Goal: Information Seeking & Learning: Learn about a topic

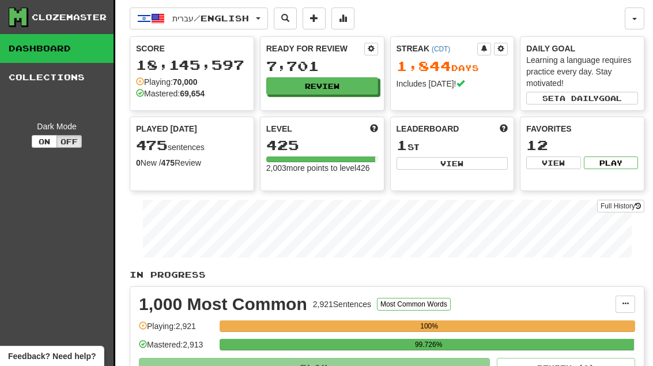
click at [351, 84] on button "Review" at bounding box center [322, 85] width 112 height 17
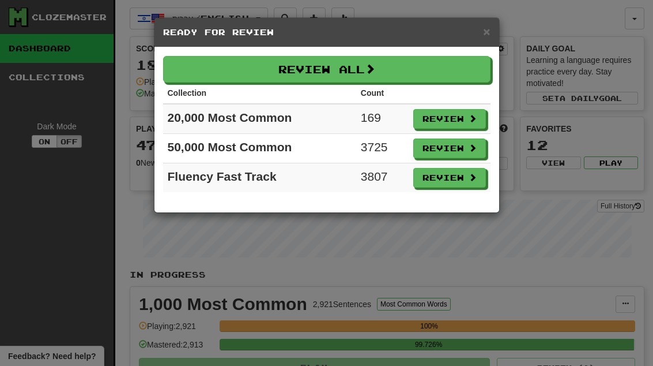
click at [462, 121] on button "Review" at bounding box center [449, 119] width 73 height 20
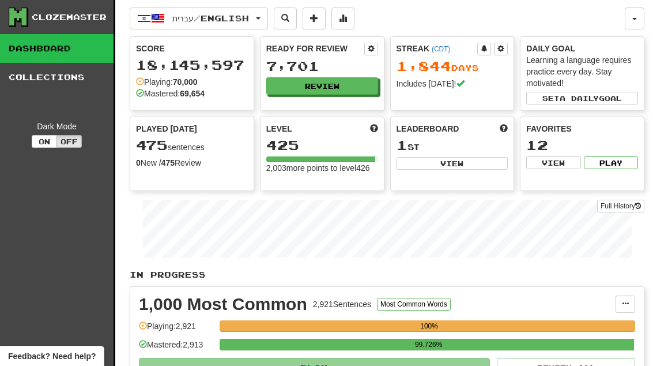
select select "**"
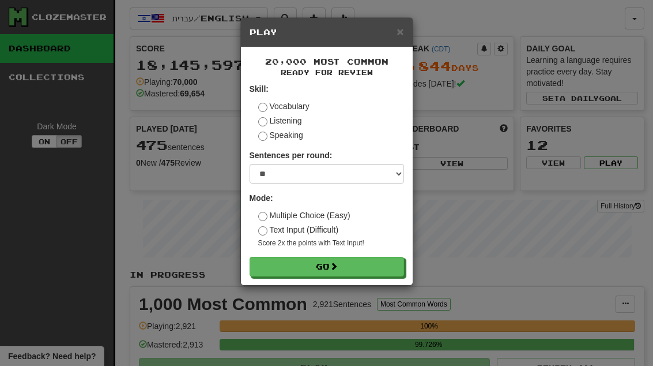
click at [338, 266] on span at bounding box center [334, 266] width 8 height 8
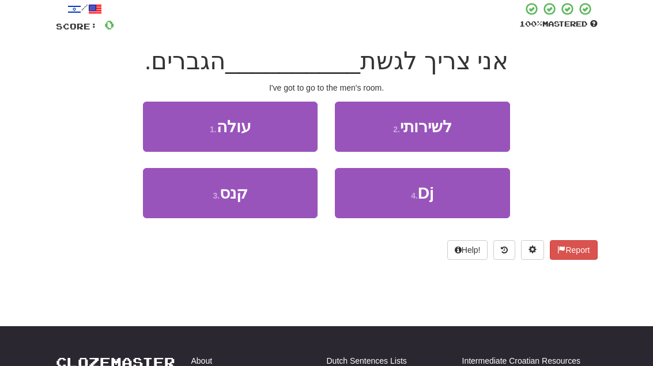
scroll to position [108, 0]
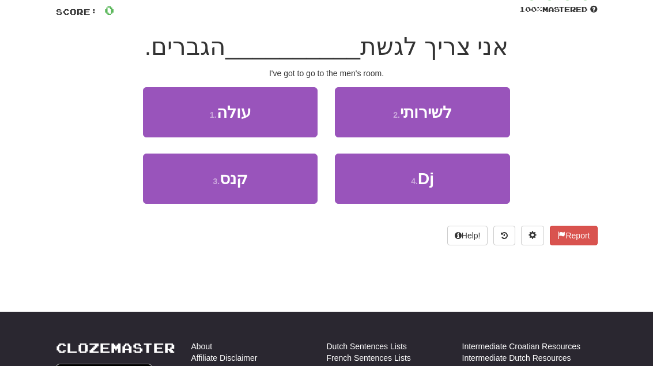
click at [468, 107] on button "2 . לשירותי" at bounding box center [422, 113] width 175 height 50
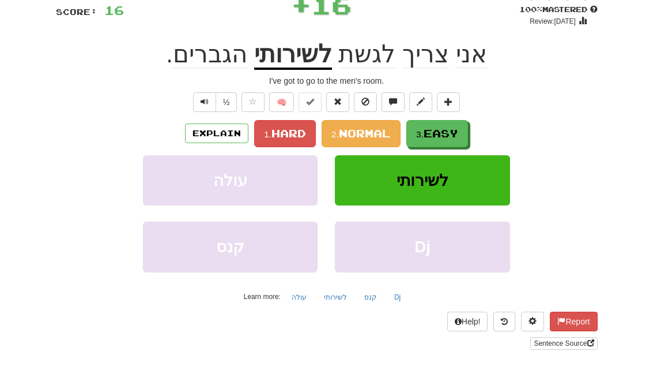
click at [451, 127] on span "Easy" at bounding box center [441, 133] width 35 height 13
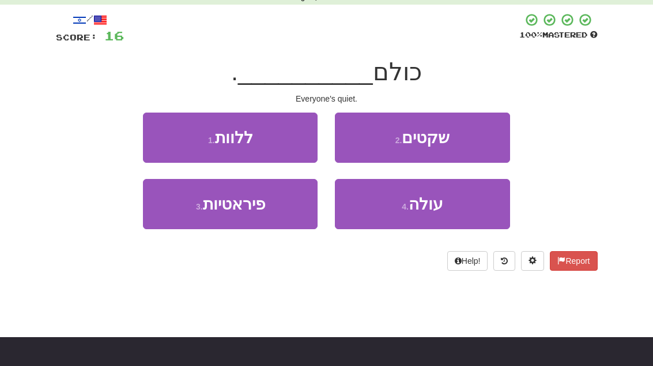
scroll to position [63, 0]
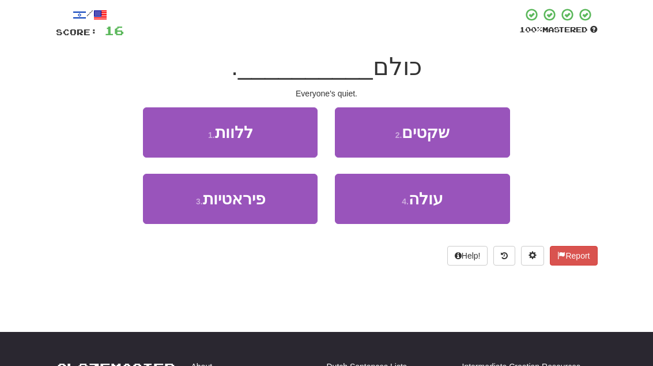
click at [478, 127] on button "2 . שקטים" at bounding box center [422, 132] width 175 height 50
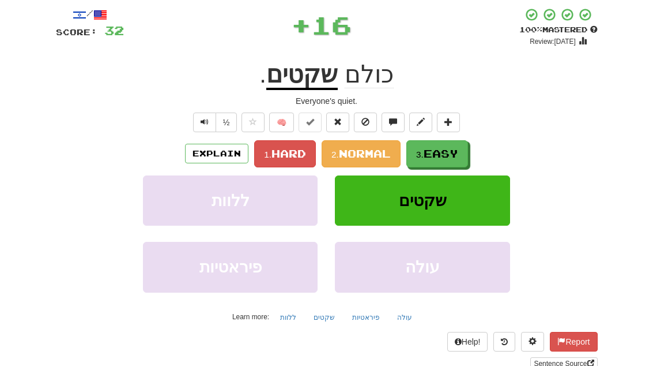
click at [458, 158] on span "Easy" at bounding box center [441, 153] width 35 height 13
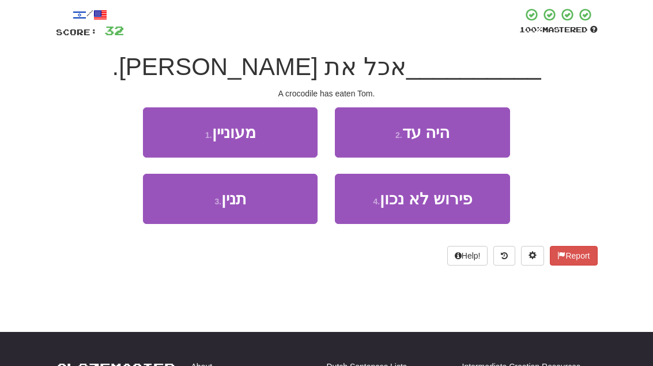
click at [145, 197] on button "3 . תנין" at bounding box center [230, 199] width 175 height 50
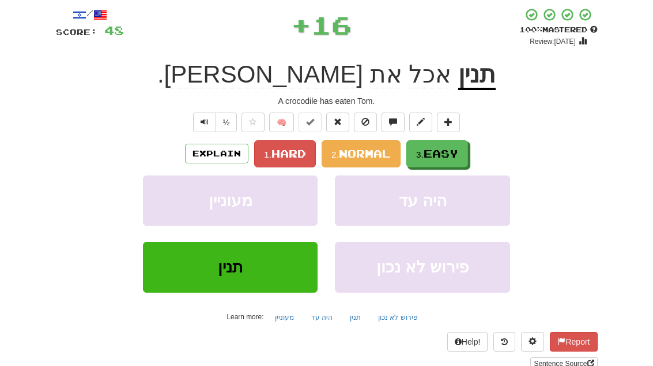
click at [468, 155] on button "3. Easy" at bounding box center [438, 153] width 62 height 27
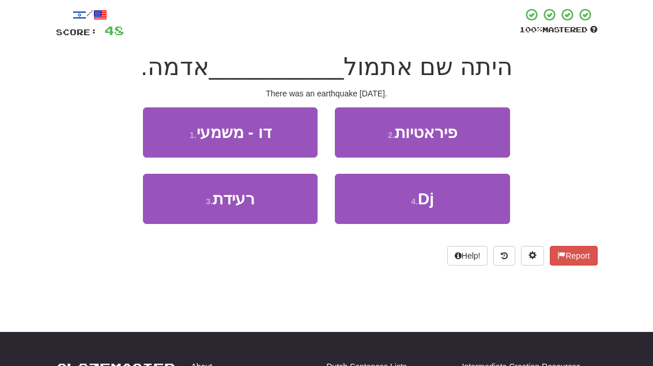
click at [155, 199] on button "3 . רעידת" at bounding box center [230, 199] width 175 height 50
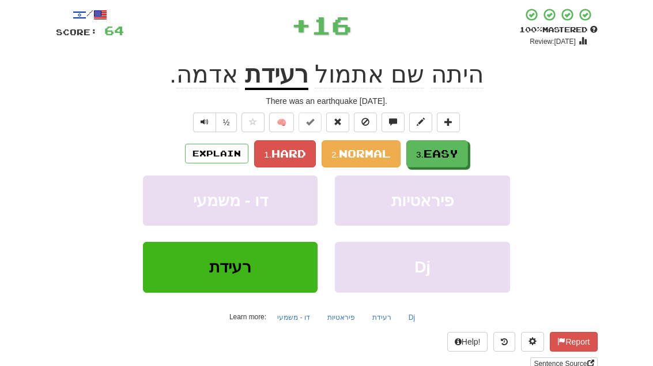
click at [468, 150] on button "3. Easy" at bounding box center [438, 153] width 62 height 27
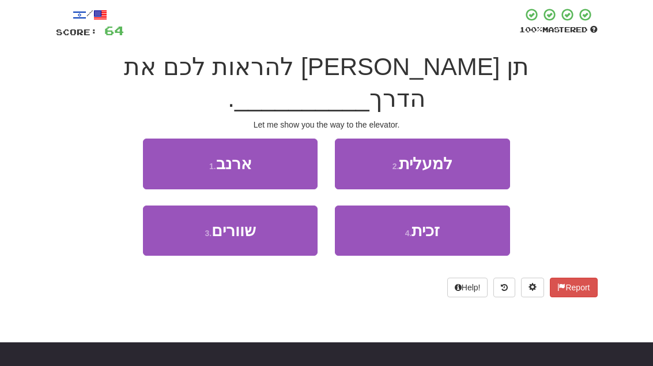
click at [482, 138] on button "2 . למעלית" at bounding box center [422, 163] width 175 height 50
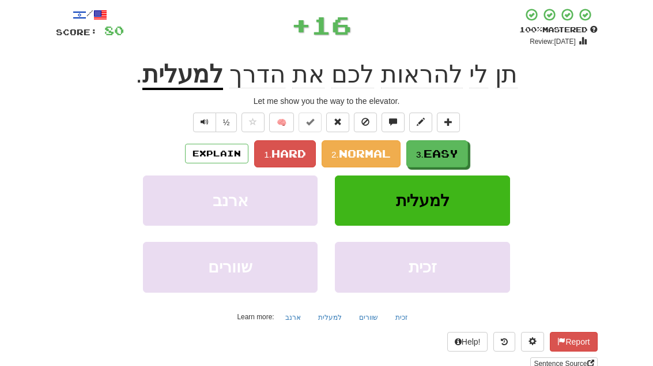
click at [456, 159] on button "3. Easy" at bounding box center [438, 153] width 62 height 27
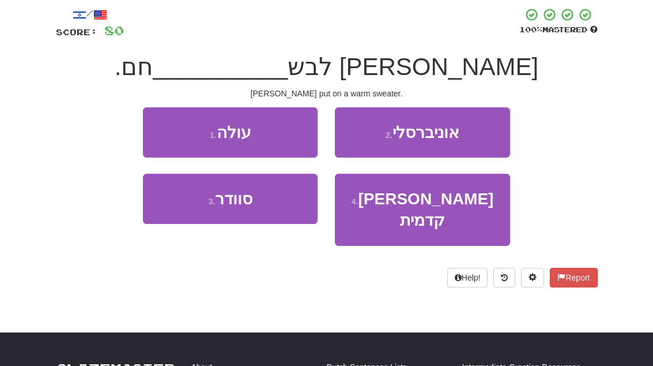
click at [153, 197] on button "3 . סוודר" at bounding box center [230, 199] width 175 height 50
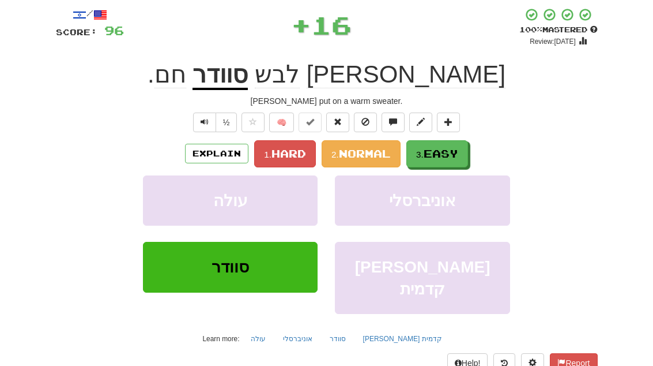
click at [464, 150] on button "3. Easy" at bounding box center [438, 153] width 62 height 27
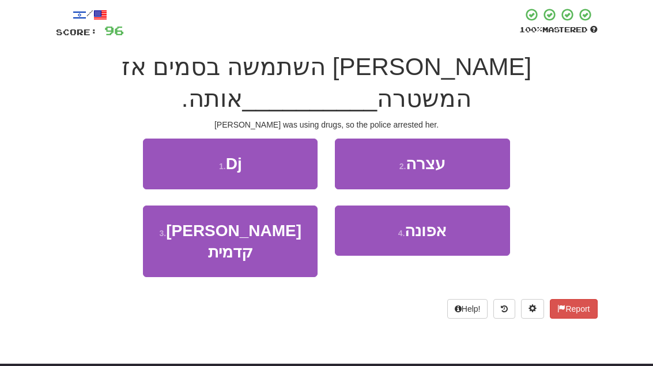
click at [473, 138] on button "2 . עצרה" at bounding box center [422, 163] width 175 height 50
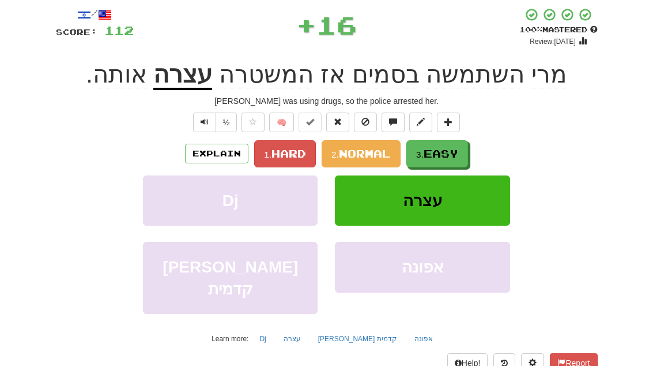
click at [448, 156] on span "Easy" at bounding box center [441, 153] width 35 height 13
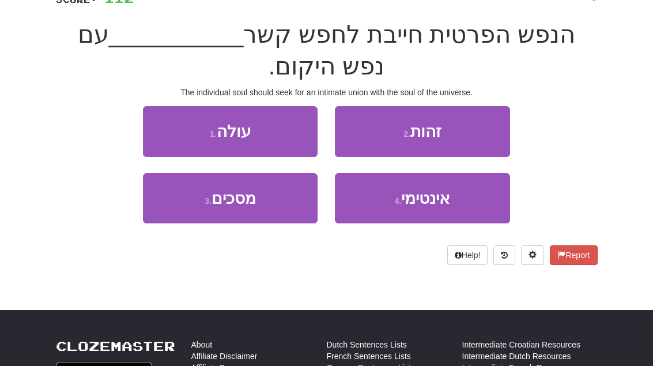
scroll to position [97, 0]
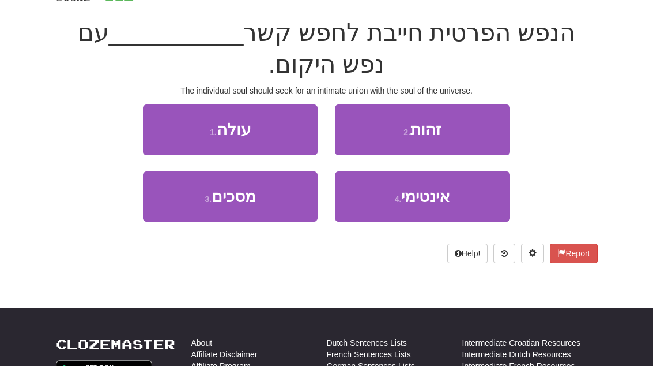
click at [466, 196] on button "4 . אינטימי" at bounding box center [422, 196] width 175 height 50
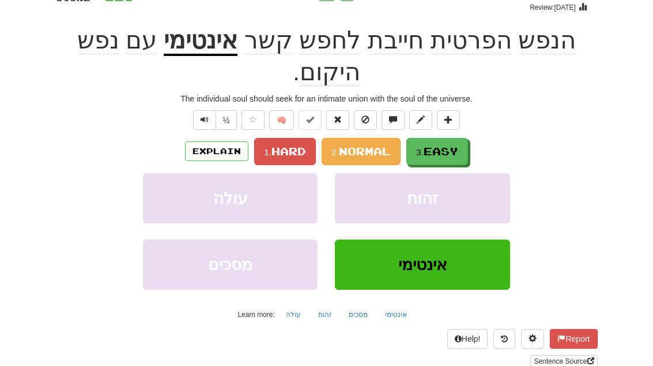
click at [460, 138] on button "3. Easy" at bounding box center [438, 151] width 62 height 27
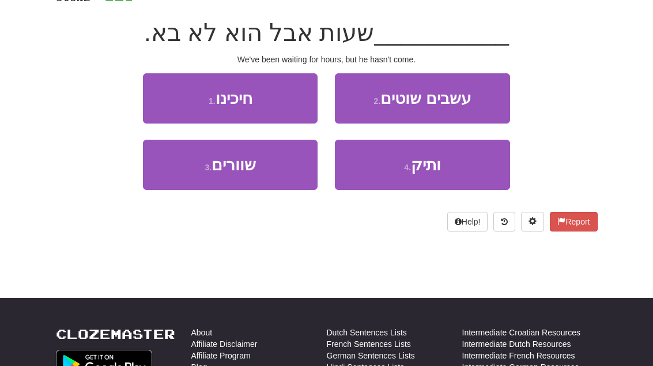
click at [165, 92] on button "1 . חיכינו" at bounding box center [230, 98] width 175 height 50
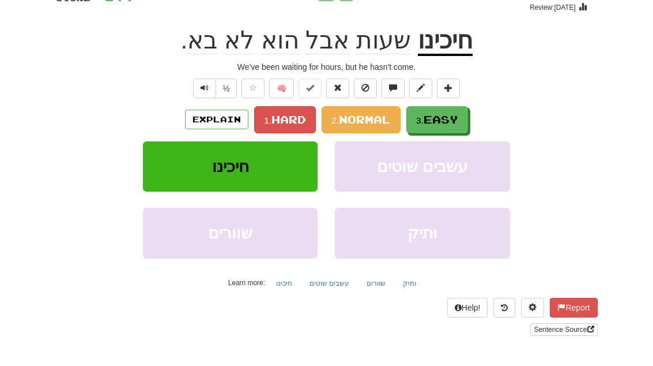
click at [462, 119] on button "3. Easy" at bounding box center [438, 119] width 62 height 27
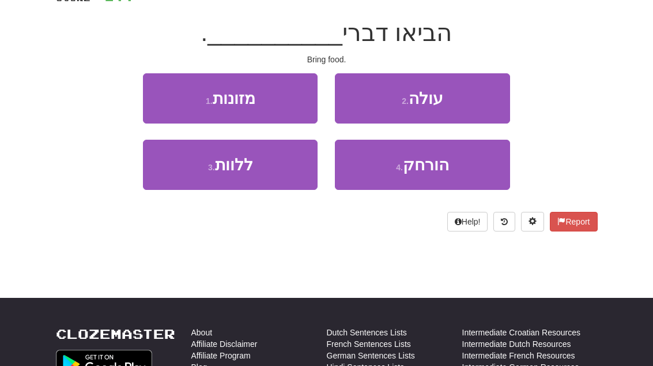
click at [159, 91] on button "1 . מזונות" at bounding box center [230, 98] width 175 height 50
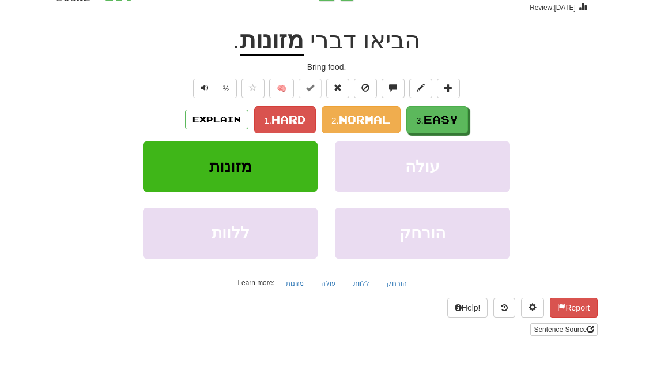
click at [455, 116] on span "Easy" at bounding box center [441, 119] width 35 height 13
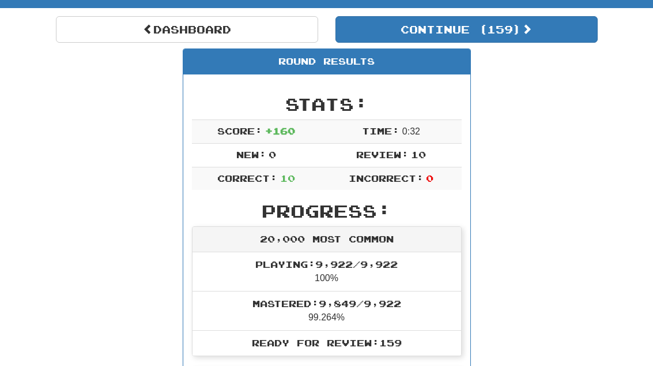
click at [550, 29] on button "Continue ( 159 )" at bounding box center [467, 29] width 262 height 27
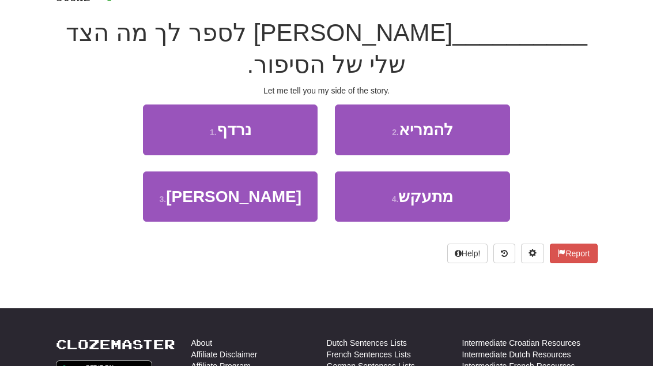
click at [154, 171] on button "3 . הרשי" at bounding box center [230, 196] width 175 height 50
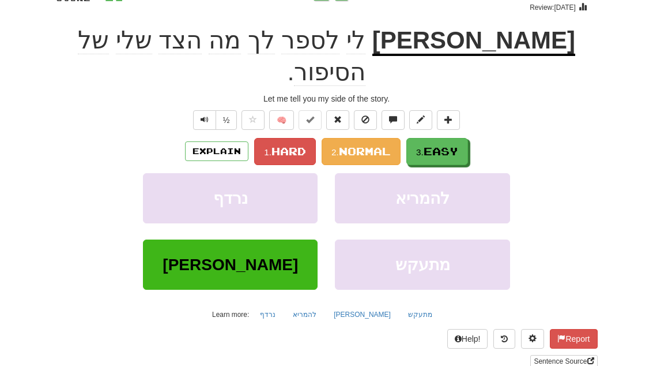
click at [461, 138] on button "3. Easy" at bounding box center [438, 151] width 62 height 27
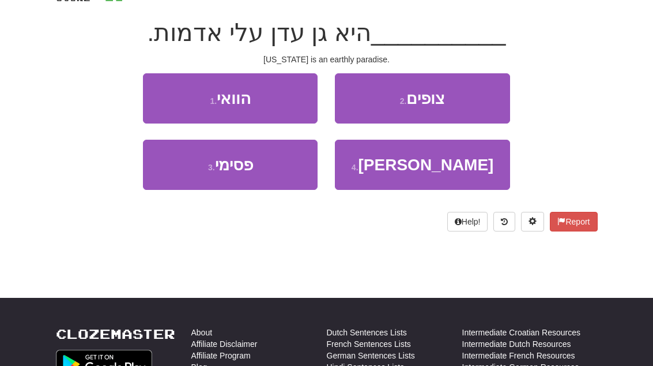
click at [164, 98] on button "1 . הוואי" at bounding box center [230, 98] width 175 height 50
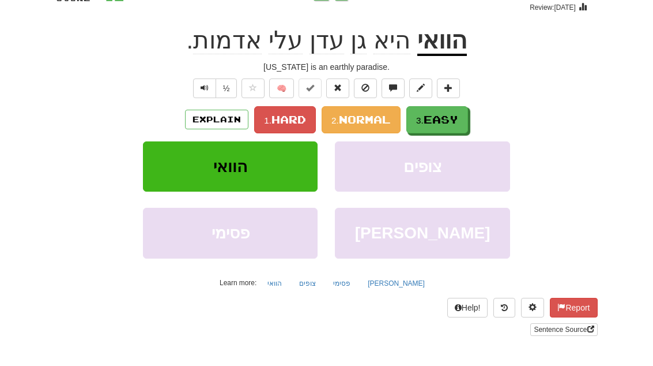
click at [457, 124] on span "Easy" at bounding box center [441, 119] width 35 height 13
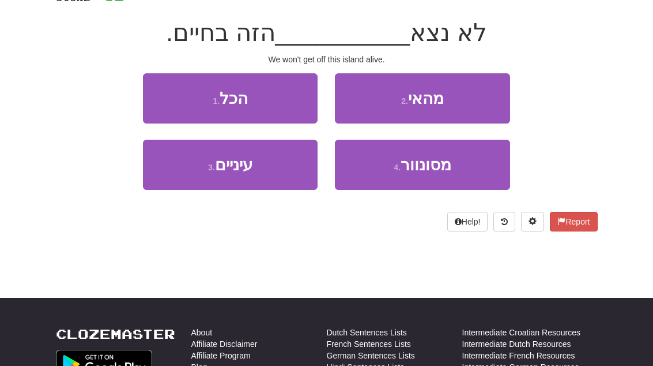
click at [481, 97] on button "2 . מהאי" at bounding box center [422, 98] width 175 height 50
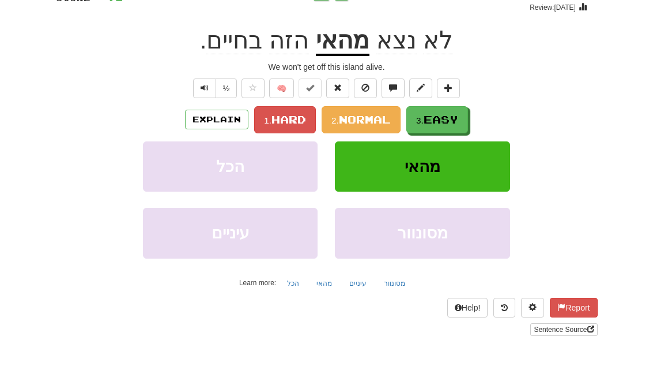
click at [453, 119] on span "Easy" at bounding box center [441, 119] width 35 height 13
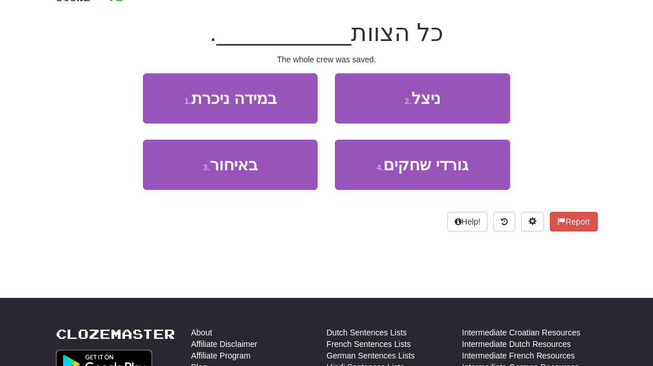
click at [177, 171] on button "3 . באיחור" at bounding box center [230, 165] width 175 height 50
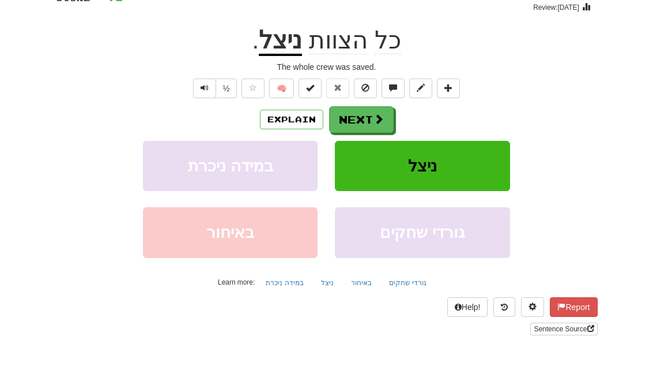
click at [372, 123] on button "Next" at bounding box center [361, 119] width 65 height 27
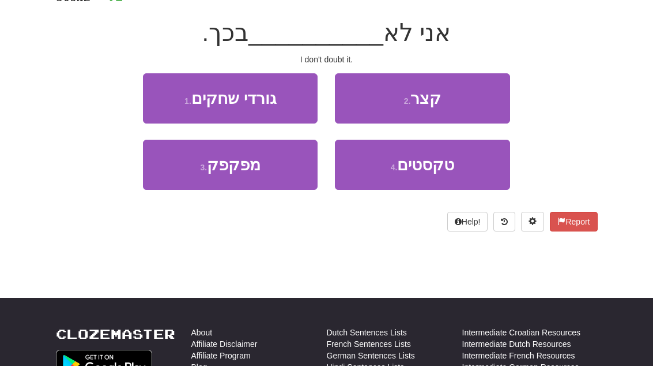
click at [175, 175] on button "3 . מפקפק" at bounding box center [230, 165] width 175 height 50
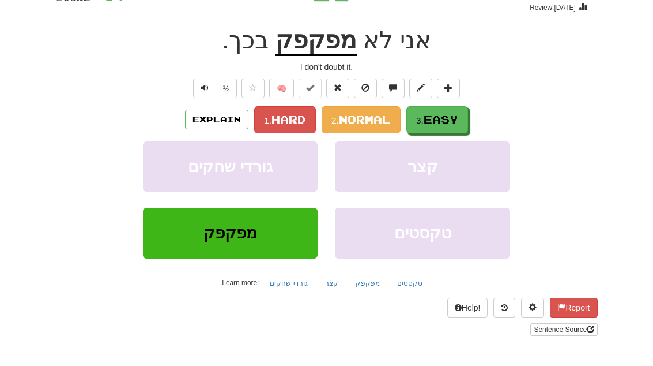
click at [451, 122] on span "Easy" at bounding box center [441, 119] width 35 height 13
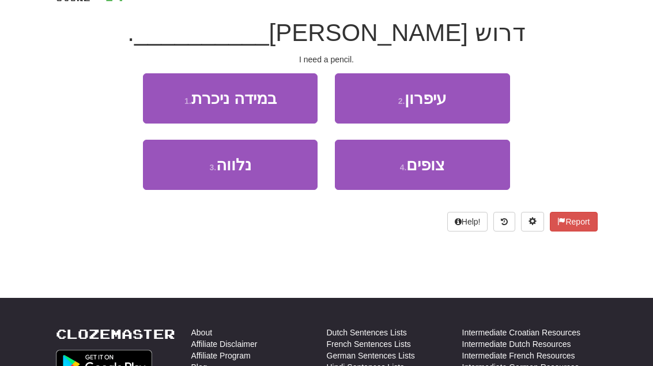
click at [485, 97] on button "2 . עיפרון" at bounding box center [422, 98] width 175 height 50
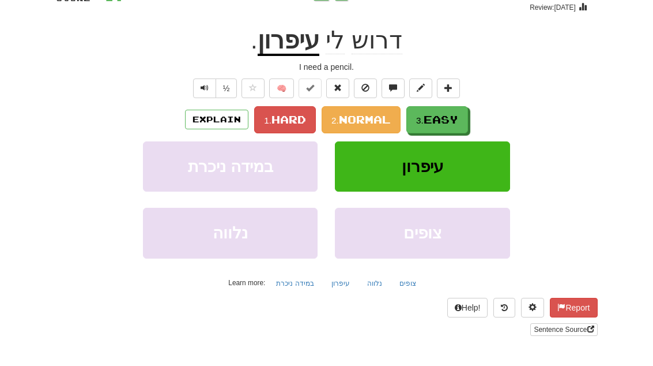
click at [441, 129] on button "3. Easy" at bounding box center [438, 119] width 62 height 27
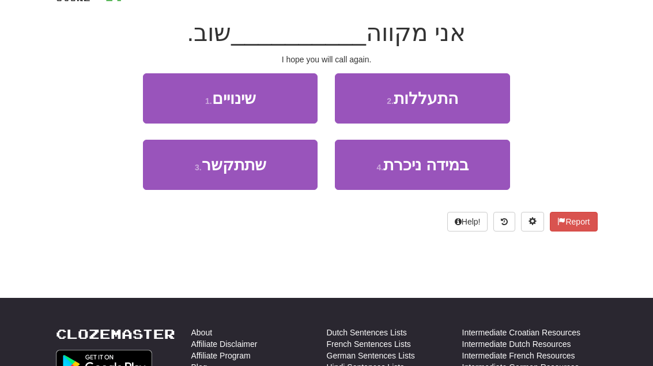
click at [167, 162] on button "3 . שתתקשר" at bounding box center [230, 165] width 175 height 50
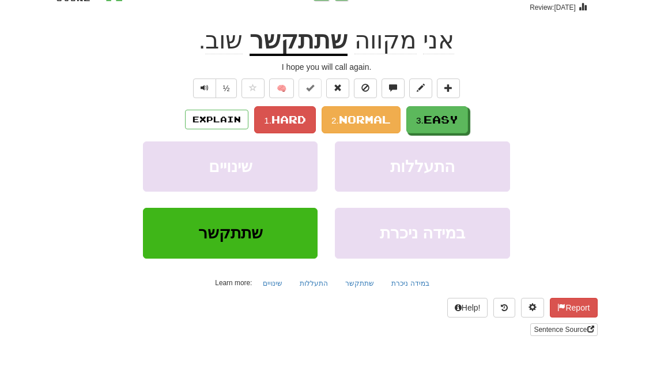
click at [453, 119] on span "Easy" at bounding box center [441, 119] width 35 height 13
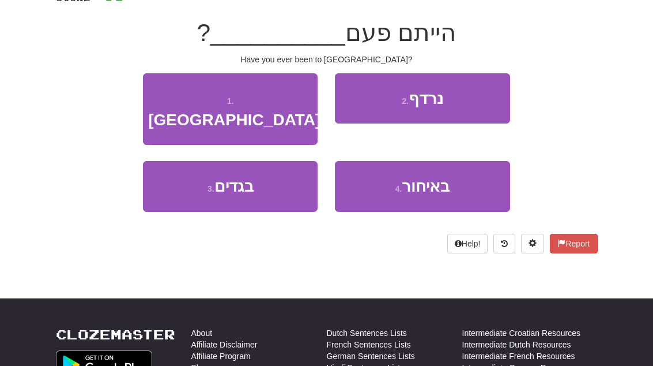
click at [155, 95] on button "1 . בהודו" at bounding box center [230, 109] width 175 height 72
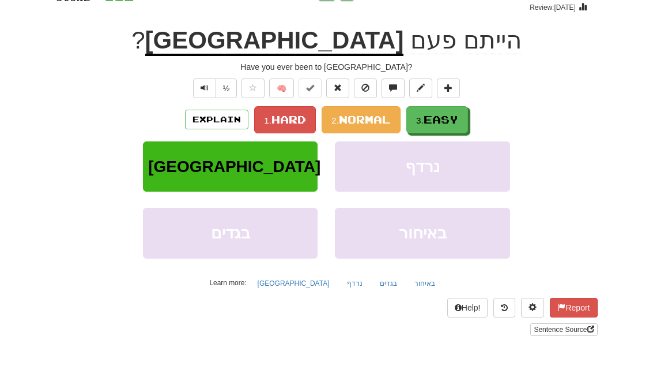
click at [465, 119] on button "3. Easy" at bounding box center [438, 119] width 62 height 27
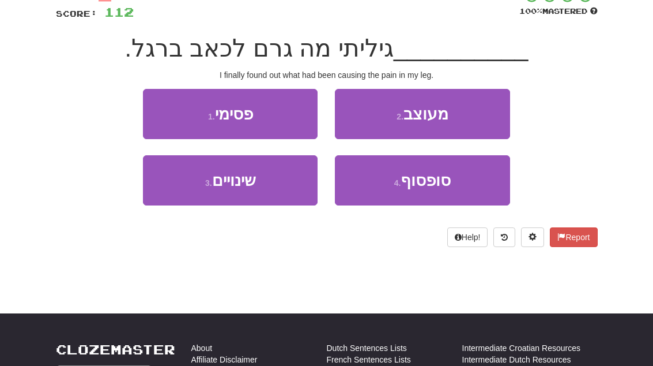
scroll to position [82, 0]
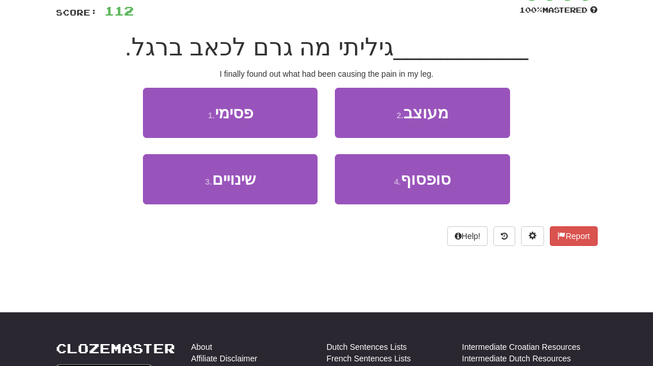
click at [473, 170] on button "4 . סופסוף" at bounding box center [422, 180] width 175 height 50
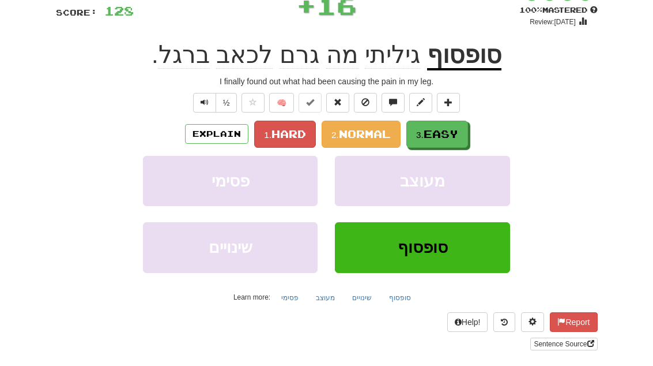
click at [450, 128] on span "Easy" at bounding box center [441, 133] width 35 height 13
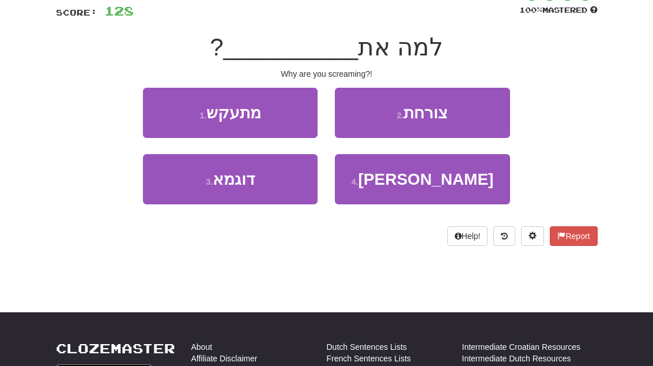
click at [483, 114] on button "2 . צורחת" at bounding box center [422, 113] width 175 height 50
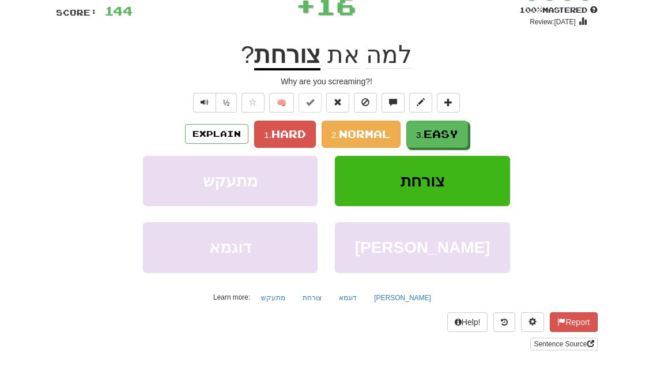
click at [451, 142] on button "3. Easy" at bounding box center [438, 134] width 62 height 27
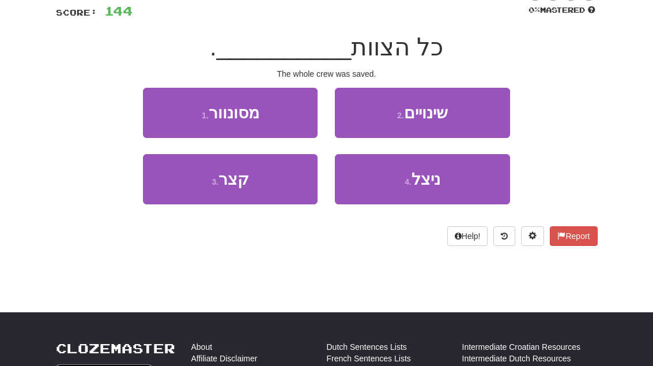
click at [453, 186] on button "4 . ניצל" at bounding box center [422, 179] width 175 height 50
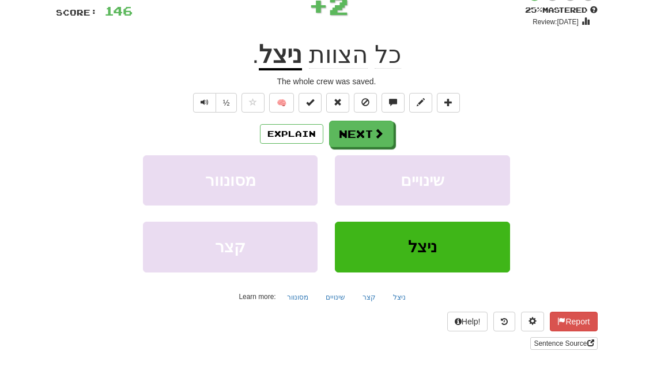
click at [372, 142] on button "Next" at bounding box center [361, 134] width 65 height 27
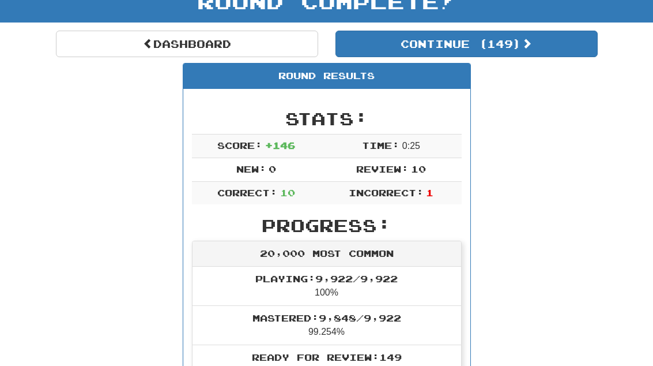
click at [536, 53] on button "Continue ( 149 )" at bounding box center [467, 44] width 262 height 27
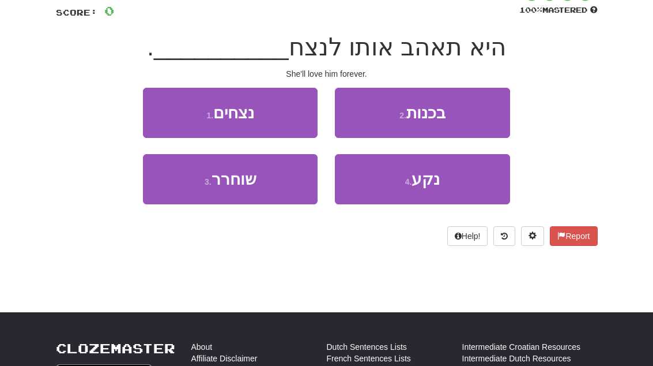
click at [157, 110] on button "1 . נצחים" at bounding box center [230, 113] width 175 height 50
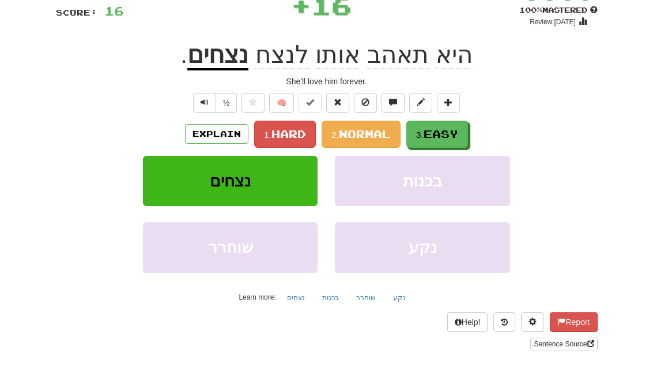
click at [455, 131] on span "Easy" at bounding box center [441, 133] width 35 height 13
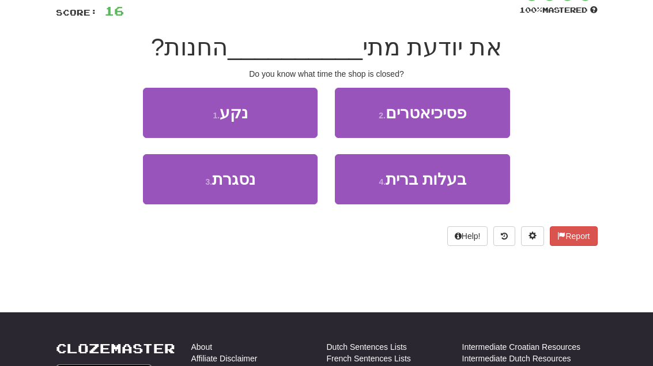
click at [178, 188] on button "3 . נסגרת" at bounding box center [230, 179] width 175 height 50
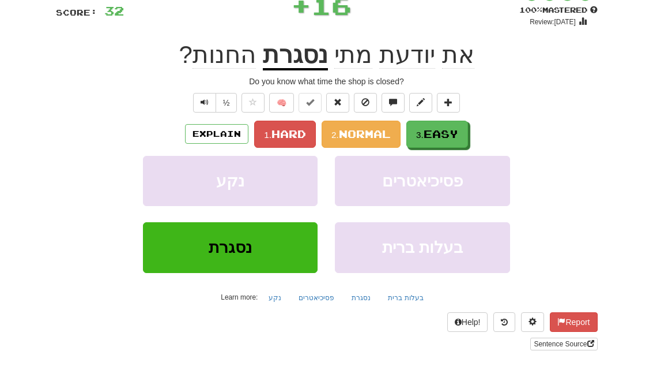
click at [456, 136] on span "Easy" at bounding box center [441, 133] width 35 height 13
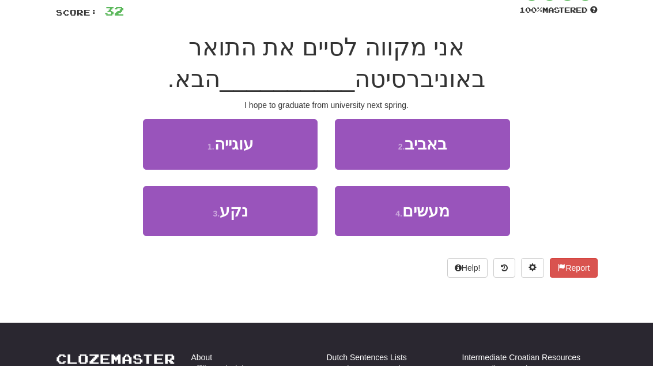
click at [478, 141] on button "2 . באביב" at bounding box center [422, 144] width 175 height 50
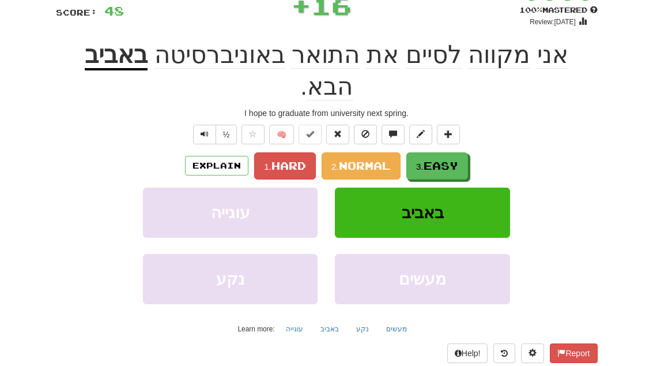
click at [467, 152] on button "3. Easy" at bounding box center [438, 165] width 62 height 27
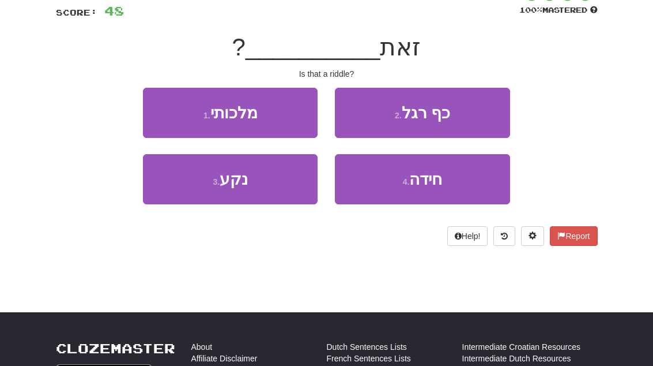
click at [458, 182] on button "4 . חידה" at bounding box center [422, 179] width 175 height 50
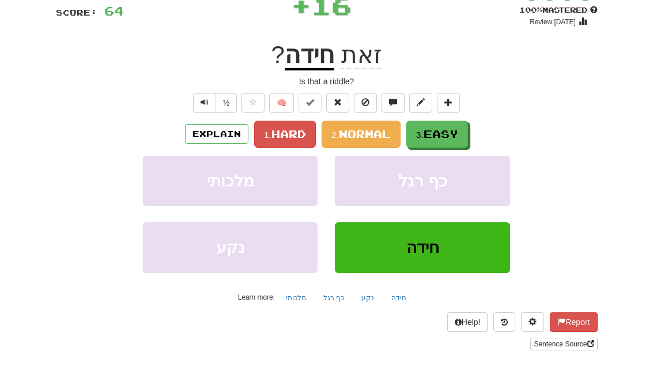
click at [463, 133] on button "3. Easy" at bounding box center [438, 134] width 62 height 27
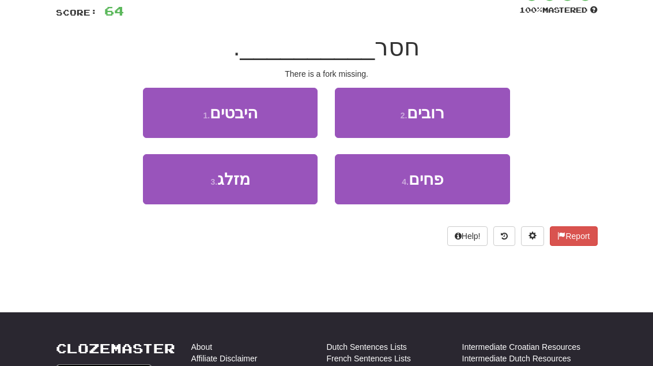
click at [180, 186] on button "3 . מזלג" at bounding box center [230, 179] width 175 height 50
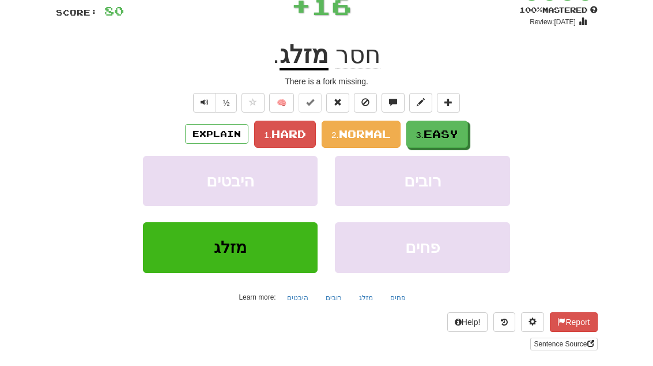
click at [463, 132] on button "3. Easy" at bounding box center [438, 134] width 62 height 27
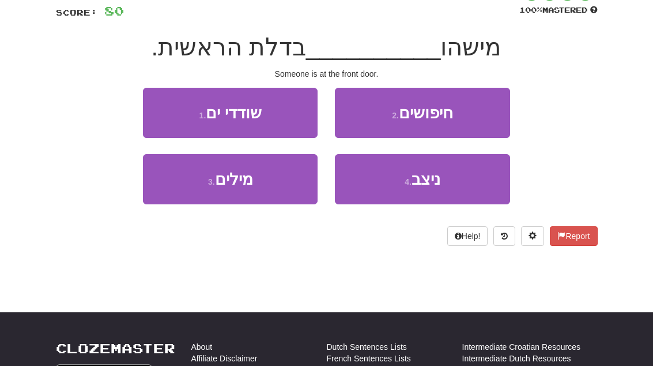
click at [450, 182] on button "4 . ניצב" at bounding box center [422, 179] width 175 height 50
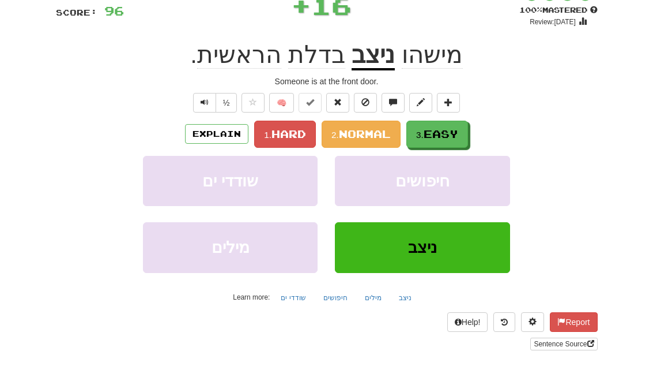
click at [456, 134] on span "Easy" at bounding box center [441, 133] width 35 height 13
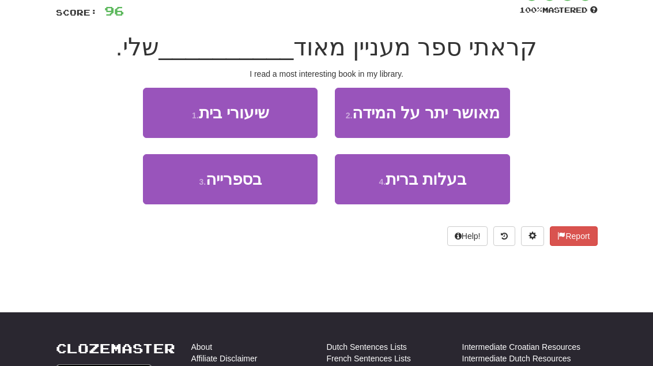
click at [176, 178] on button "3 . בספרייה" at bounding box center [230, 179] width 175 height 50
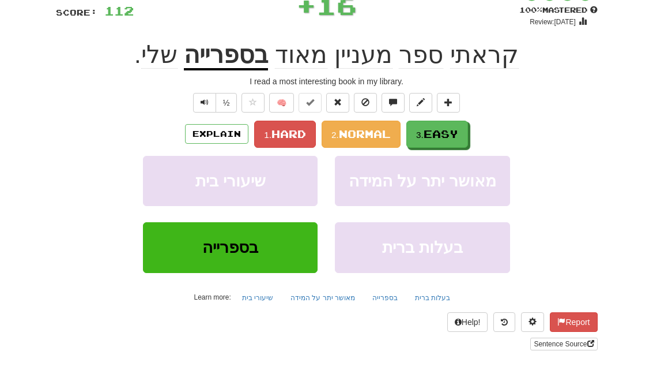
click at [458, 136] on span "Easy" at bounding box center [441, 133] width 35 height 13
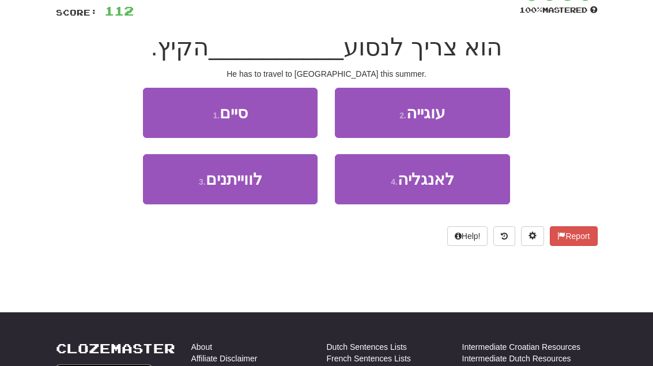
click at [455, 179] on button "4 . לאנגליה" at bounding box center [422, 179] width 175 height 50
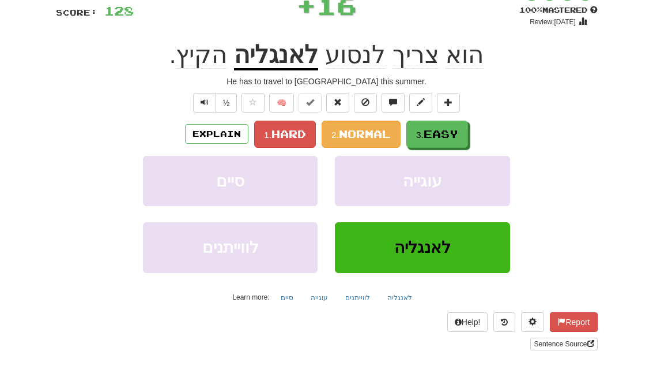
click at [458, 133] on span "Easy" at bounding box center [441, 133] width 35 height 13
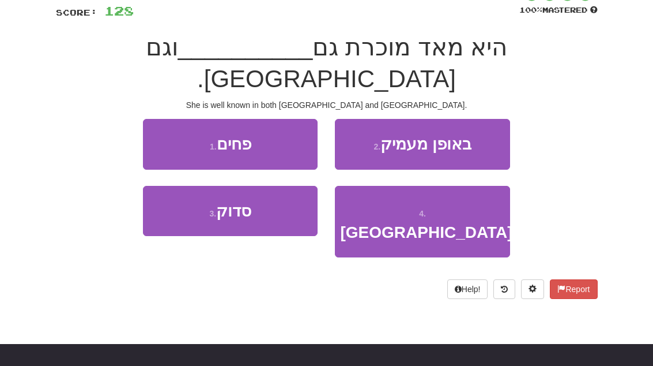
click at [448, 186] on button "4 . בהודו" at bounding box center [422, 222] width 175 height 72
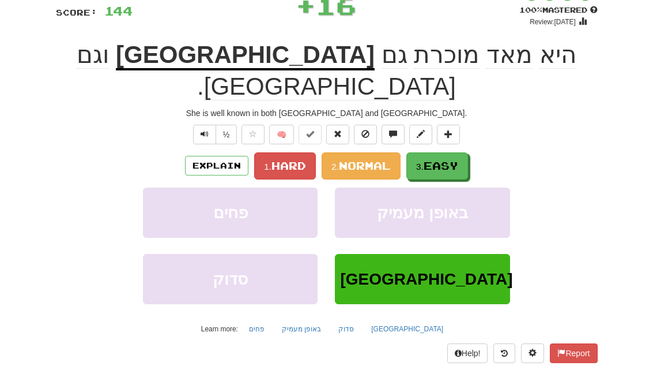
click at [463, 152] on button "3. Easy" at bounding box center [438, 165] width 62 height 27
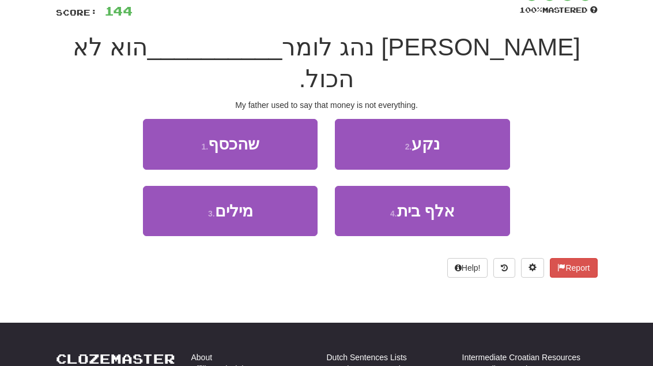
click at [163, 119] on button "1 . שהכסף" at bounding box center [230, 144] width 175 height 50
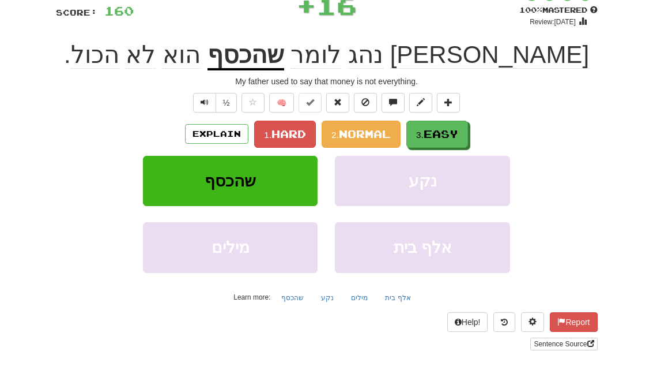
click at [458, 137] on span "Easy" at bounding box center [441, 133] width 35 height 13
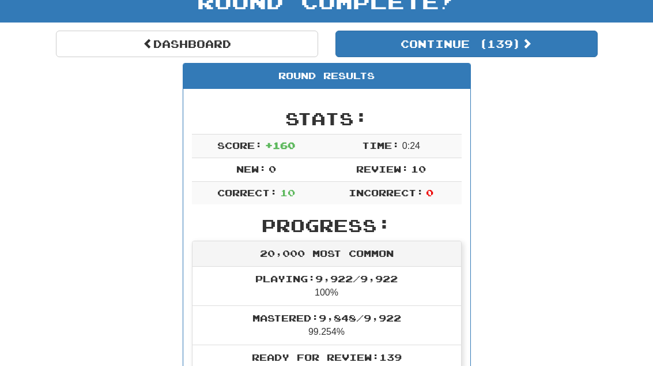
click at [556, 47] on button "Continue ( 139 )" at bounding box center [467, 44] width 262 height 27
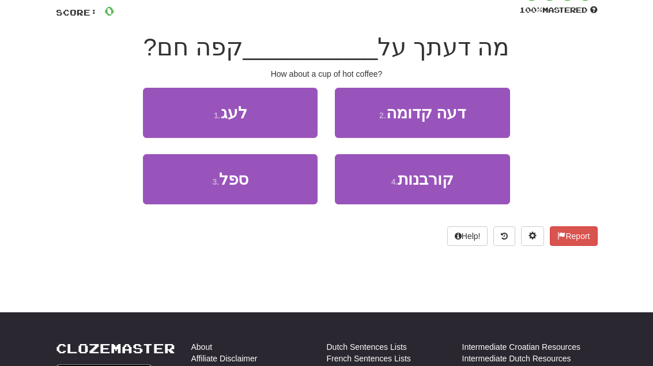
click at [180, 192] on button "3 . ספל" at bounding box center [230, 179] width 175 height 50
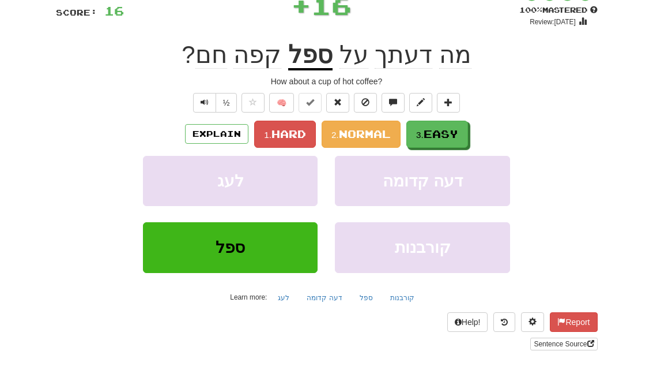
click at [463, 140] on button "3. Easy" at bounding box center [438, 134] width 62 height 27
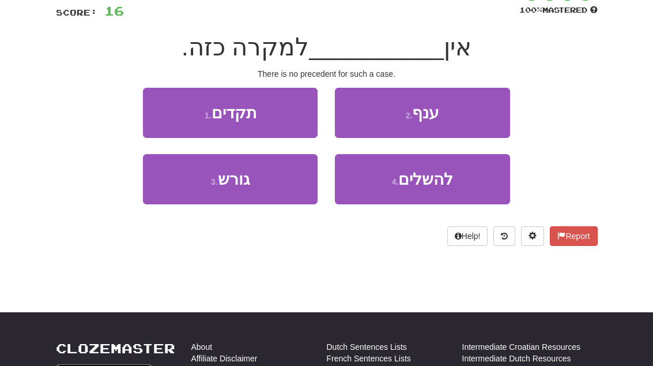
click at [156, 101] on button "1 . תקדים" at bounding box center [230, 113] width 175 height 50
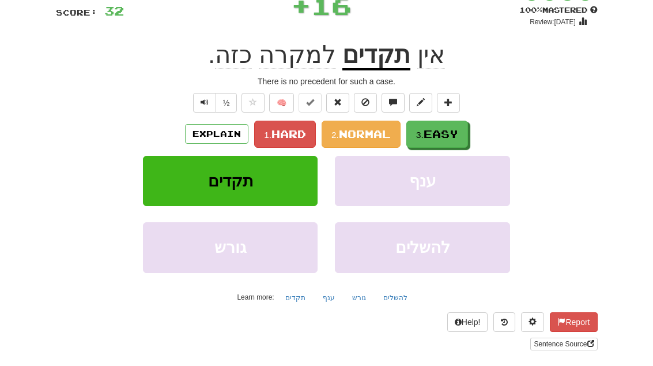
click at [468, 125] on button "3. Easy" at bounding box center [438, 134] width 62 height 27
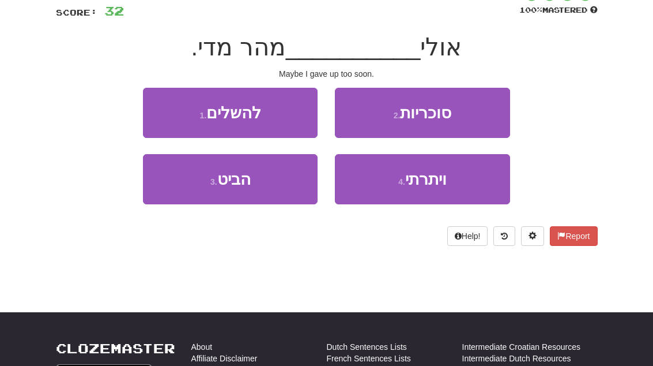
click at [451, 182] on button "4 . ויתרתי" at bounding box center [422, 179] width 175 height 50
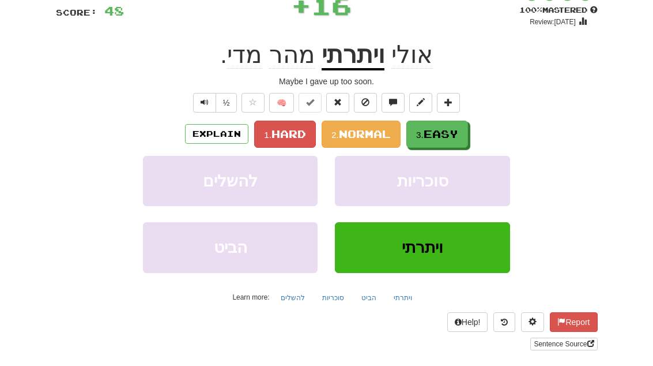
click at [453, 144] on button "3. Easy" at bounding box center [438, 134] width 62 height 27
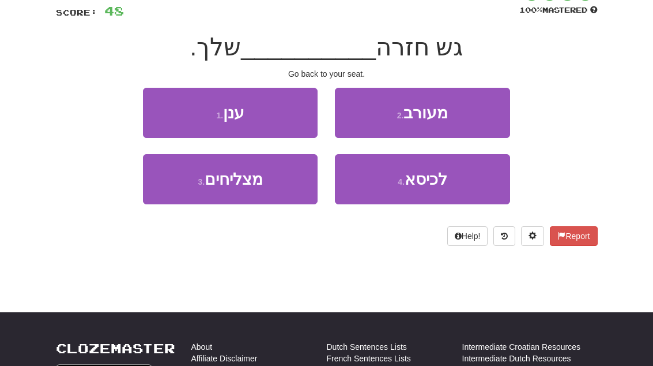
click at [462, 177] on button "4 . לכיסא" at bounding box center [422, 179] width 175 height 50
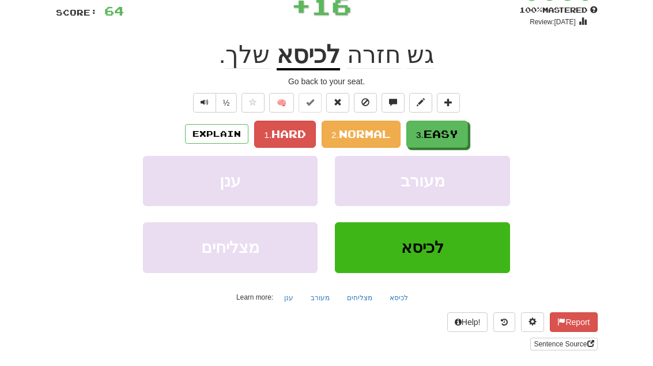
click at [454, 132] on span "Easy" at bounding box center [441, 133] width 35 height 13
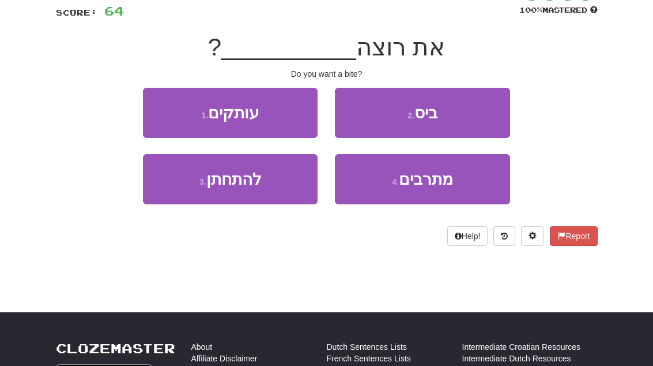
click at [488, 115] on button "2 . ביס" at bounding box center [422, 113] width 175 height 50
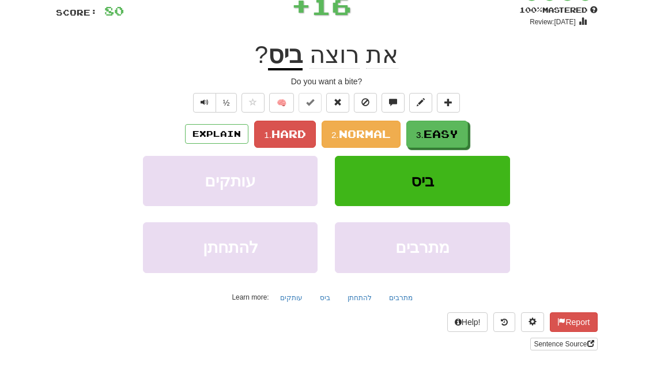
click at [460, 142] on button "3. Easy" at bounding box center [438, 134] width 62 height 27
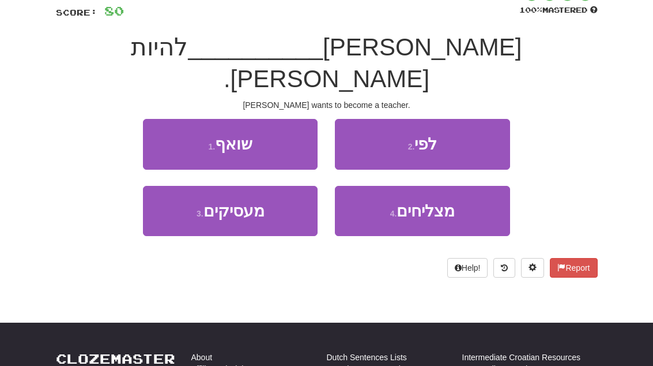
click at [160, 119] on button "1 . שואף" at bounding box center [230, 144] width 175 height 50
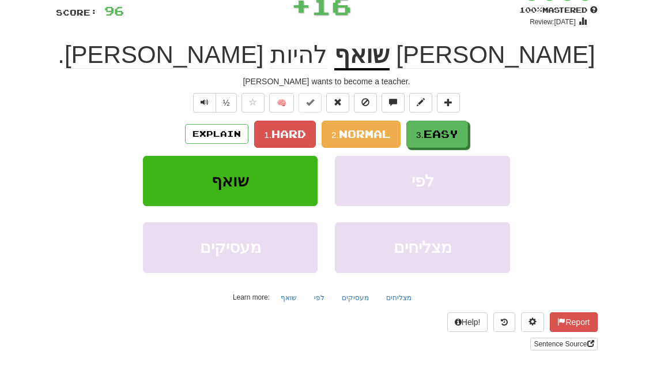
click at [461, 129] on button "3. Easy" at bounding box center [438, 134] width 62 height 27
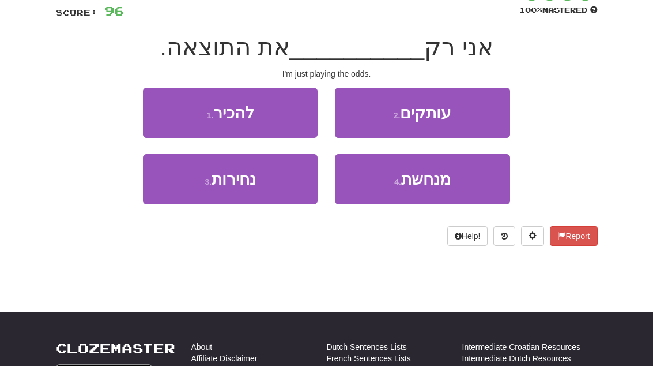
click at [161, 113] on button "1 . להכיר" at bounding box center [230, 113] width 175 height 50
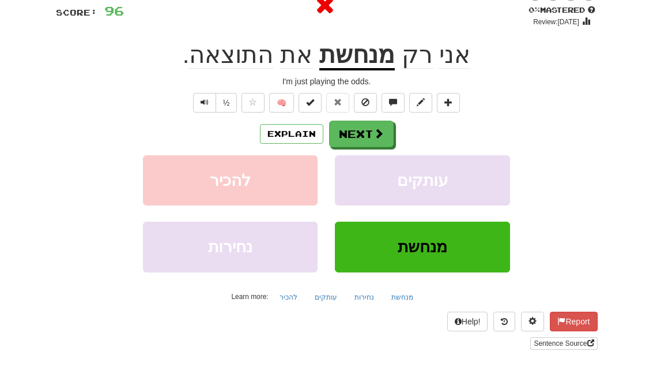
click at [377, 128] on span at bounding box center [379, 133] width 10 height 10
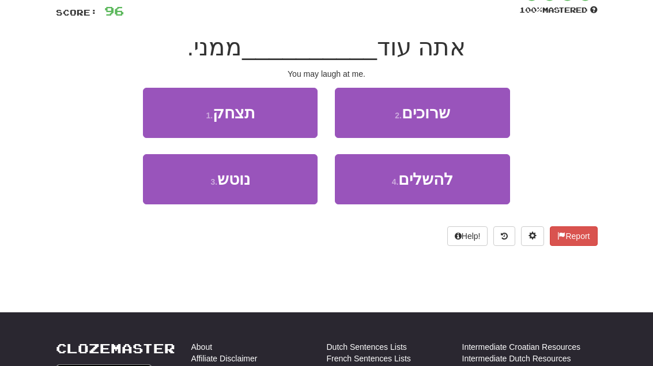
click at [160, 109] on button "1 . תצחק" at bounding box center [230, 113] width 175 height 50
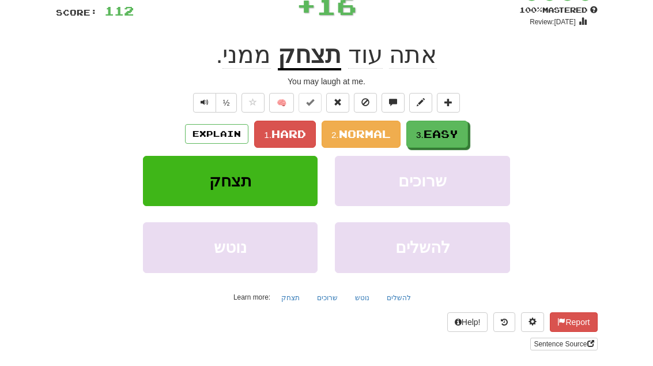
click at [456, 130] on span "Easy" at bounding box center [441, 133] width 35 height 13
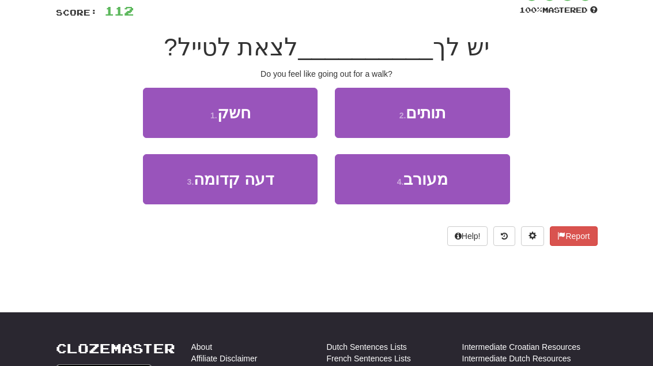
click at [157, 111] on button "1 . חשק" at bounding box center [230, 113] width 175 height 50
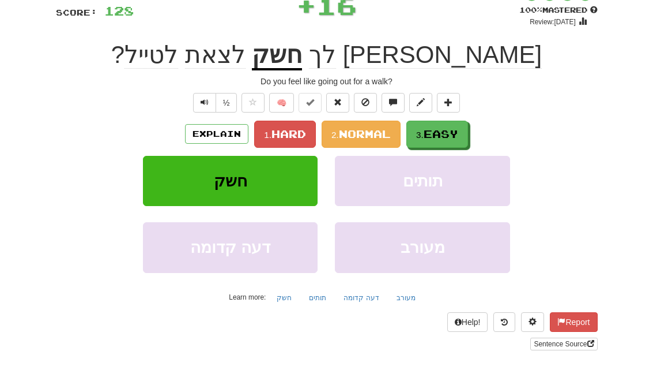
click at [454, 131] on span "Easy" at bounding box center [441, 133] width 35 height 13
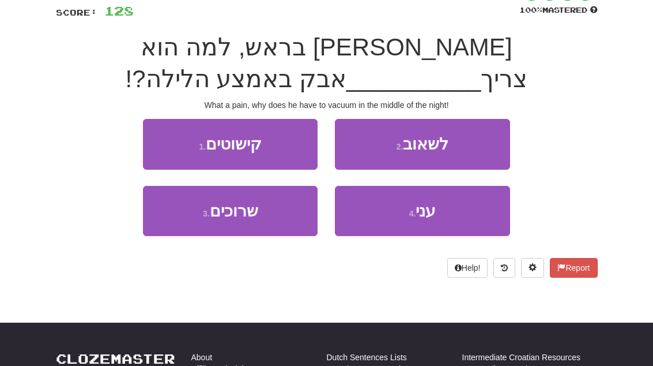
click at [469, 143] on button "2 . לשאוב" at bounding box center [422, 144] width 175 height 50
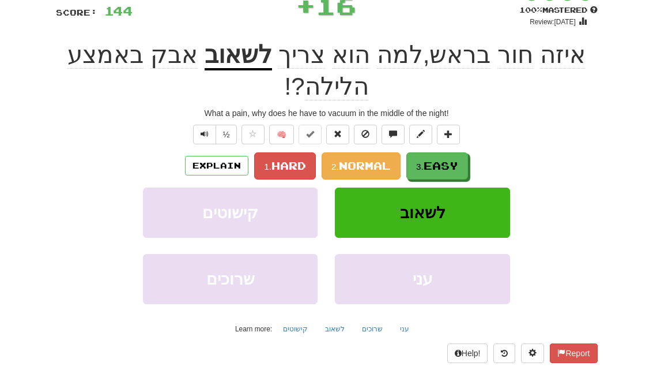
click at [454, 152] on button "3. Easy" at bounding box center [438, 165] width 62 height 27
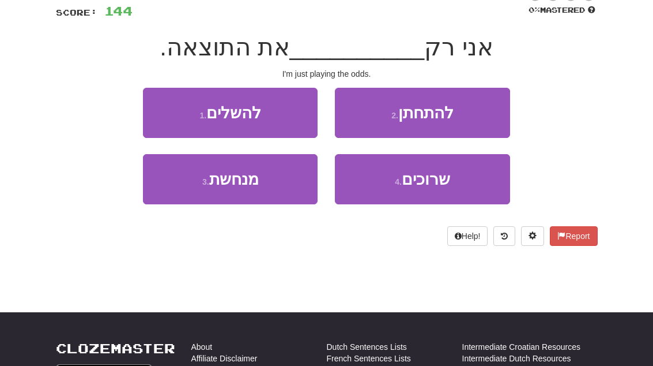
click at [454, 152] on div "2 . להתחתן" at bounding box center [422, 121] width 192 height 66
click at [183, 186] on button "3 . מנחשת" at bounding box center [230, 179] width 175 height 50
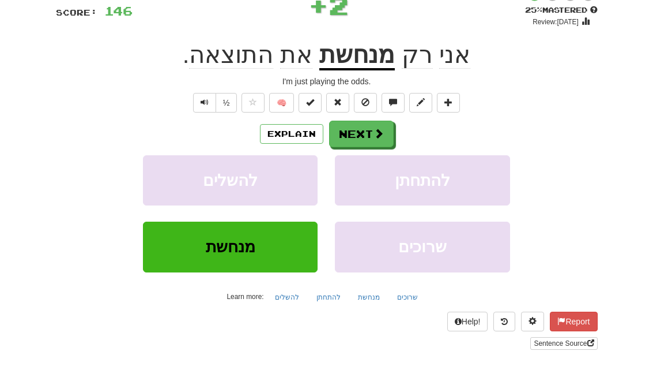
click at [385, 129] on button "Next" at bounding box center [361, 134] width 65 height 27
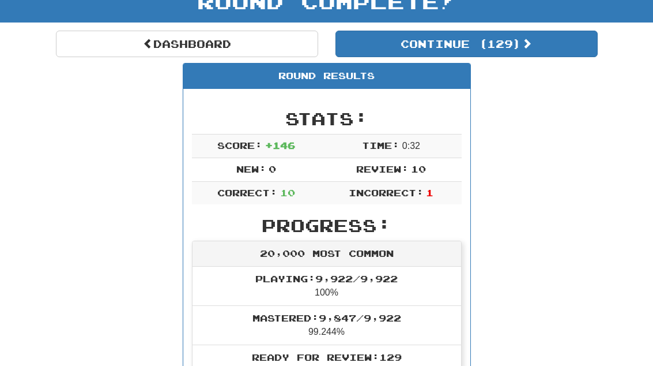
click at [553, 47] on button "Continue ( 129 )" at bounding box center [467, 44] width 262 height 27
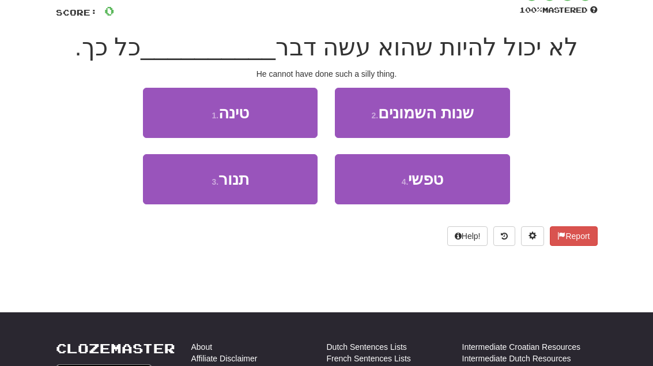
click at [473, 183] on button "4 . טפשי" at bounding box center [422, 179] width 175 height 50
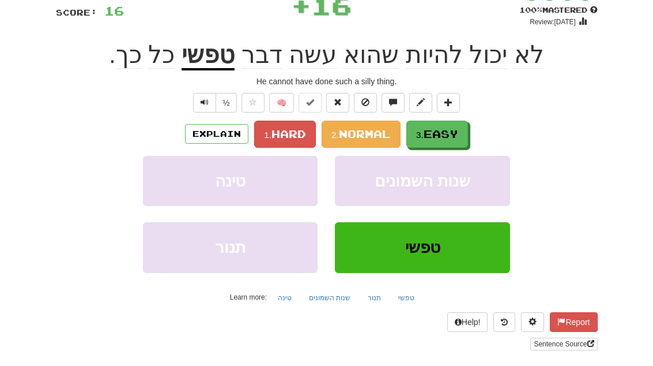
click at [457, 134] on span "Easy" at bounding box center [441, 133] width 35 height 13
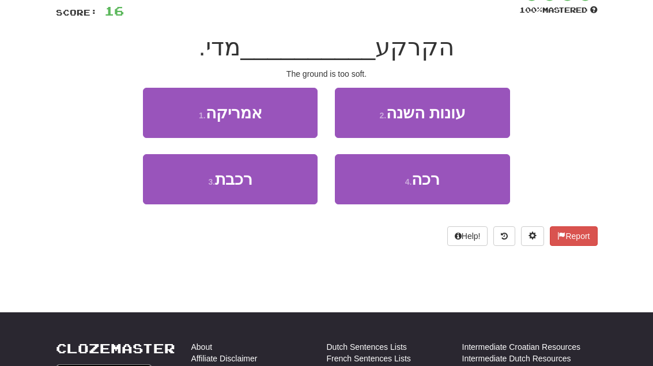
click at [469, 179] on button "4 . רכה" at bounding box center [422, 179] width 175 height 50
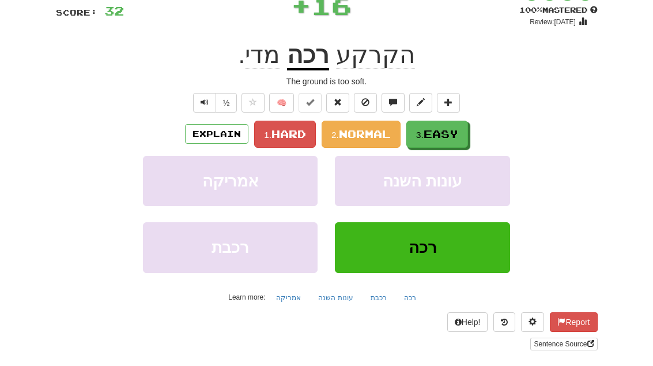
click at [457, 139] on button "3. Easy" at bounding box center [438, 134] width 62 height 27
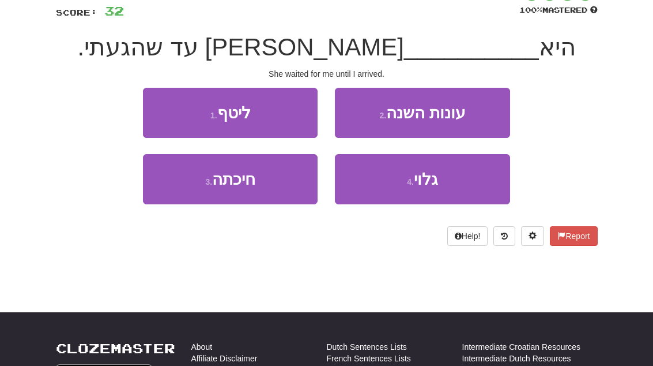
click at [175, 186] on button "3 . חיכתה" at bounding box center [230, 179] width 175 height 50
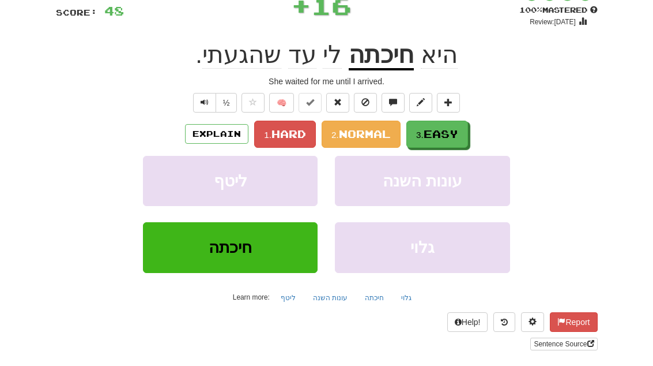
click at [465, 134] on button "3. Easy" at bounding box center [438, 134] width 62 height 27
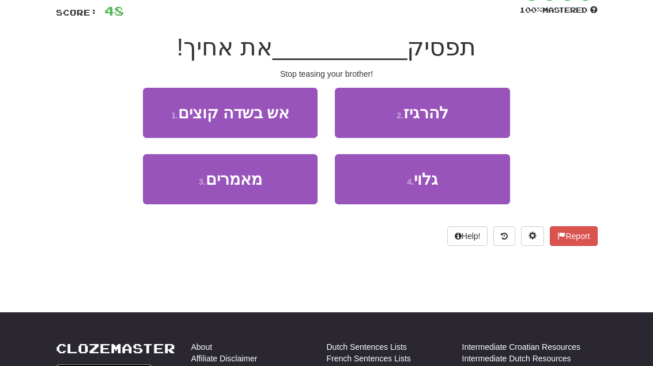
click at [488, 109] on button "2 . להרגיז" at bounding box center [422, 113] width 175 height 50
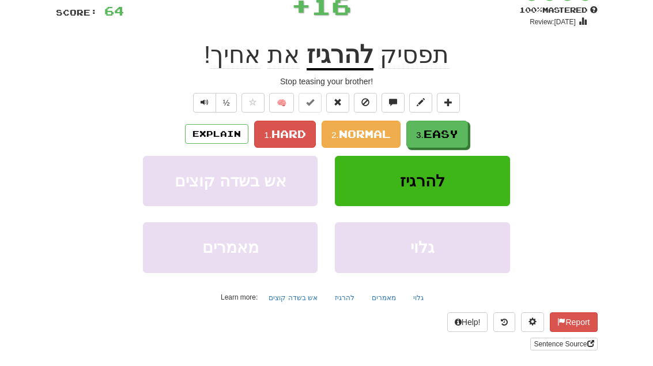
click at [457, 134] on span "Easy" at bounding box center [441, 133] width 35 height 13
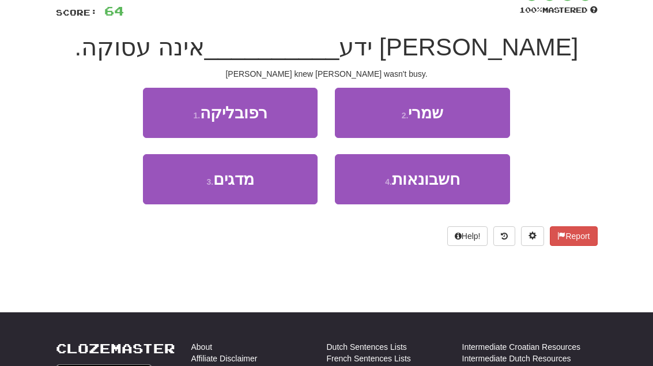
click at [475, 118] on button "2 . שמרי" at bounding box center [422, 113] width 175 height 50
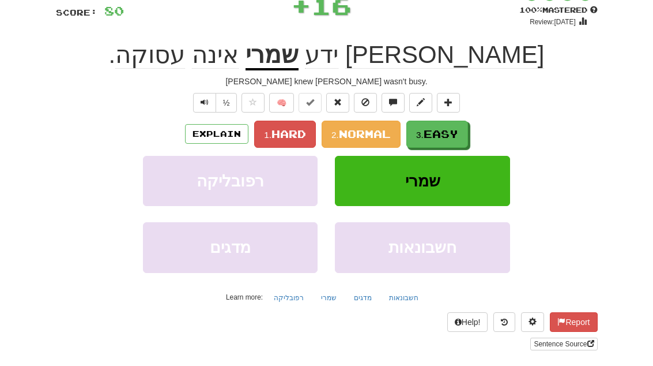
click at [454, 137] on span "Easy" at bounding box center [441, 133] width 35 height 13
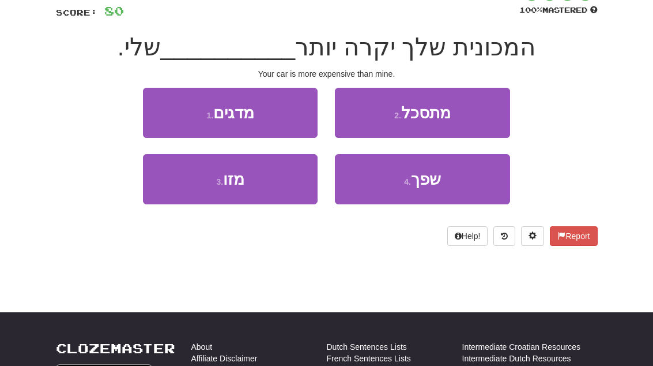
click at [178, 188] on button "3 . מזו" at bounding box center [230, 179] width 175 height 50
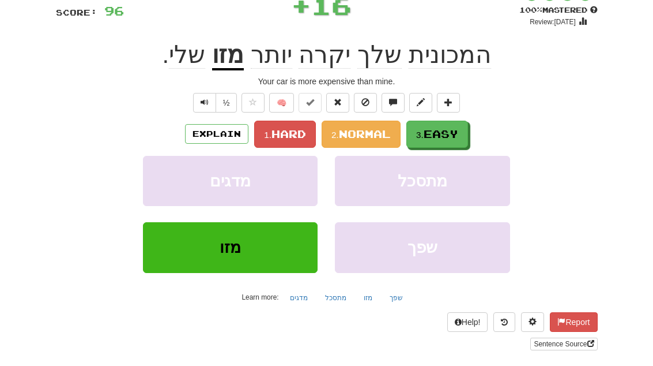
click at [450, 131] on span "Easy" at bounding box center [441, 133] width 35 height 13
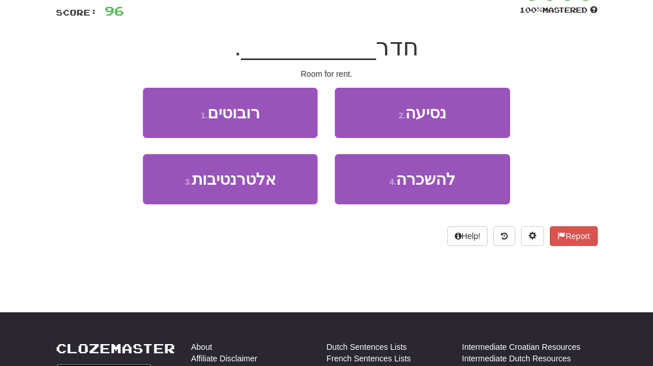
click at [455, 186] on span "להשכרה" at bounding box center [425, 179] width 59 height 18
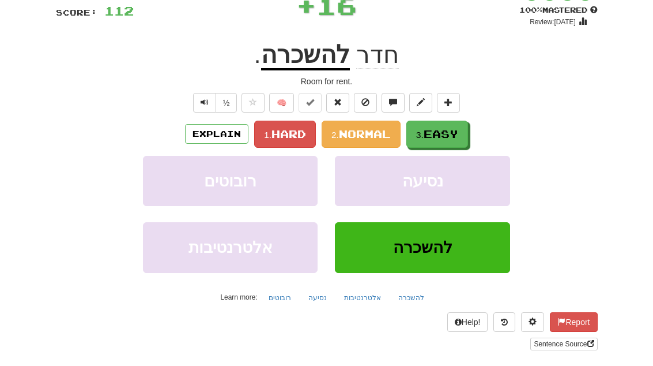
click at [458, 129] on span "Easy" at bounding box center [441, 133] width 35 height 13
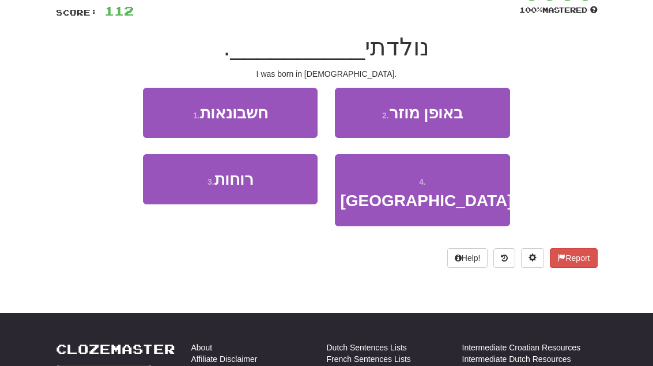
click at [450, 191] on span "ברוסיה" at bounding box center [426, 200] width 172 height 18
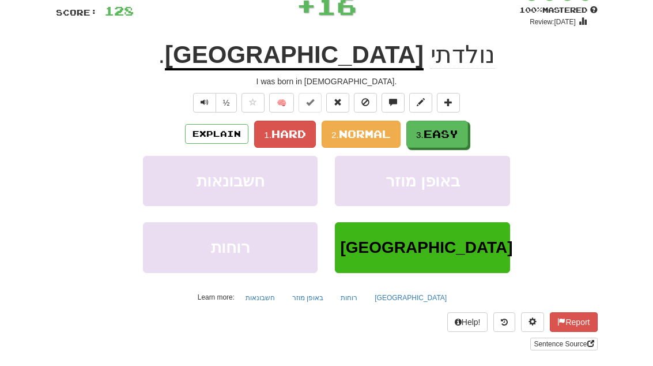
click at [454, 134] on span "Easy" at bounding box center [441, 133] width 35 height 13
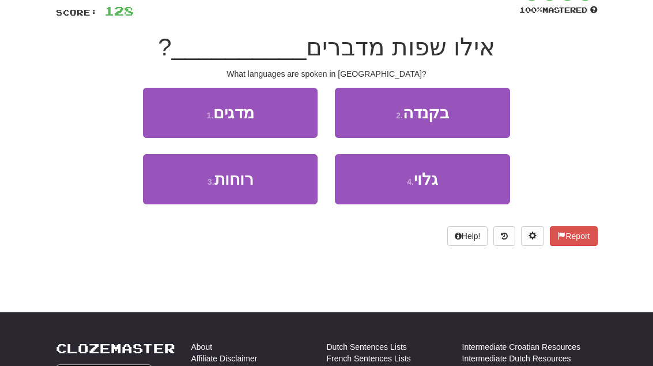
click at [480, 114] on button "2 . בקנדה" at bounding box center [422, 113] width 175 height 50
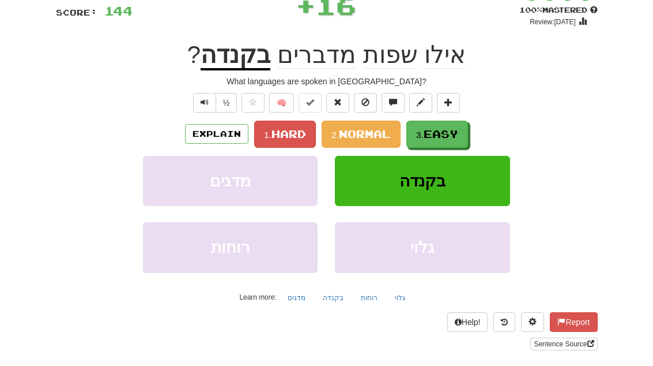
click at [454, 134] on span "Easy" at bounding box center [441, 133] width 35 height 13
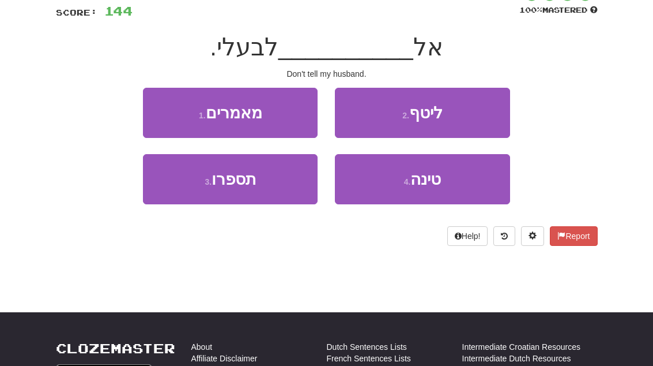
click at [173, 180] on button "3 . תספרו" at bounding box center [230, 179] width 175 height 50
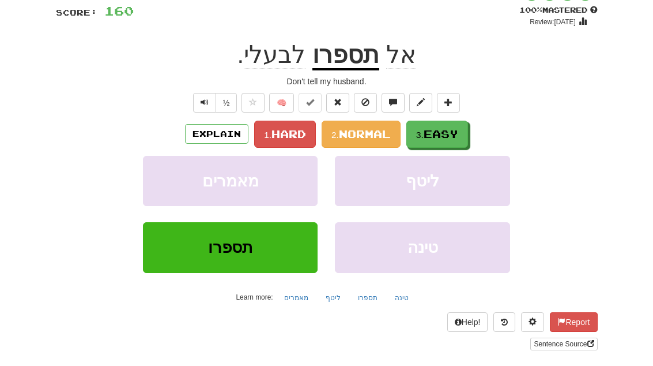
click at [462, 129] on button "3. Easy" at bounding box center [438, 134] width 62 height 27
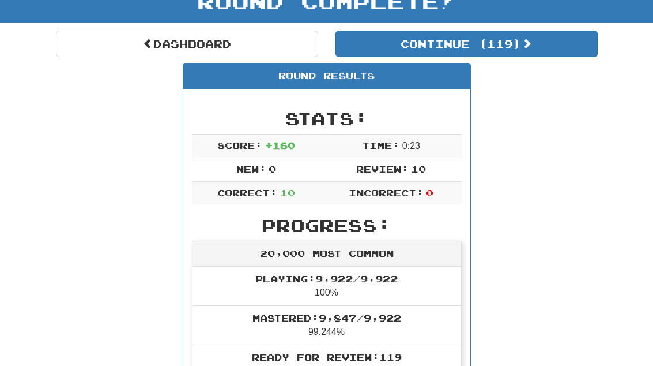
click at [558, 46] on button "Continue ( 119 )" at bounding box center [467, 44] width 262 height 27
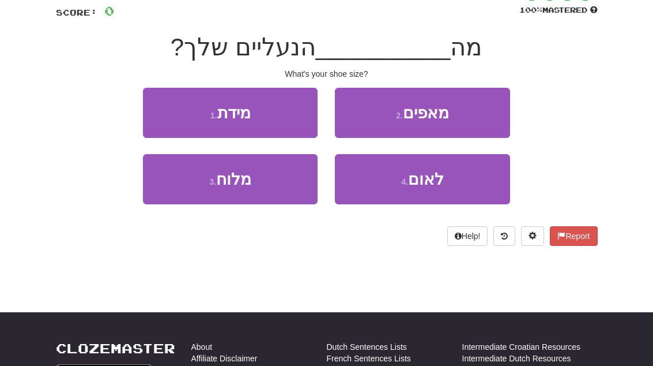
click at [165, 112] on button "1 . מידת" at bounding box center [230, 113] width 175 height 50
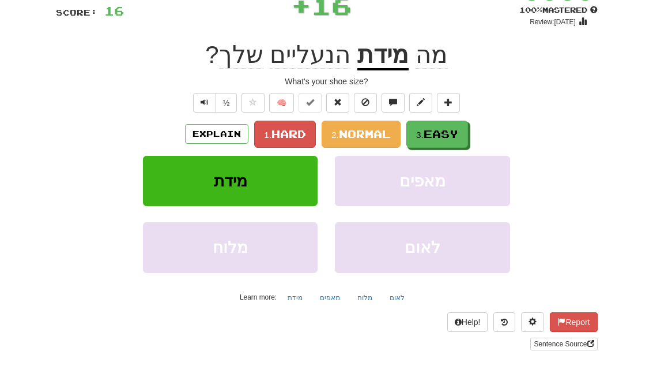
click at [458, 134] on span "Easy" at bounding box center [441, 133] width 35 height 13
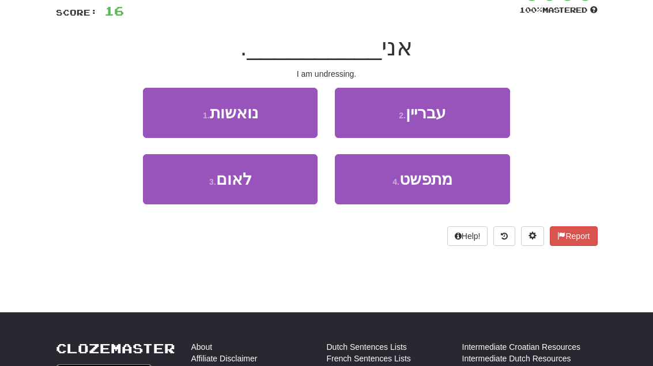
click at [450, 180] on span "מתפשט" at bounding box center [426, 179] width 53 height 18
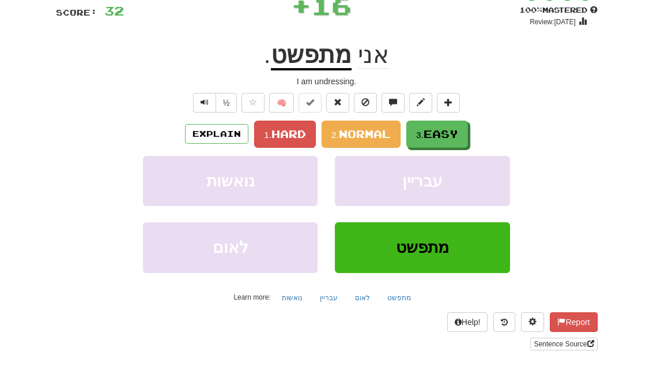
click at [465, 133] on button "3. Easy" at bounding box center [438, 134] width 62 height 27
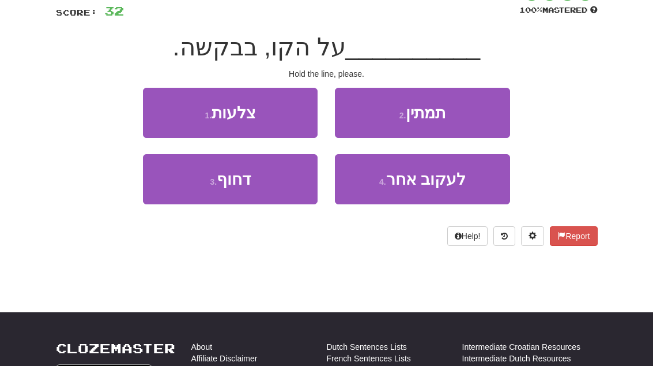
click at [478, 114] on button "2 . תמתין" at bounding box center [422, 113] width 175 height 50
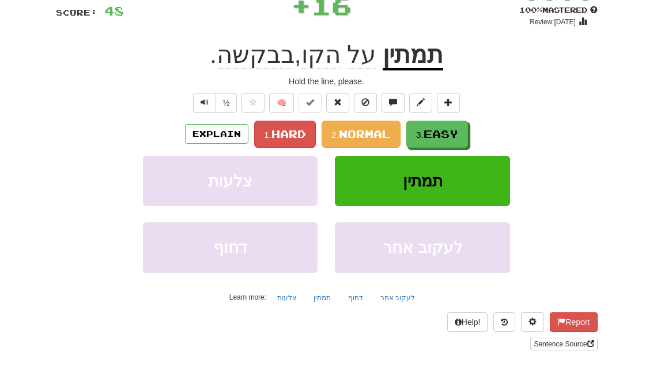
click at [457, 134] on span "Easy" at bounding box center [441, 133] width 35 height 13
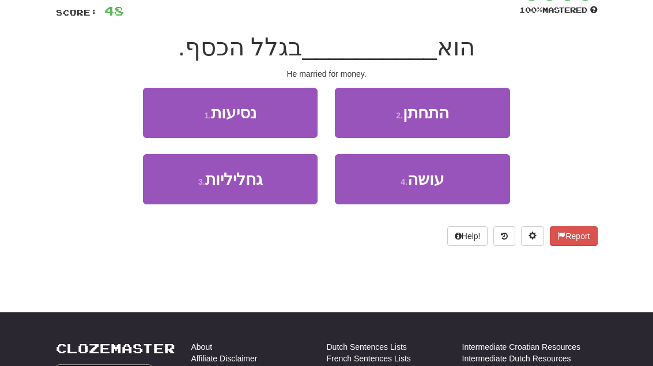
click at [487, 116] on button "2 . התחתן" at bounding box center [422, 113] width 175 height 50
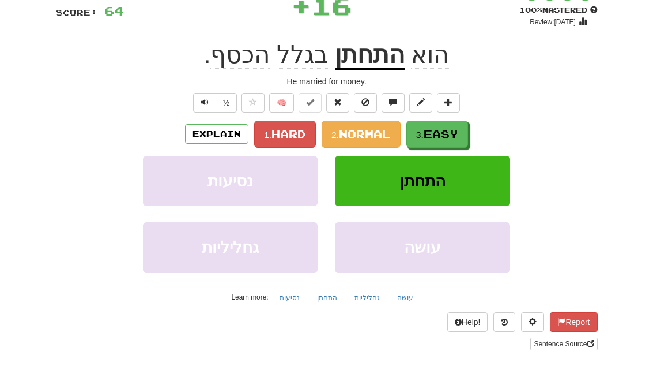
click at [467, 132] on button "3. Easy" at bounding box center [438, 134] width 62 height 27
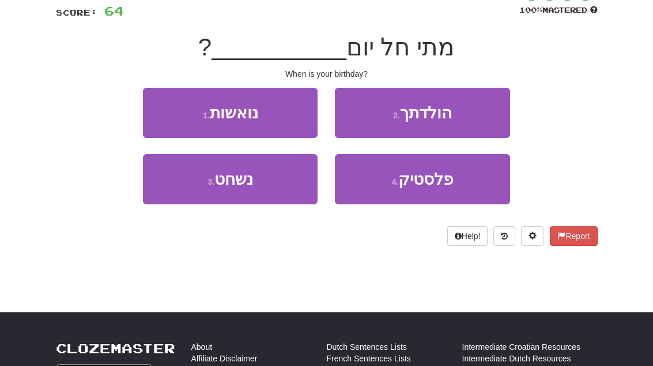
click at [486, 117] on button "2 . הולדתך" at bounding box center [422, 113] width 175 height 50
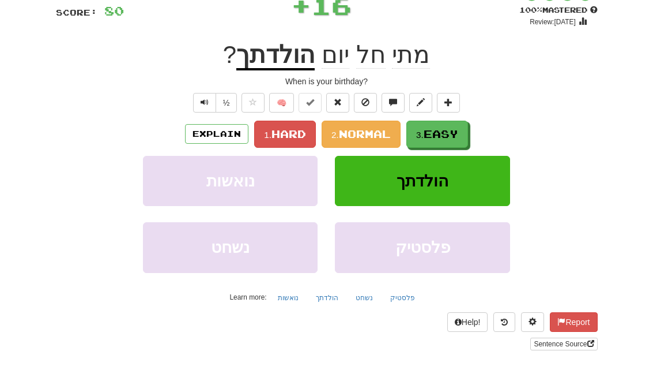
click at [454, 140] on button "3. Easy" at bounding box center [438, 134] width 62 height 27
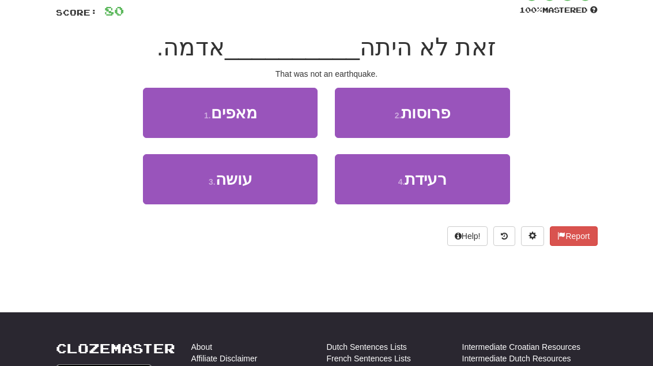
click at [453, 188] on button "4 . רעידת" at bounding box center [422, 179] width 175 height 50
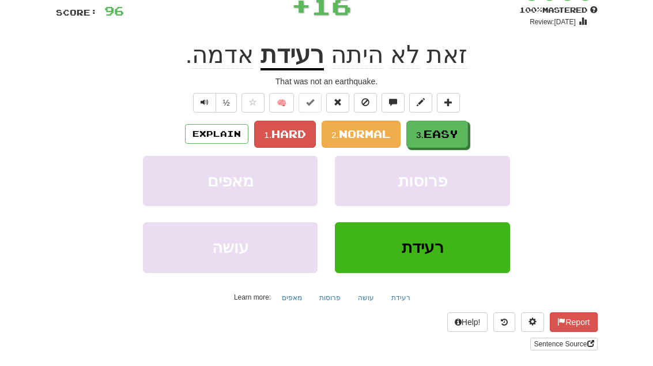
click at [464, 130] on button "3. Easy" at bounding box center [438, 134] width 62 height 27
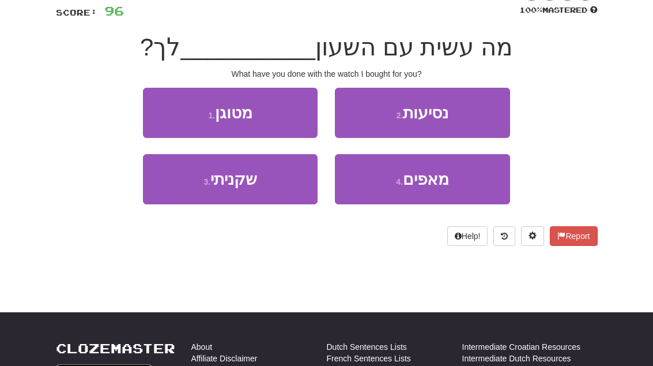
click at [181, 187] on button "3 . שקניתי" at bounding box center [230, 179] width 175 height 50
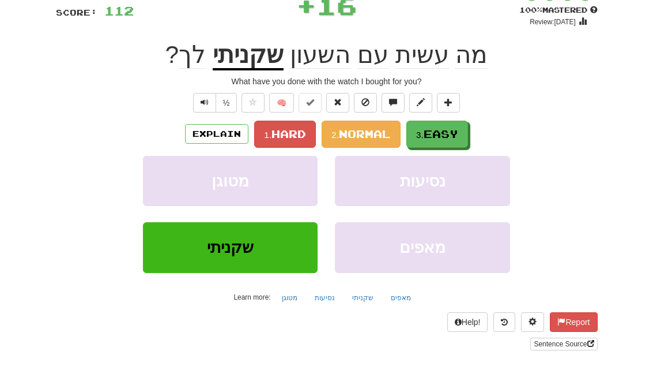
click at [457, 137] on span "Easy" at bounding box center [441, 133] width 35 height 13
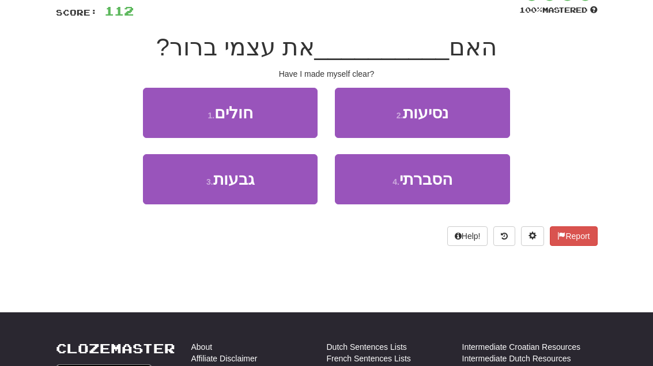
click at [438, 183] on span "הסברתי" at bounding box center [426, 179] width 53 height 18
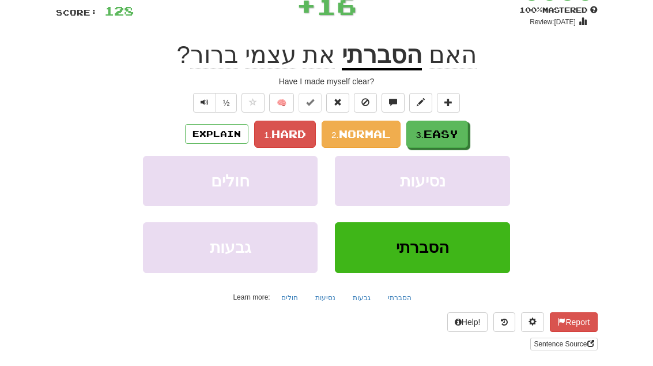
click at [463, 128] on button "3. Easy" at bounding box center [438, 134] width 62 height 27
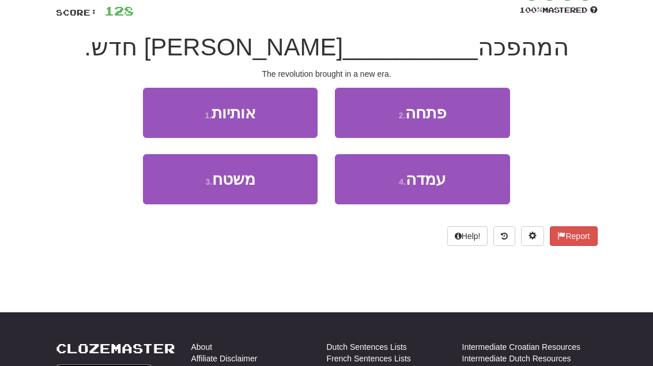
click at [485, 106] on button "2 . פתחה" at bounding box center [422, 113] width 175 height 50
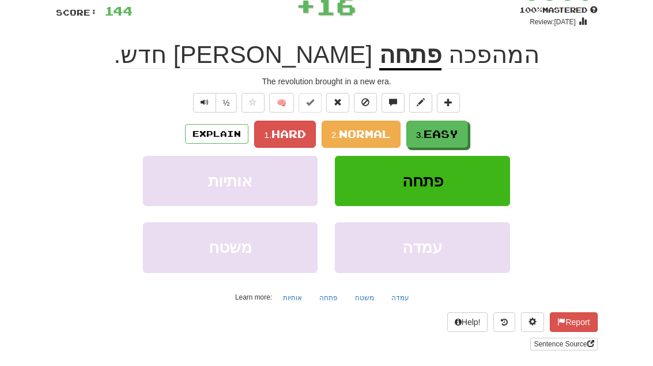
click at [453, 133] on span "Easy" at bounding box center [441, 133] width 35 height 13
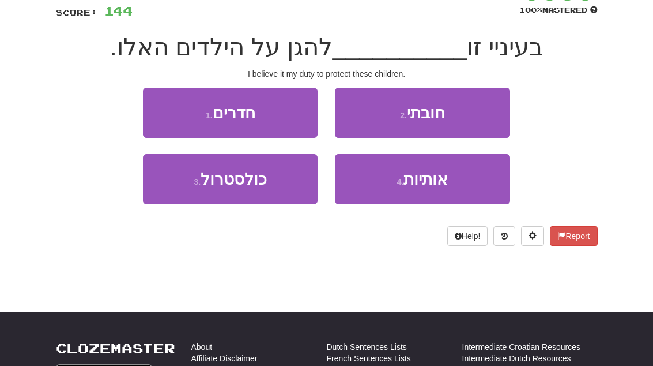
click at [476, 116] on button "2 . חובתי" at bounding box center [422, 113] width 175 height 50
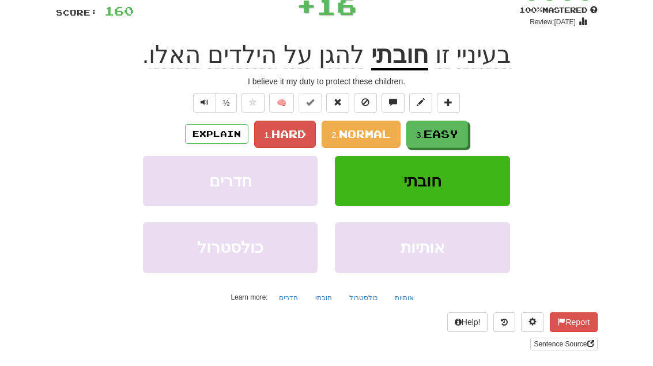
click at [454, 133] on span "Easy" at bounding box center [441, 133] width 35 height 13
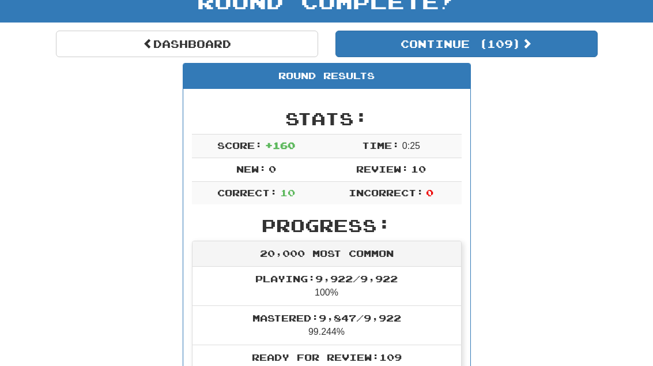
click at [551, 39] on button "Continue ( 109 )" at bounding box center [467, 44] width 262 height 27
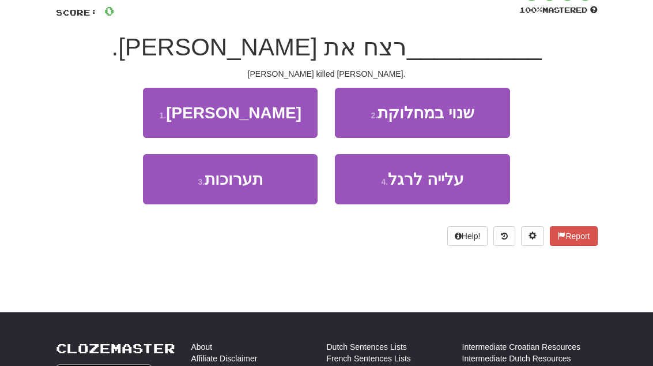
click at [157, 106] on button "1 . אבוט" at bounding box center [230, 113] width 175 height 50
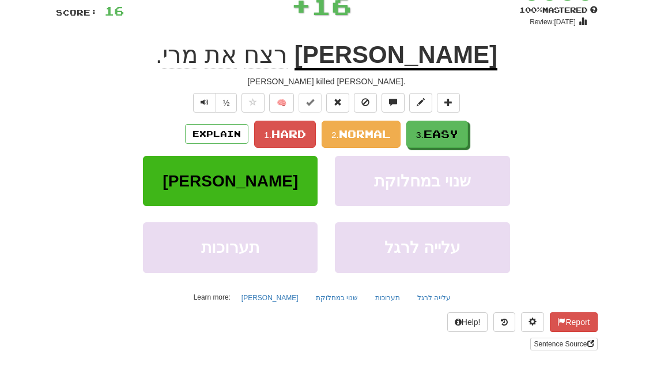
click at [468, 131] on button "3. Easy" at bounding box center [438, 134] width 62 height 27
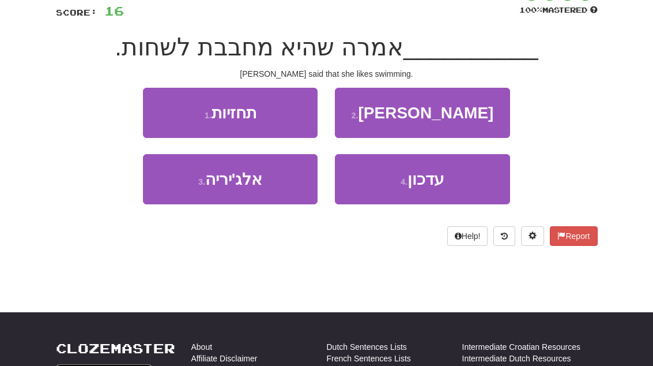
click at [491, 112] on button "2 . מלאני" at bounding box center [422, 113] width 175 height 50
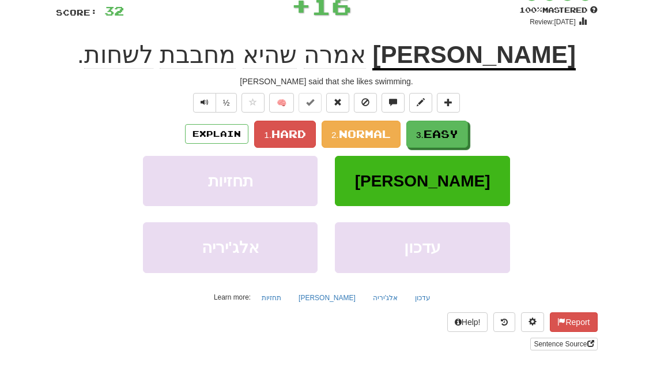
click at [456, 144] on button "3. Easy" at bounding box center [438, 134] width 62 height 27
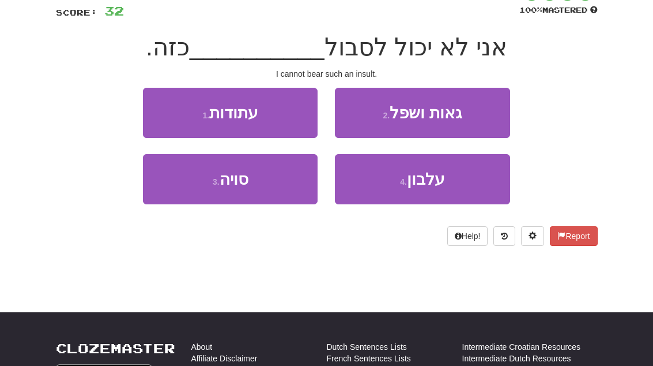
click at [454, 181] on button "4 . עלבון" at bounding box center [422, 179] width 175 height 50
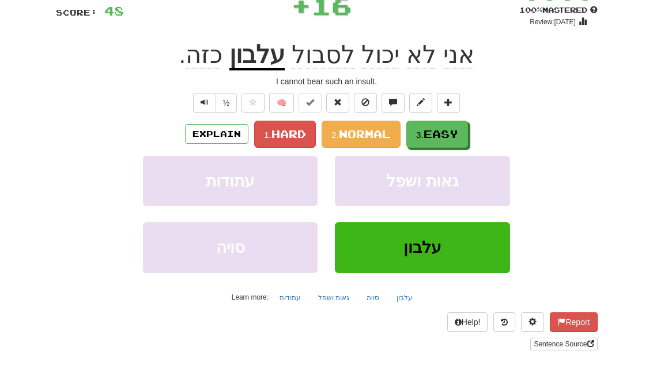
click at [465, 134] on button "3. Easy" at bounding box center [438, 134] width 62 height 27
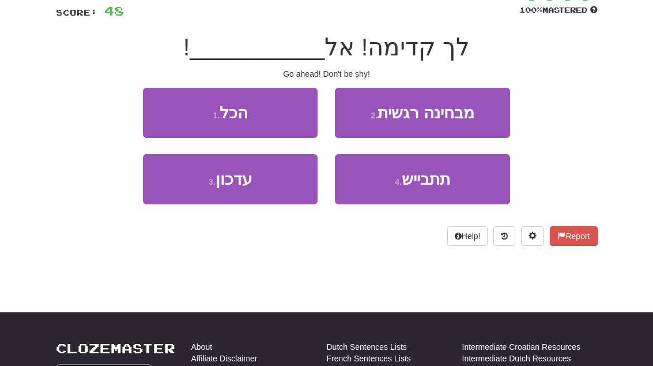
click at [456, 179] on button "4 . תתבייש" at bounding box center [422, 179] width 175 height 50
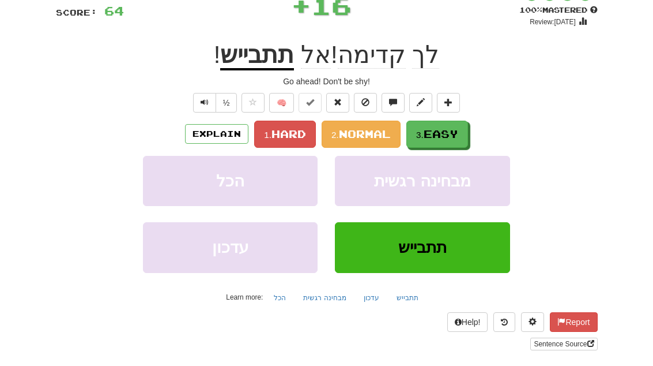
click at [465, 129] on button "3. Easy" at bounding box center [438, 134] width 62 height 27
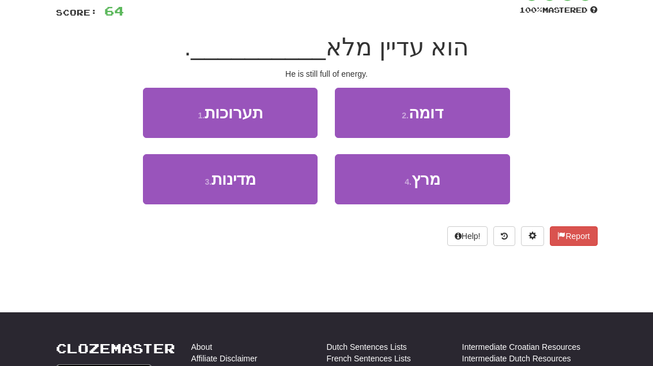
click at [451, 182] on button "4 . מרץ" at bounding box center [422, 179] width 175 height 50
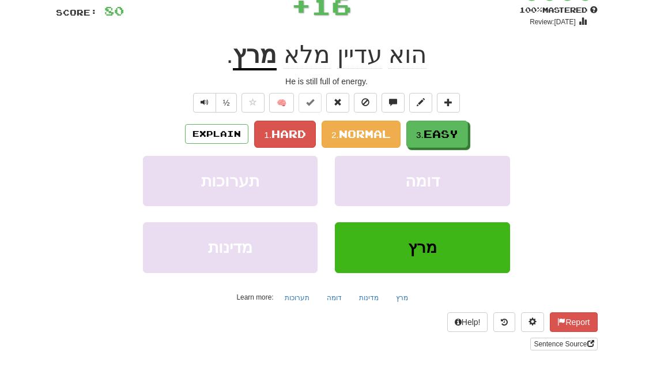
click at [458, 137] on span "Easy" at bounding box center [441, 133] width 35 height 13
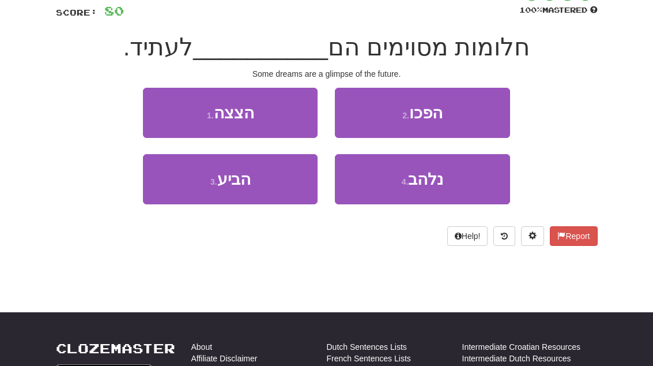
click at [437, 189] on button "4 . נלהב" at bounding box center [422, 179] width 175 height 50
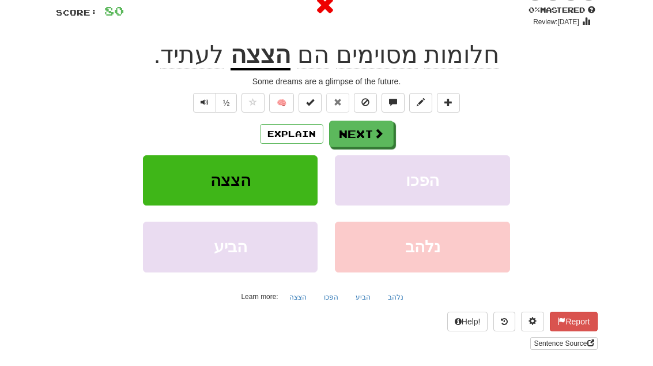
click at [389, 122] on button "Next" at bounding box center [361, 134] width 65 height 27
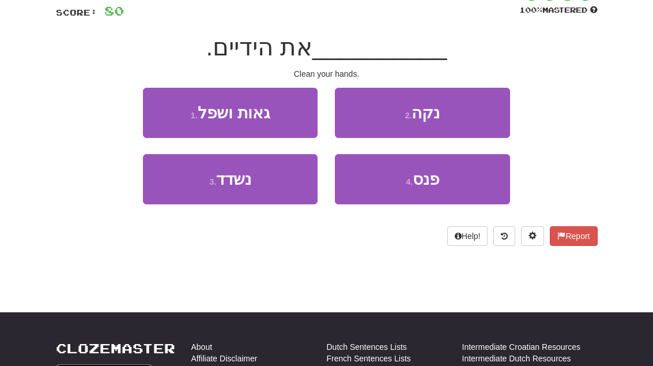
click at [475, 115] on button "2 . נקה" at bounding box center [422, 113] width 175 height 50
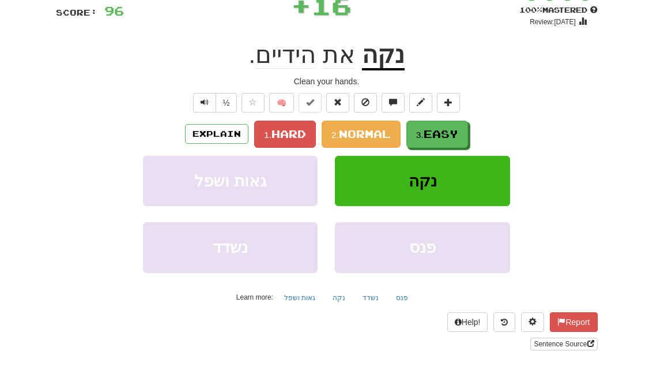
click at [449, 138] on span "Easy" at bounding box center [441, 133] width 35 height 13
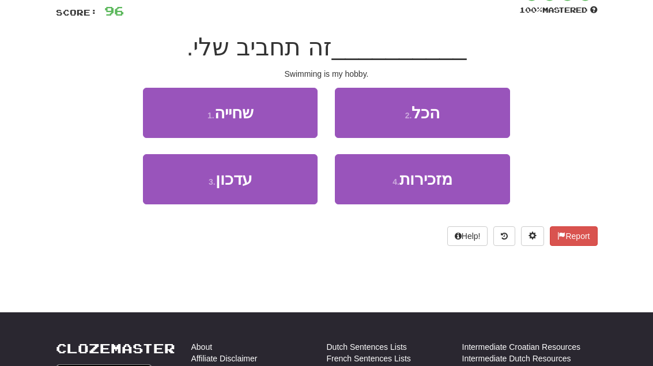
click at [156, 114] on button "1 . שחייה" at bounding box center [230, 113] width 175 height 50
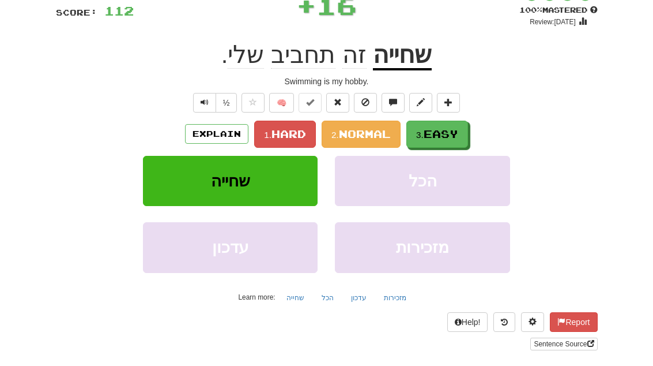
click at [456, 134] on span "Easy" at bounding box center [441, 133] width 35 height 13
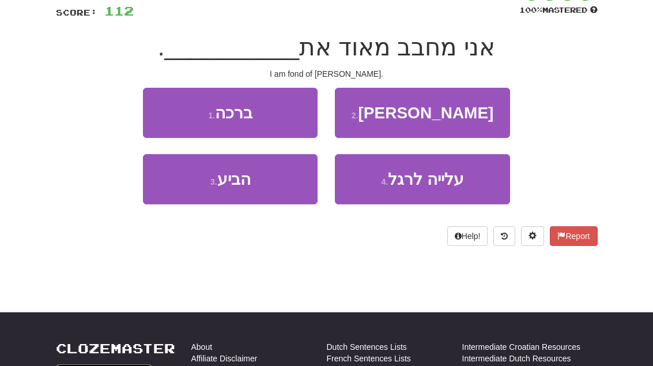
click at [471, 118] on button "2 . קתי" at bounding box center [422, 113] width 175 height 50
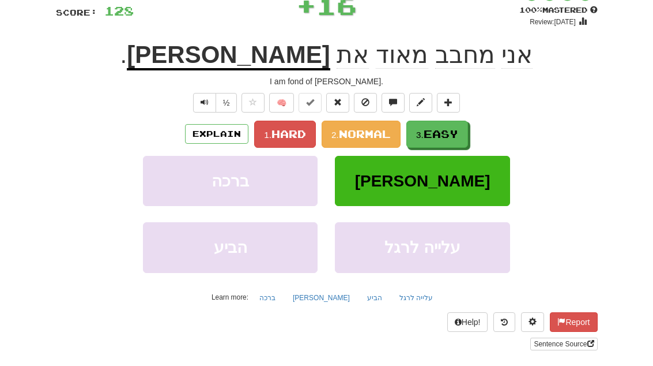
click at [449, 139] on button "3. Easy" at bounding box center [438, 134] width 62 height 27
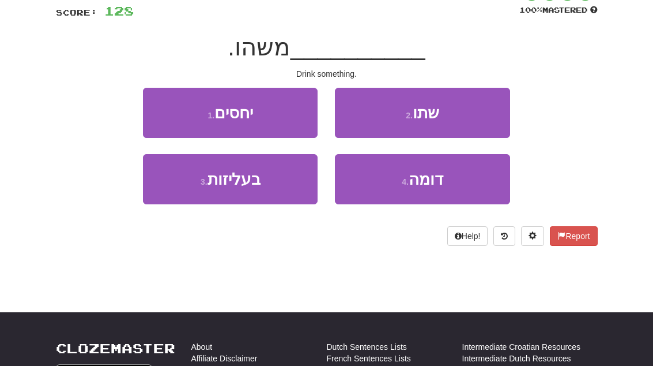
click at [475, 118] on button "2 . שתו" at bounding box center [422, 113] width 175 height 50
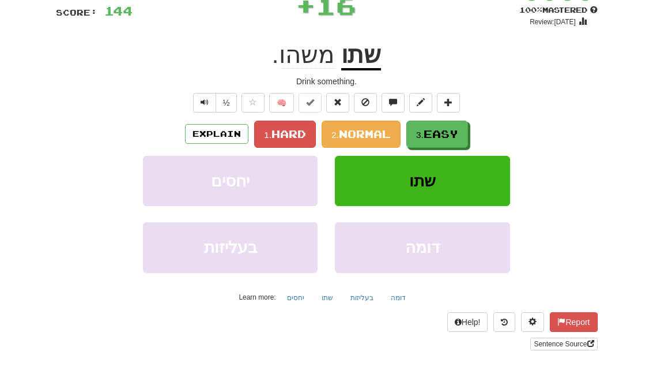
click at [449, 138] on span "Easy" at bounding box center [441, 133] width 35 height 13
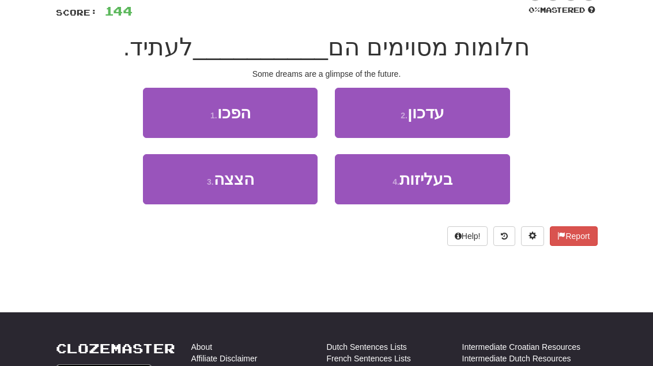
click at [170, 182] on button "3 . הצצה" at bounding box center [230, 179] width 175 height 50
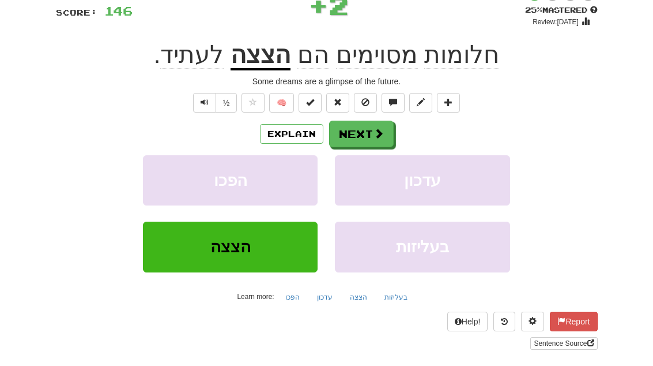
click at [458, 103] on button at bounding box center [448, 103] width 23 height 20
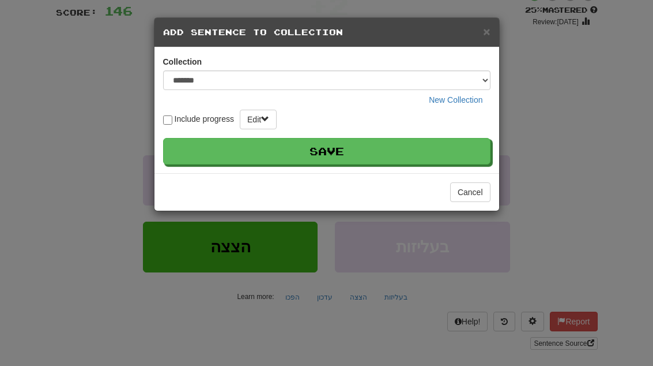
click at [440, 149] on button "Save" at bounding box center [327, 151] width 328 height 27
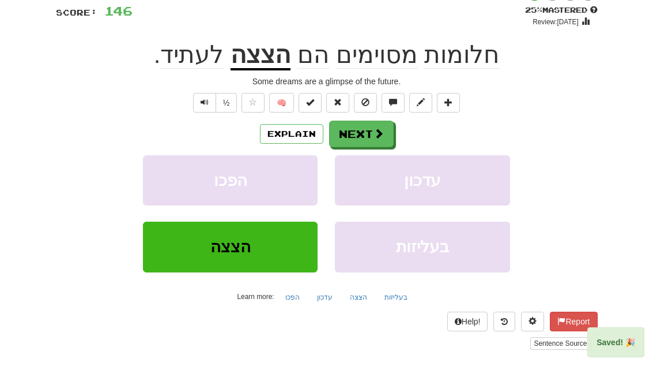
click at [385, 135] on button "Next" at bounding box center [361, 134] width 65 height 27
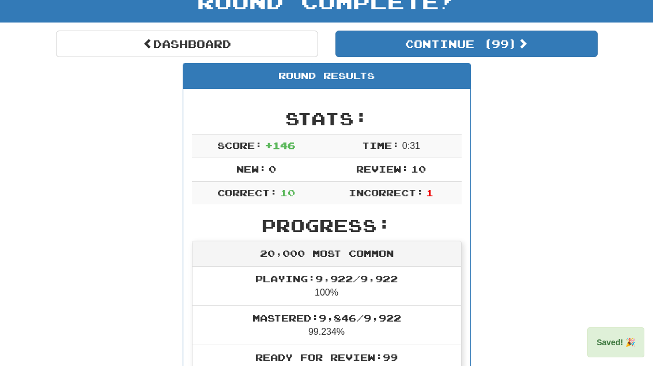
click at [91, 46] on link "Dashboard" at bounding box center [187, 44] width 262 height 27
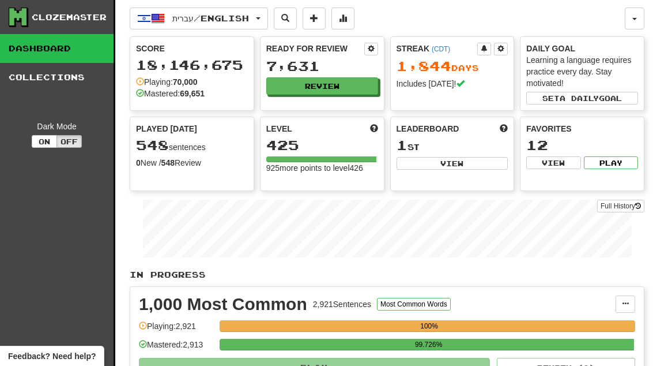
click at [476, 162] on button "View" at bounding box center [453, 163] width 112 height 13
select select "**********"
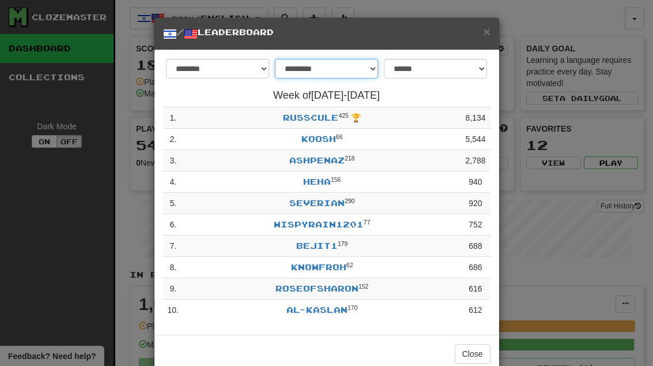
click at [378, 66] on select "**********" at bounding box center [326, 69] width 103 height 20
select select "*******"
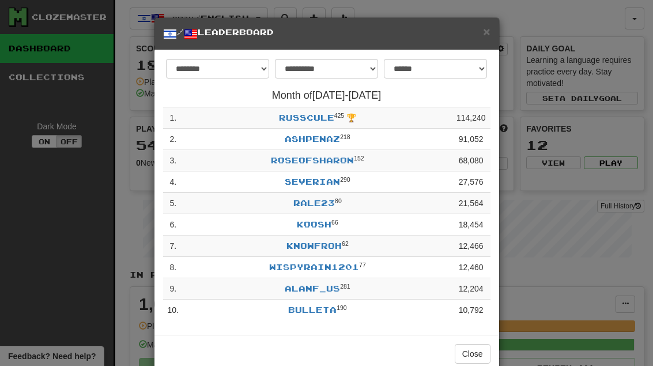
click at [488, 26] on span "×" at bounding box center [486, 31] width 7 height 13
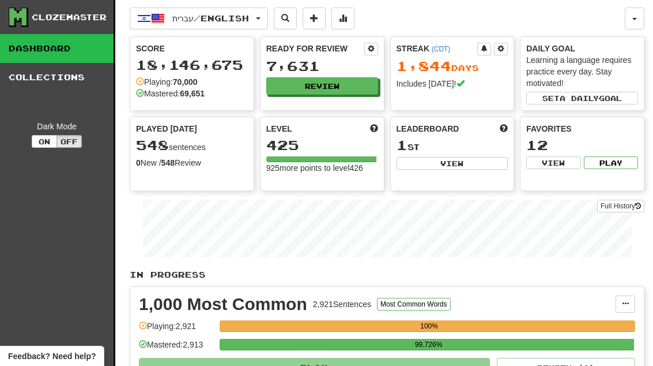
click at [370, 83] on button "Review" at bounding box center [322, 85] width 112 height 17
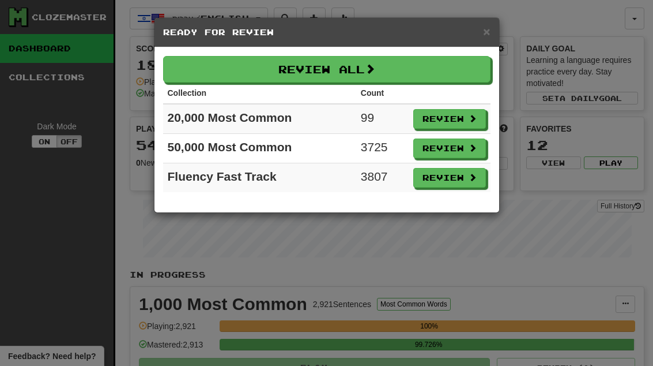
click at [460, 114] on button "Review" at bounding box center [449, 119] width 73 height 20
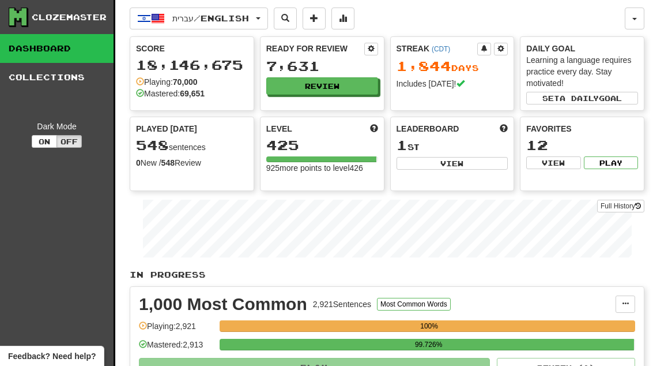
select select "**"
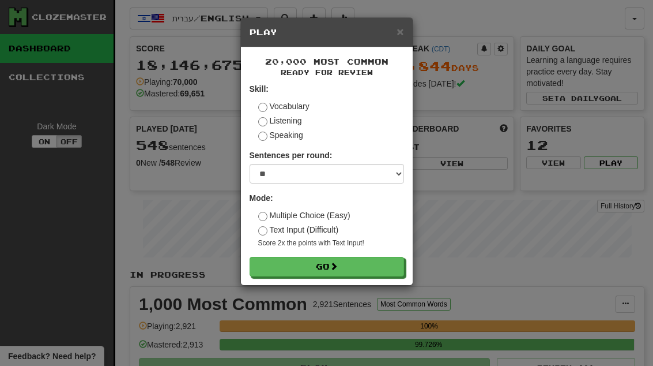
click at [337, 266] on span at bounding box center [334, 266] width 8 height 8
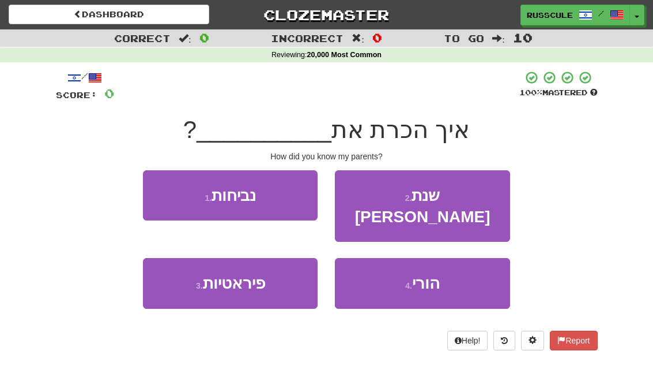
click at [454, 264] on button "4 . הורי" at bounding box center [422, 283] width 175 height 50
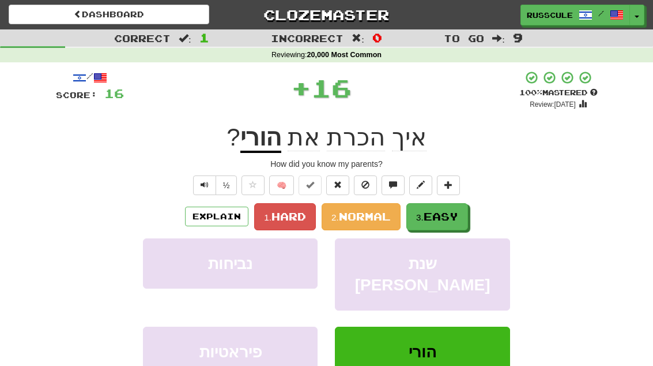
click at [449, 215] on span "Easy" at bounding box center [441, 216] width 35 height 13
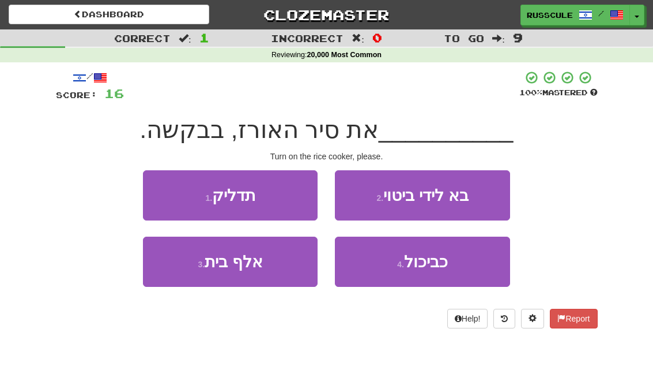
click at [175, 187] on button "1 . תדליק" at bounding box center [230, 195] width 175 height 50
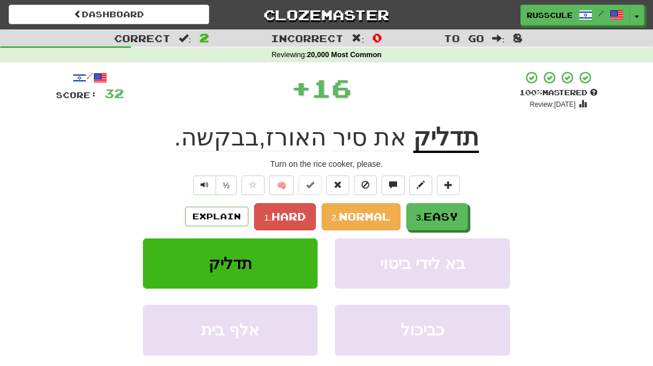
click at [449, 208] on button "3. Easy" at bounding box center [438, 216] width 62 height 27
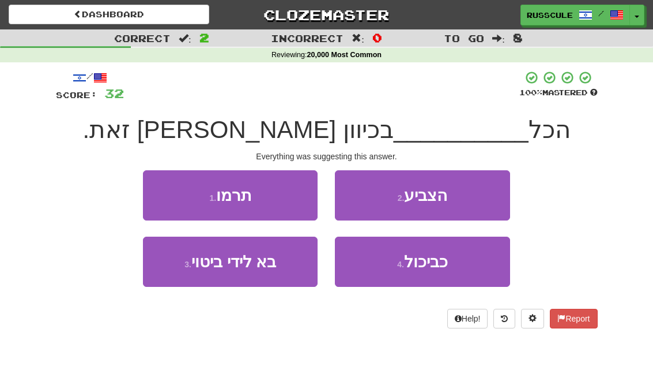
click at [464, 196] on button "2 . הצביע" at bounding box center [422, 195] width 175 height 50
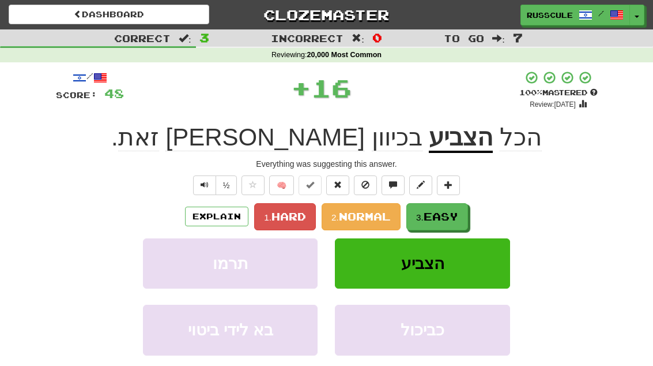
click at [449, 208] on button "3. Easy" at bounding box center [438, 216] width 62 height 27
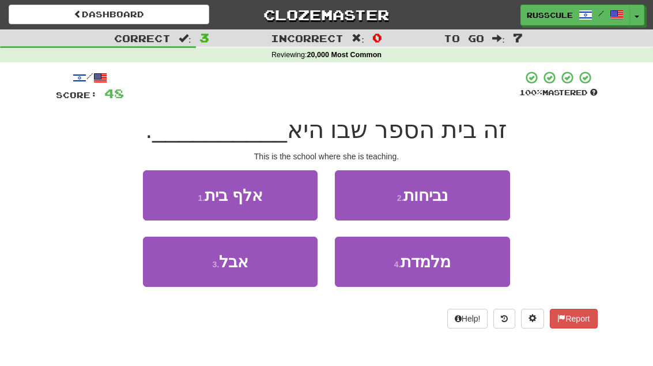
click at [424, 274] on button "4 . מלמדת" at bounding box center [422, 261] width 175 height 50
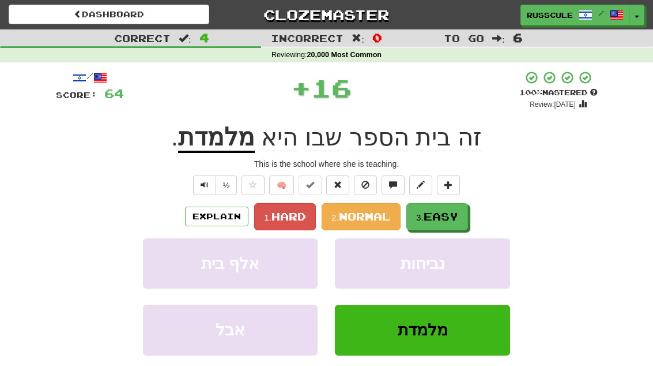
click at [441, 217] on span "Easy" at bounding box center [441, 216] width 35 height 13
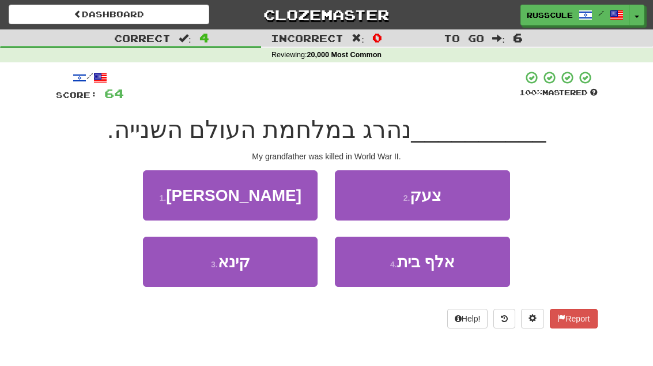
click at [171, 186] on button "1 . סבי" at bounding box center [230, 195] width 175 height 50
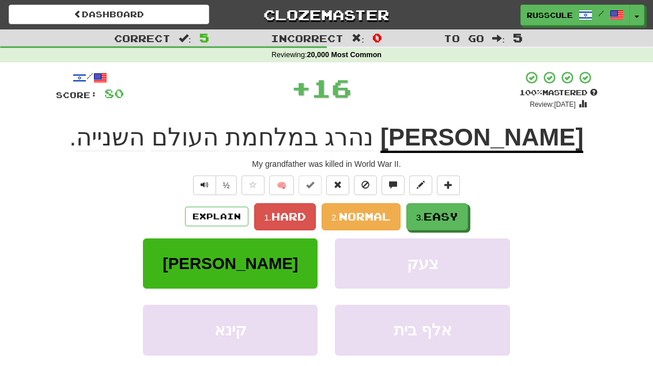
click at [443, 213] on span "Easy" at bounding box center [441, 216] width 35 height 13
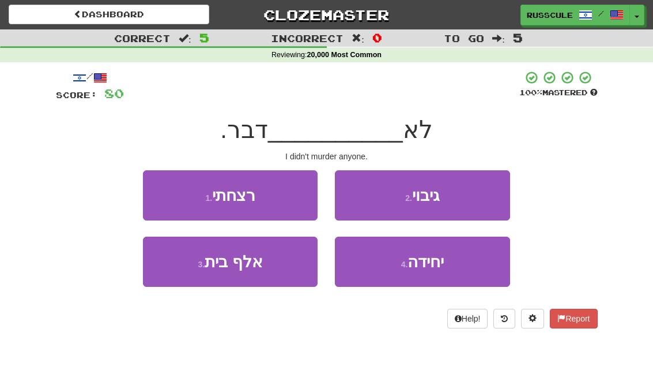
click at [174, 187] on button "1 . רצחתי" at bounding box center [230, 195] width 175 height 50
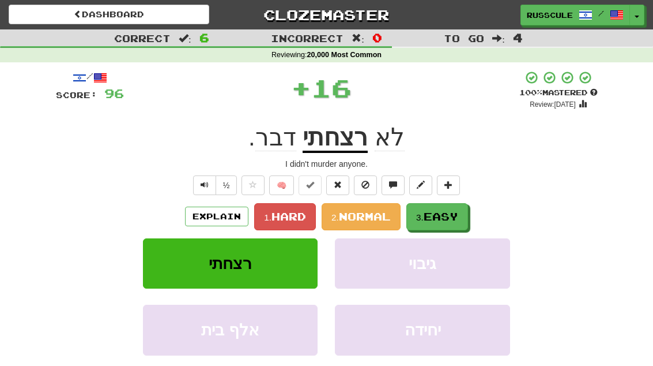
click at [458, 206] on button "3. Easy" at bounding box center [438, 216] width 62 height 27
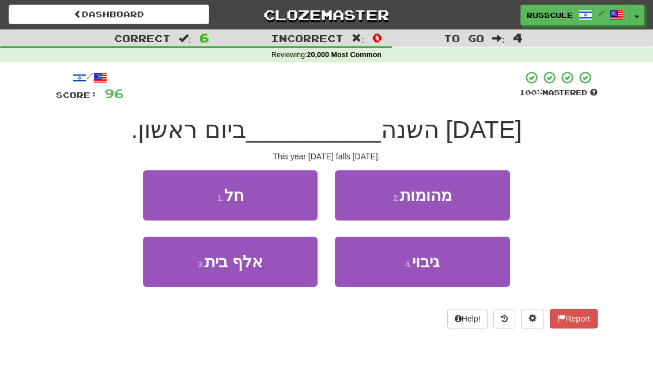
click at [176, 187] on button "1 . חל" at bounding box center [230, 195] width 175 height 50
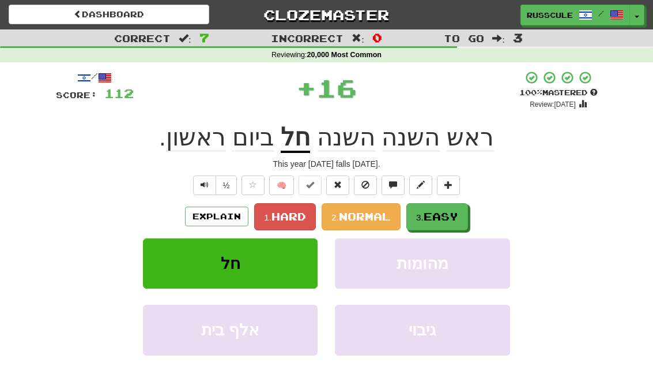
click at [450, 207] on button "3. Easy" at bounding box center [438, 216] width 62 height 27
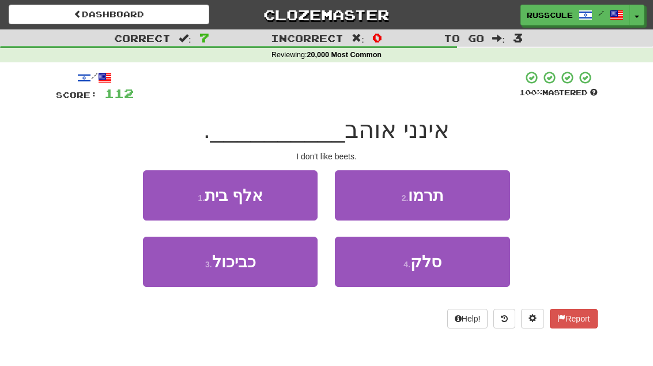
click at [427, 264] on span "סלק" at bounding box center [426, 262] width 31 height 18
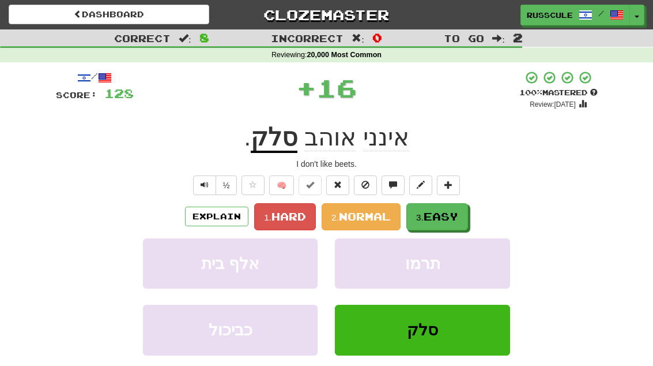
click at [442, 208] on button "3. Easy" at bounding box center [438, 216] width 62 height 27
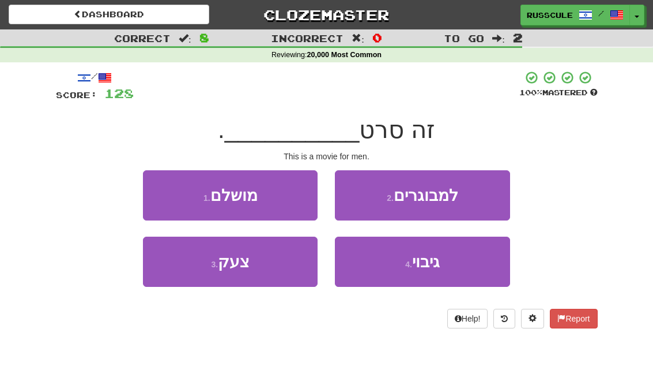
click at [472, 190] on button "2 . למבוגרים" at bounding box center [422, 195] width 175 height 50
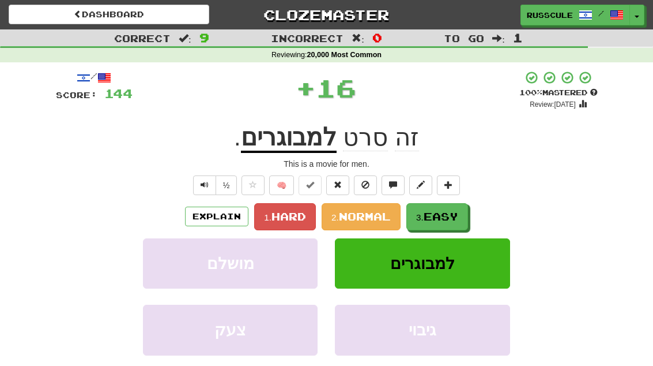
click at [458, 210] on span "Easy" at bounding box center [441, 216] width 35 height 13
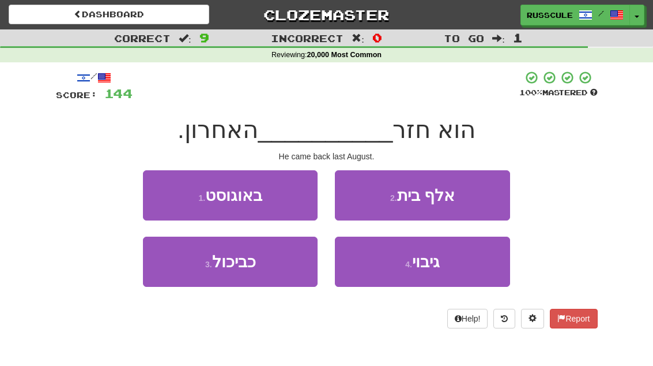
click at [179, 198] on button "1 . באוגוסט" at bounding box center [230, 195] width 175 height 50
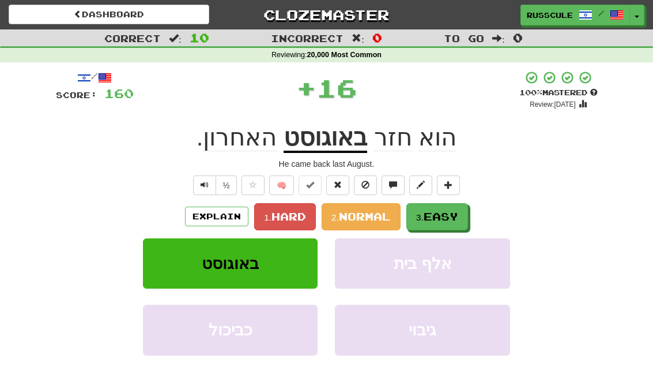
click at [454, 204] on button "3. Easy" at bounding box center [438, 216] width 62 height 27
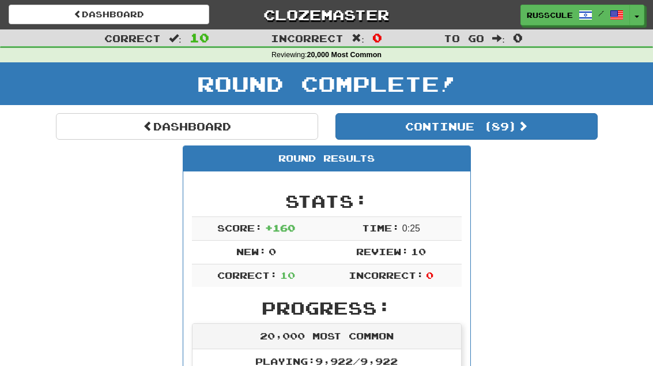
click at [535, 119] on button "Continue ( 89 )" at bounding box center [467, 126] width 262 height 27
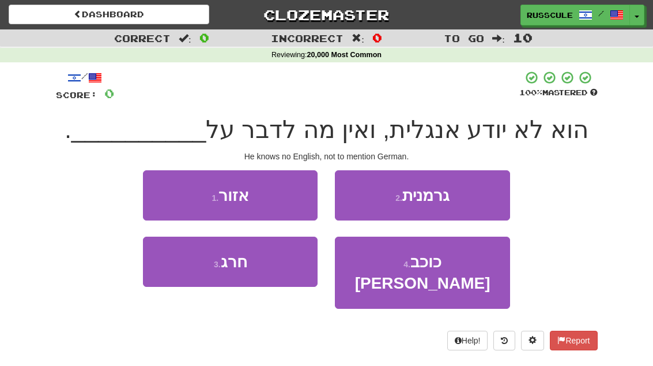
click at [481, 192] on button "2 . גרמנית" at bounding box center [422, 195] width 175 height 50
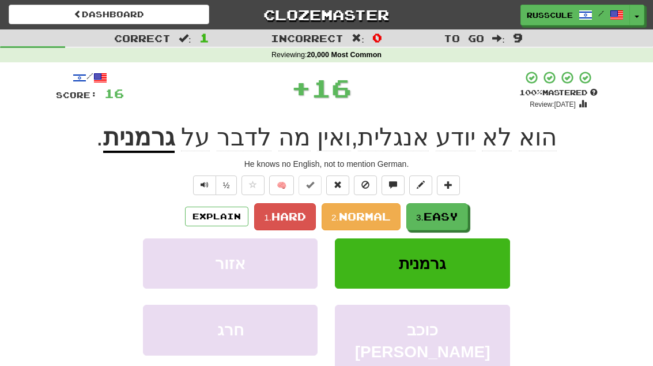
click at [456, 215] on span "Easy" at bounding box center [441, 216] width 35 height 13
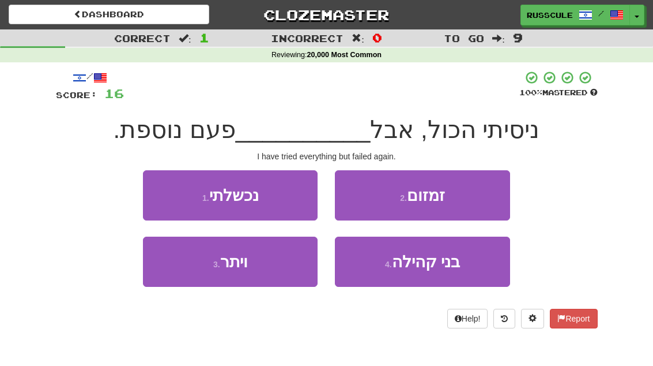
click at [176, 195] on button "1 . נכשלתי" at bounding box center [230, 195] width 175 height 50
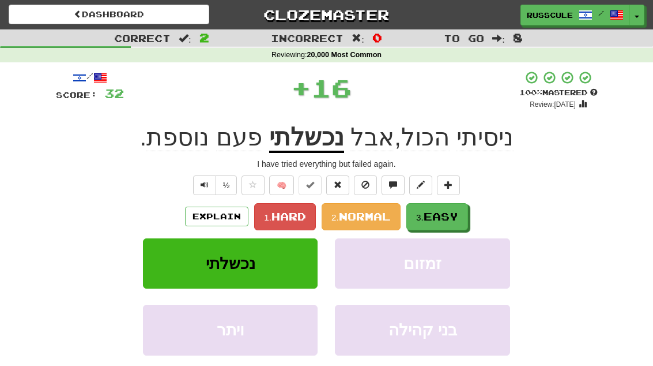
click at [456, 208] on button "3. Easy" at bounding box center [438, 216] width 62 height 27
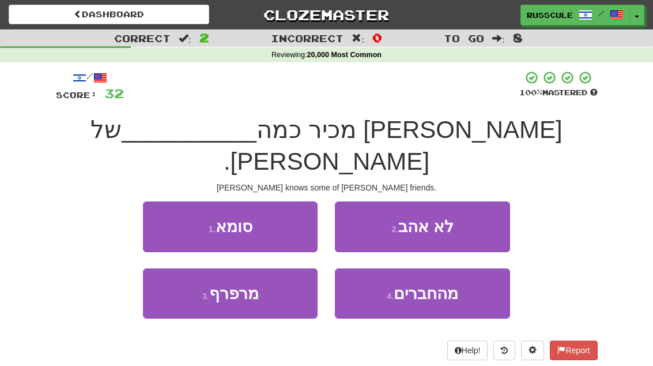
click at [447, 284] on span "מהחברים" at bounding box center [426, 293] width 65 height 18
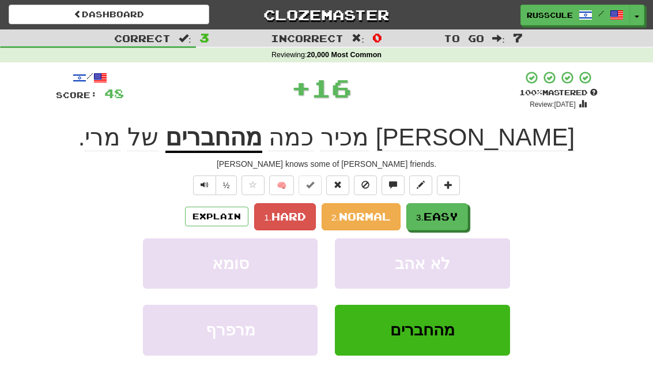
click at [460, 208] on button "3. Easy" at bounding box center [438, 216] width 62 height 27
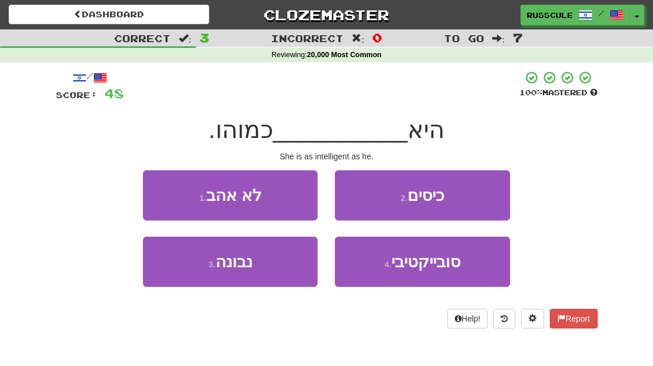
click at [179, 267] on button "3 . נבונה" at bounding box center [230, 261] width 175 height 50
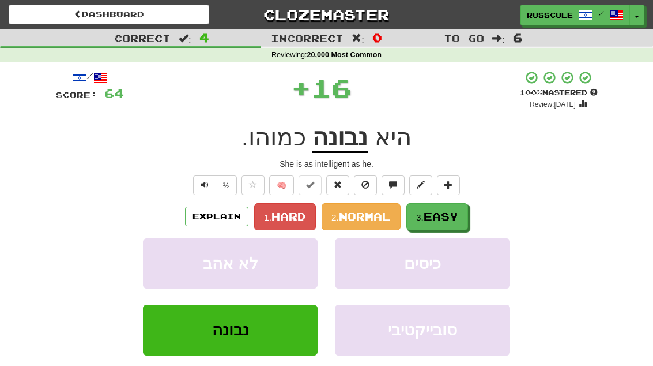
click at [457, 210] on span "Easy" at bounding box center [441, 216] width 35 height 13
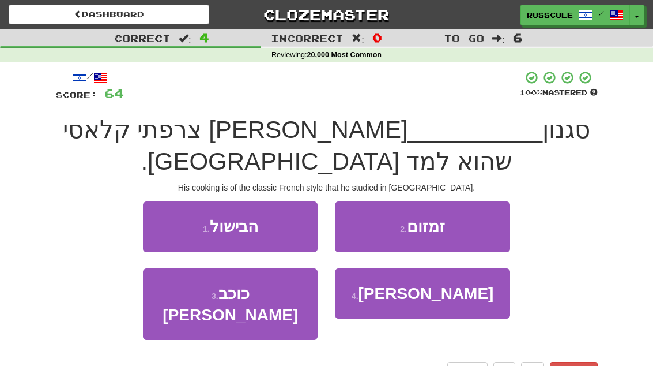
click at [165, 201] on button "1 . הבישול" at bounding box center [230, 226] width 175 height 50
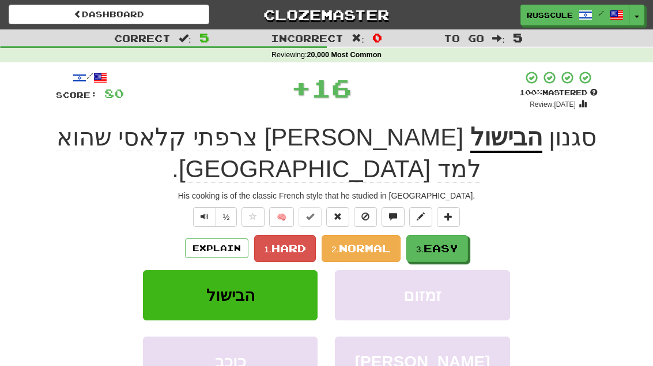
click at [450, 242] on span "Easy" at bounding box center [441, 248] width 35 height 13
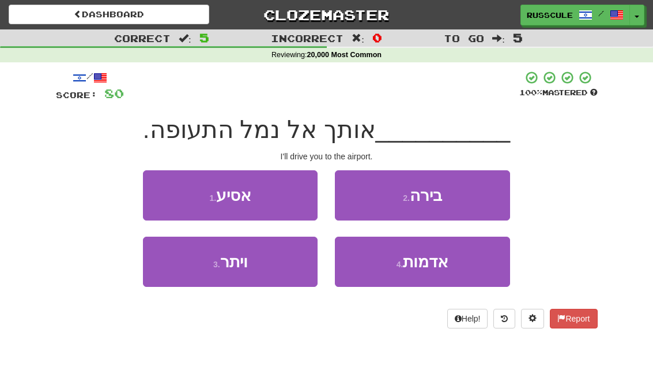
click at [163, 188] on button "1 . אסיע" at bounding box center [230, 195] width 175 height 50
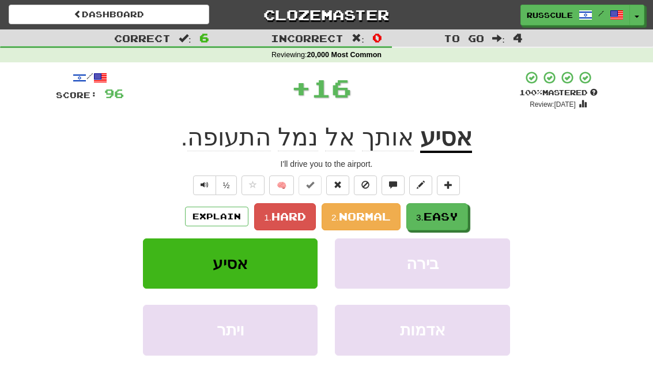
click at [458, 208] on button "3. Easy" at bounding box center [438, 216] width 62 height 27
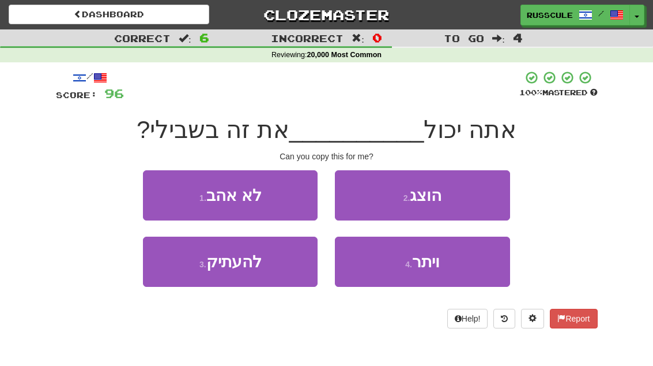
click at [182, 273] on button "3 . להעתיק" at bounding box center [230, 261] width 175 height 50
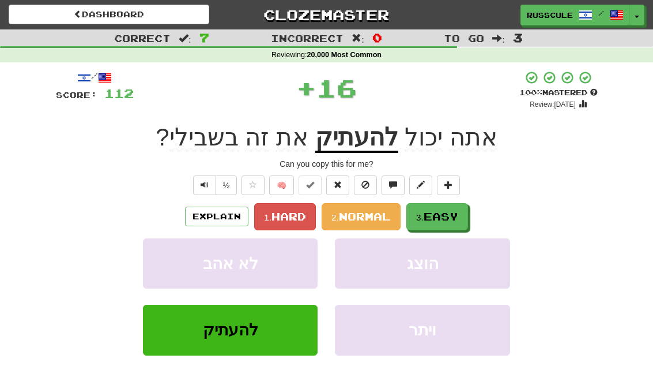
click at [458, 203] on button "3. Easy" at bounding box center [438, 216] width 62 height 27
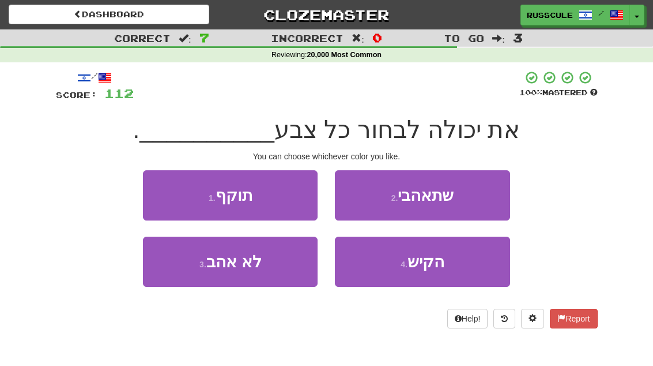
click at [469, 193] on button "2 . שתאהבי" at bounding box center [422, 195] width 175 height 50
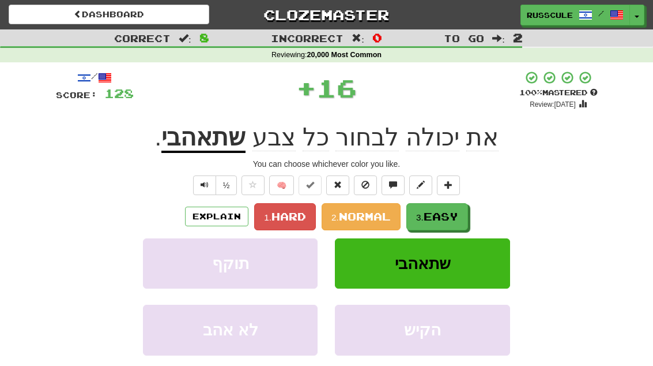
click at [453, 211] on span "Easy" at bounding box center [441, 216] width 35 height 13
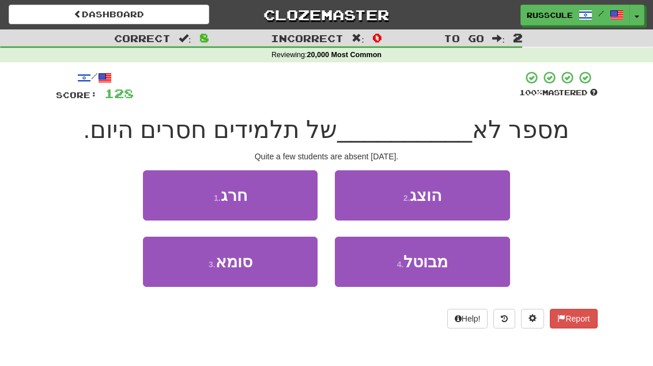
click at [438, 261] on span "מבוטל" at bounding box center [426, 262] width 44 height 18
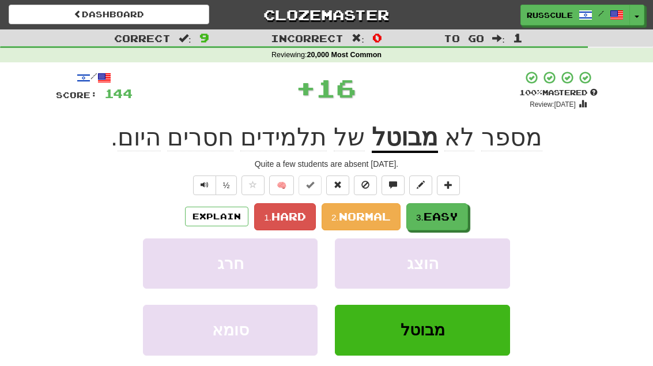
click at [453, 210] on span "Easy" at bounding box center [441, 216] width 35 height 13
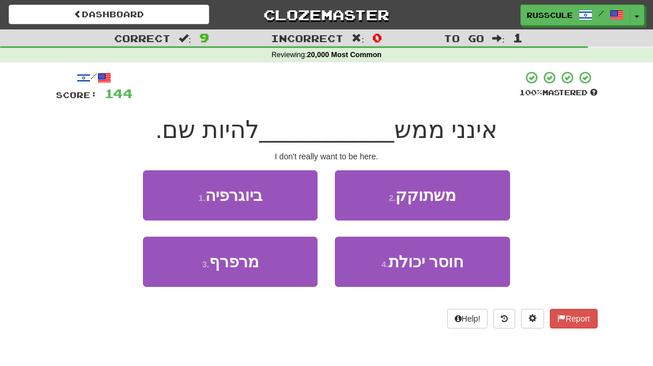
click at [471, 193] on button "2 . משתוקק" at bounding box center [422, 195] width 175 height 50
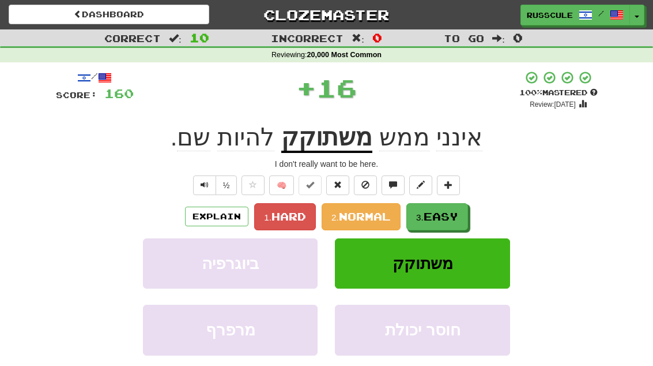
click at [448, 216] on span "Easy" at bounding box center [441, 216] width 35 height 13
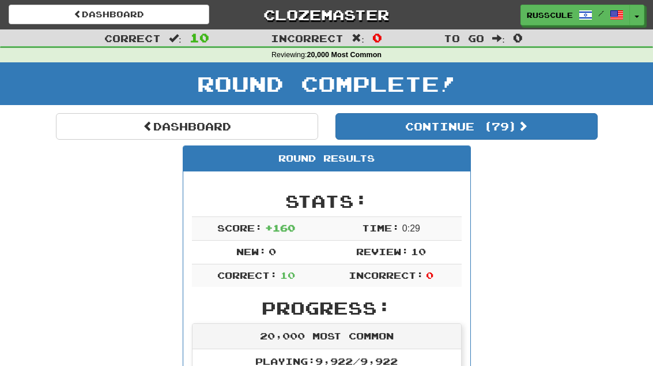
click at [542, 121] on button "Continue ( 79 )" at bounding box center [467, 126] width 262 height 27
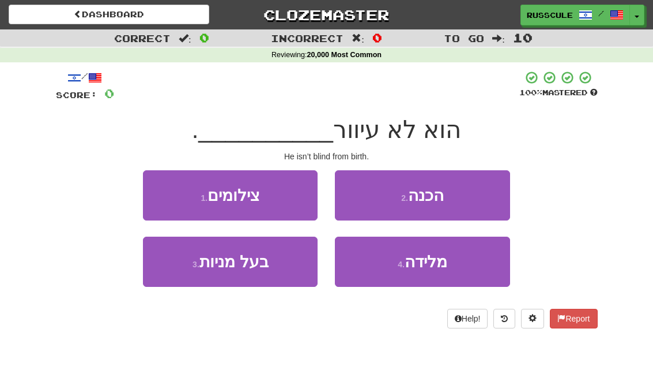
click at [439, 266] on span "מלידה" at bounding box center [426, 262] width 43 height 18
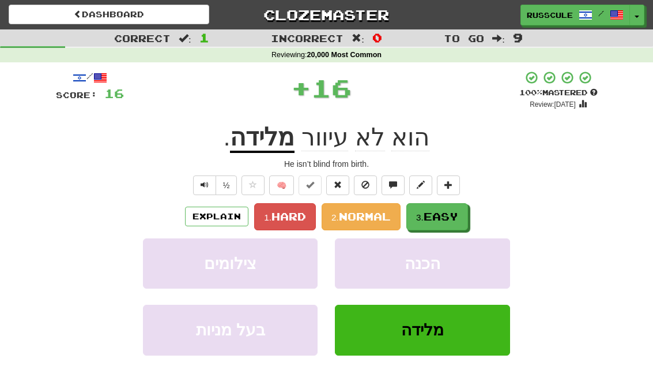
click at [454, 210] on span "Easy" at bounding box center [441, 216] width 35 height 13
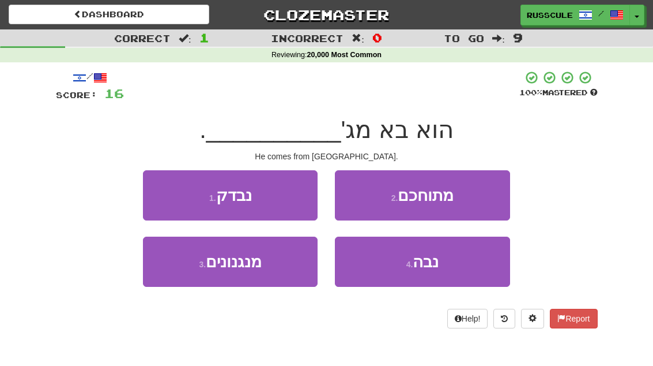
click at [438, 266] on span "נבה" at bounding box center [426, 262] width 26 height 18
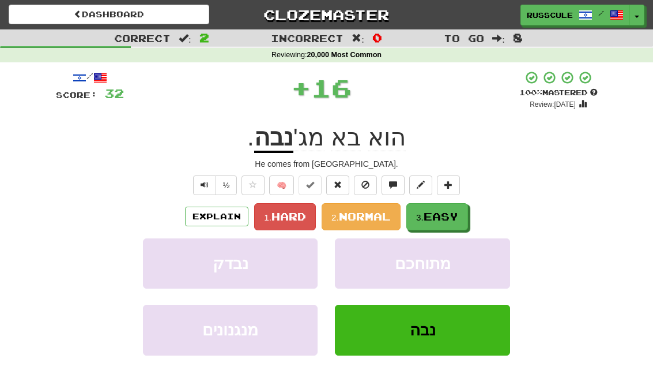
click at [451, 210] on span "Easy" at bounding box center [441, 216] width 35 height 13
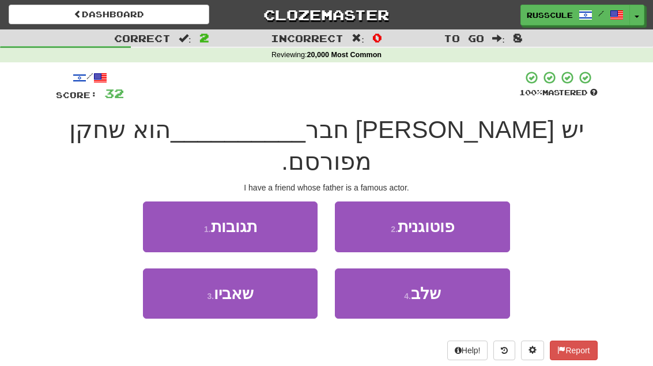
click at [179, 280] on button "3 . שאביו" at bounding box center [230, 293] width 175 height 50
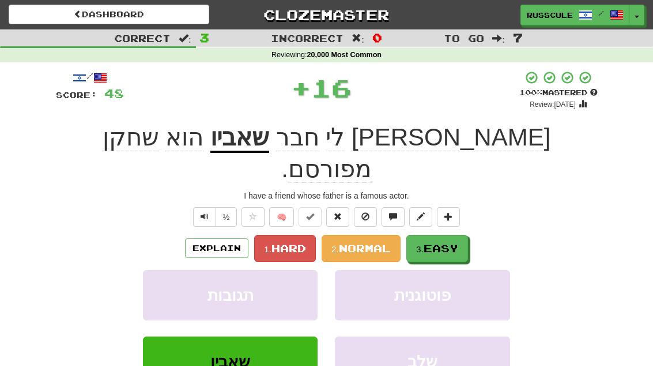
click at [458, 242] on span "Easy" at bounding box center [441, 248] width 35 height 13
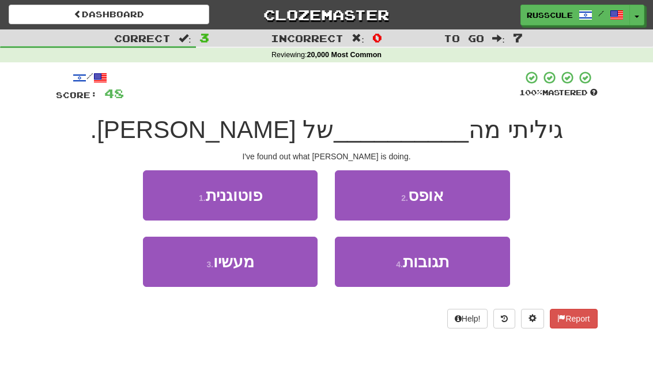
click at [182, 269] on button "3 . מעשיו" at bounding box center [230, 261] width 175 height 50
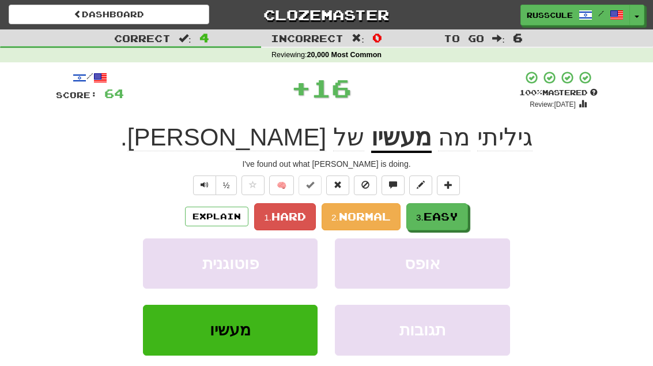
click at [453, 207] on button "3. Easy" at bounding box center [438, 216] width 62 height 27
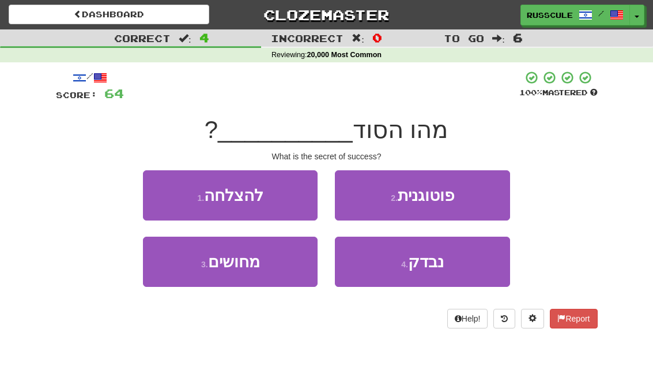
click at [160, 187] on button "1 . להצלחה" at bounding box center [230, 195] width 175 height 50
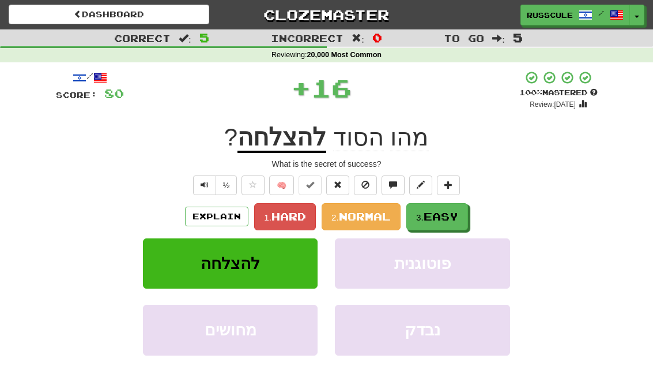
click at [456, 208] on button "3. Easy" at bounding box center [438, 216] width 62 height 27
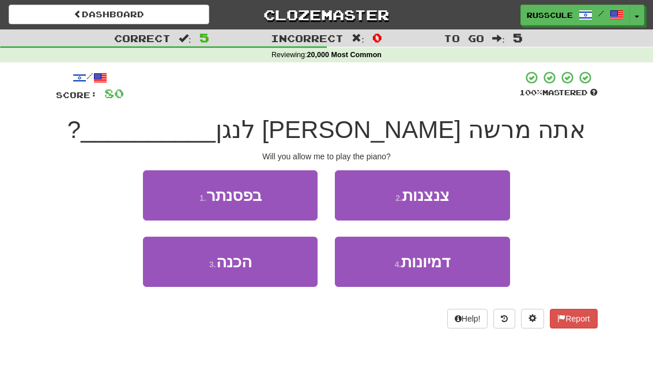
click at [166, 193] on button "1 . בפסנתר" at bounding box center [230, 195] width 175 height 50
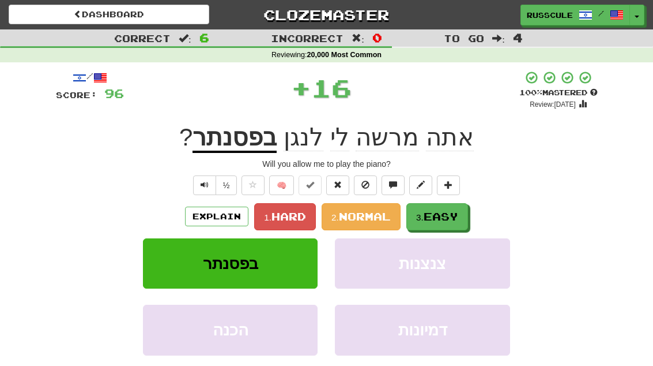
click at [454, 212] on span "Easy" at bounding box center [441, 216] width 35 height 13
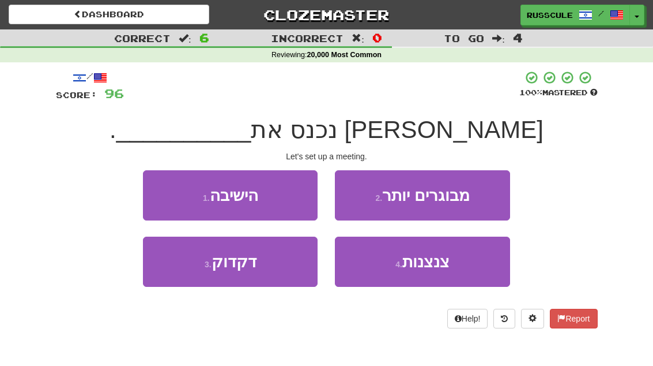
click at [164, 190] on button "1 . הישיבה" at bounding box center [230, 195] width 175 height 50
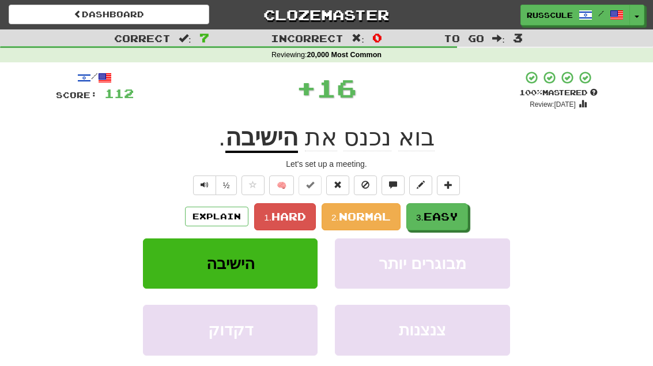
click at [456, 210] on span "Easy" at bounding box center [441, 216] width 35 height 13
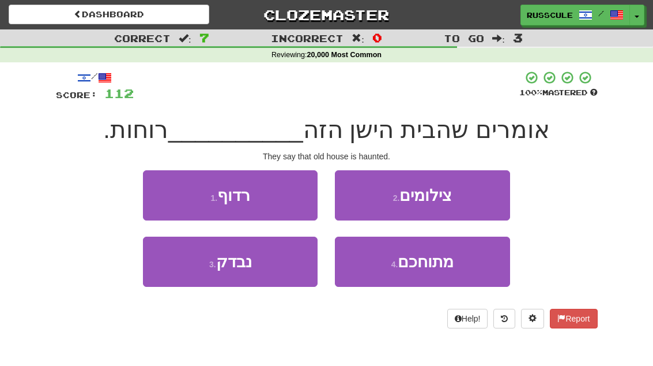
click at [165, 192] on button "1 . רדוף" at bounding box center [230, 195] width 175 height 50
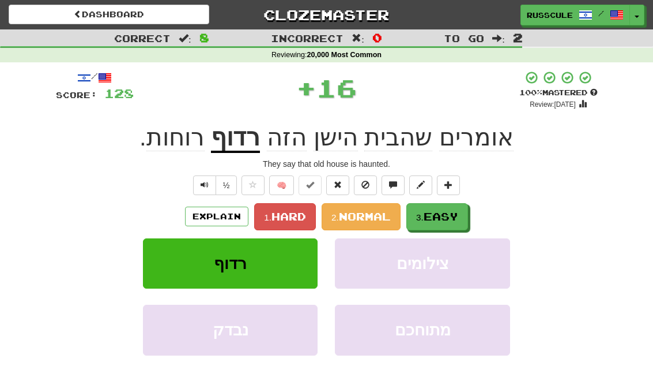
click at [463, 209] on button "3. Easy" at bounding box center [438, 216] width 62 height 27
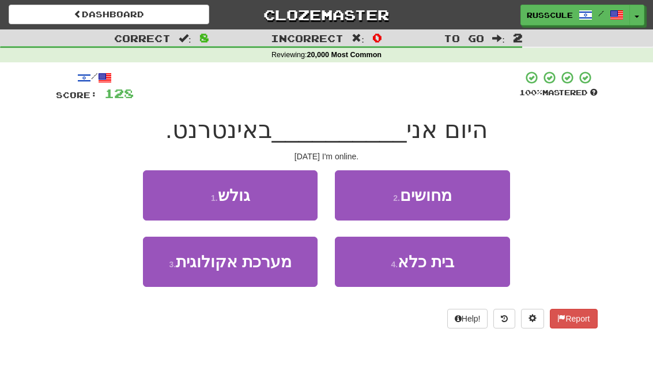
click at [167, 191] on button "1 . גולש" at bounding box center [230, 195] width 175 height 50
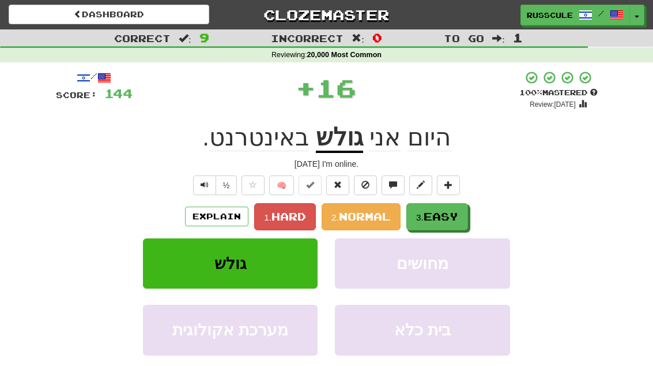
click at [458, 210] on span "Easy" at bounding box center [441, 216] width 35 height 13
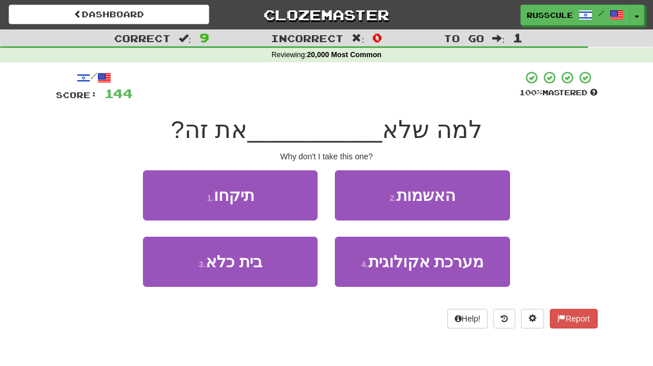
click at [171, 196] on button "1 . תיקחו" at bounding box center [230, 195] width 175 height 50
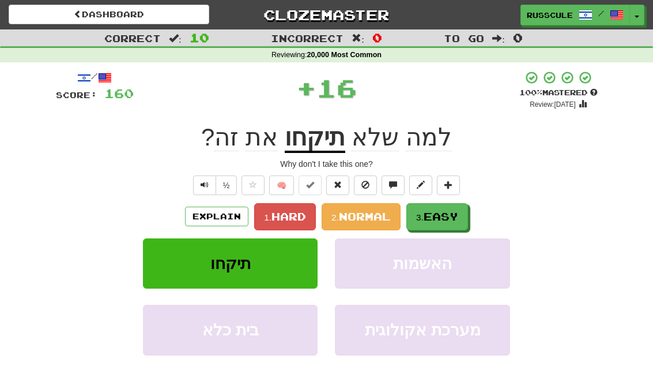
click at [456, 213] on span "Easy" at bounding box center [441, 216] width 35 height 13
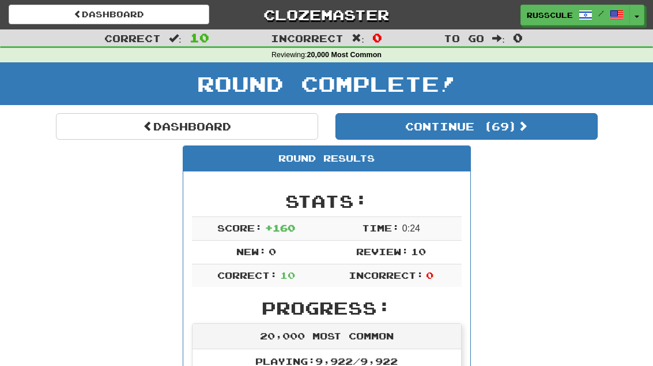
click at [540, 126] on button "Continue ( 69 )" at bounding box center [467, 126] width 262 height 27
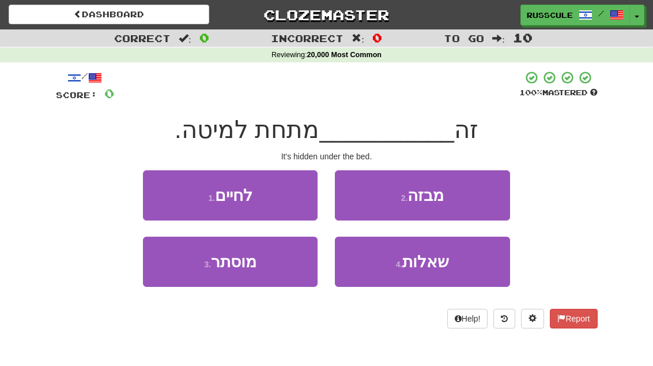
click at [189, 275] on button "3 . מוסתר" at bounding box center [230, 261] width 175 height 50
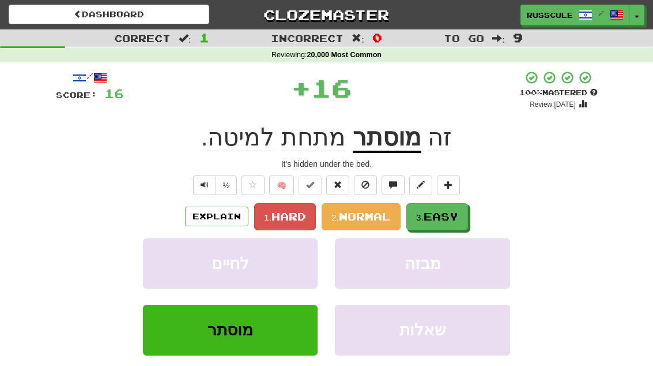
click at [460, 206] on button "3. Easy" at bounding box center [438, 216] width 62 height 27
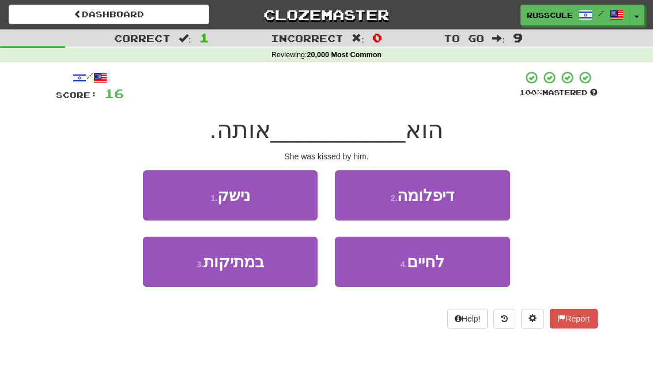
click at [170, 194] on button "1 . נישק" at bounding box center [230, 195] width 175 height 50
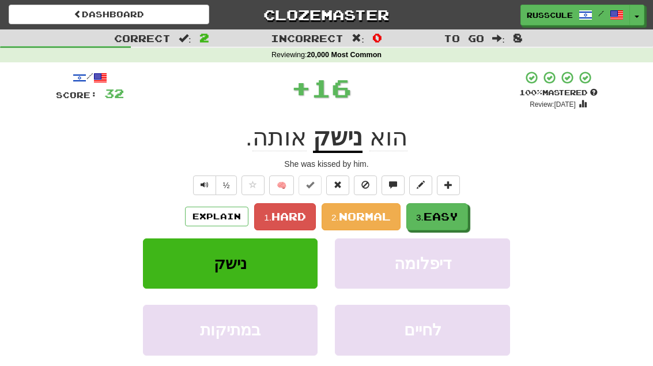
click at [456, 211] on span "Easy" at bounding box center [441, 216] width 35 height 13
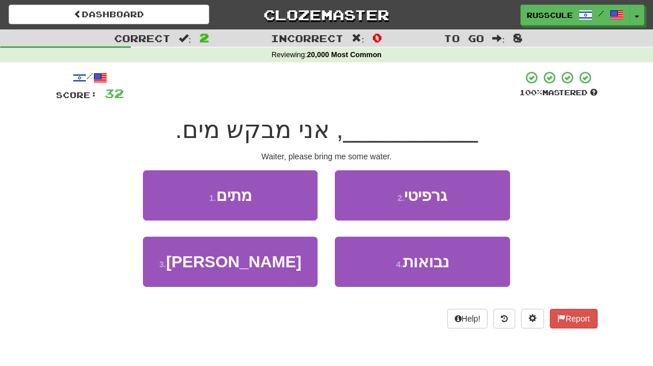
click at [183, 273] on button "3 . מלצר" at bounding box center [230, 261] width 175 height 50
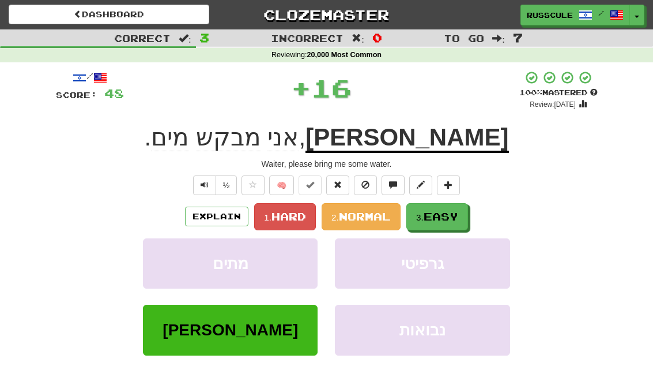
click at [455, 208] on button "3. Easy" at bounding box center [438, 216] width 62 height 27
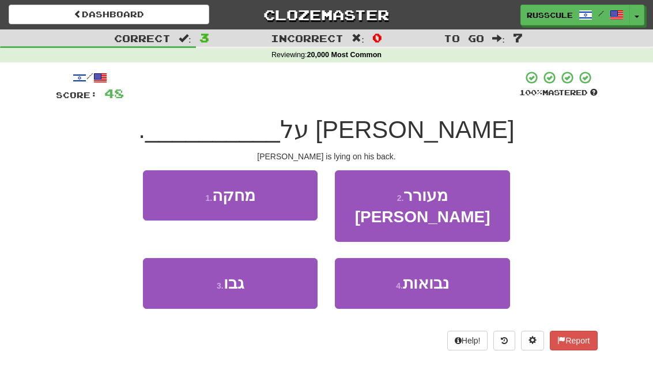
click at [188, 268] on button "3 . גבו" at bounding box center [230, 283] width 175 height 50
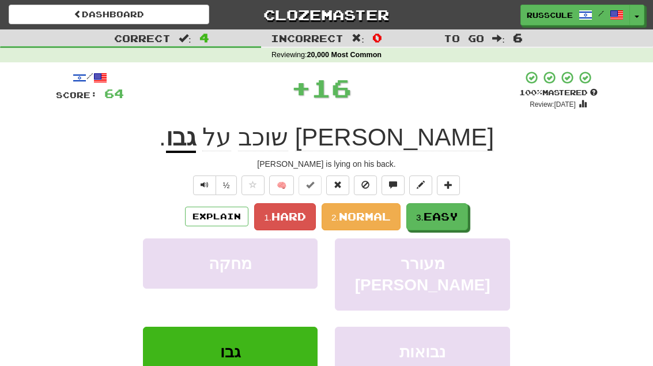
click at [454, 210] on span "Easy" at bounding box center [441, 216] width 35 height 13
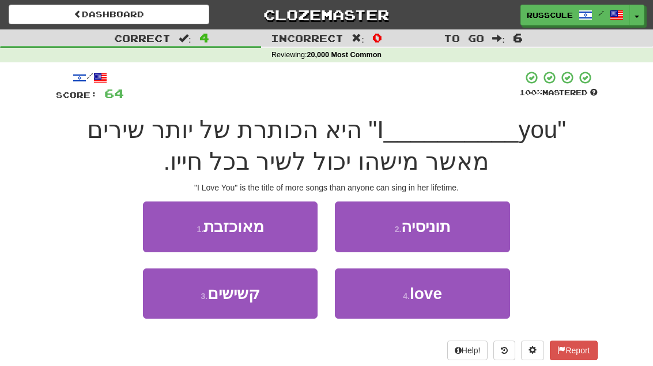
click at [439, 299] on span "love" at bounding box center [426, 293] width 32 height 18
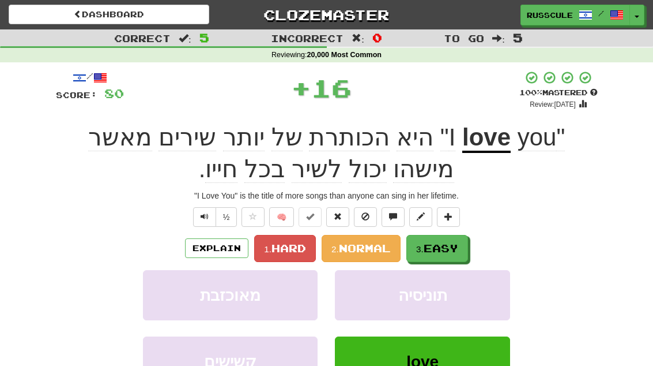
click at [445, 246] on span "Easy" at bounding box center [441, 248] width 35 height 13
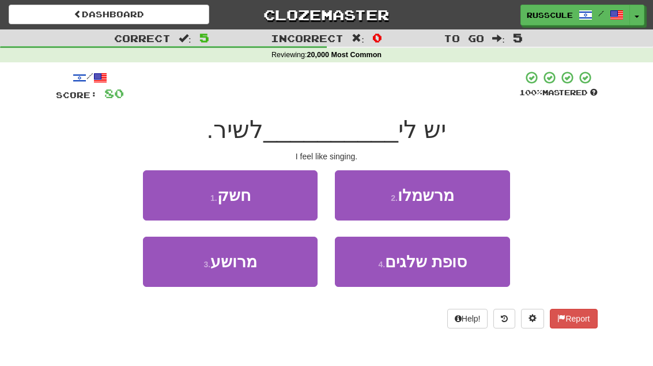
click at [168, 196] on button "1 . חשק" at bounding box center [230, 195] width 175 height 50
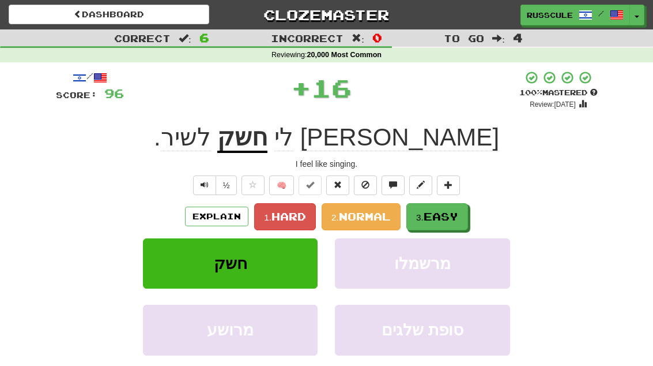
click at [456, 218] on span "Easy" at bounding box center [441, 216] width 35 height 13
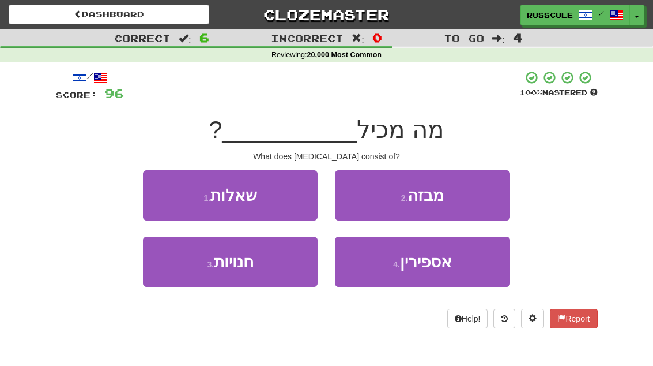
click at [449, 270] on button "4 . אספירין" at bounding box center [422, 261] width 175 height 50
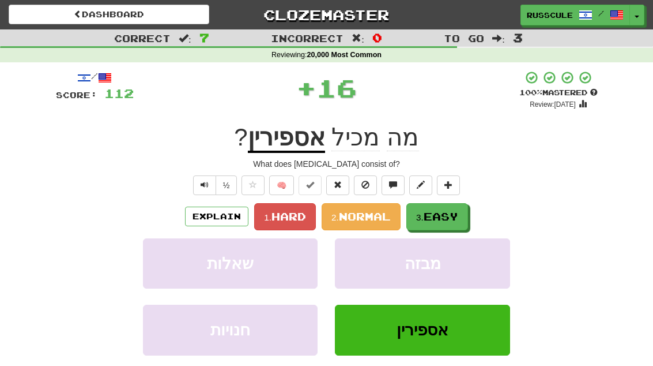
click at [464, 206] on button "3. Easy" at bounding box center [438, 216] width 62 height 27
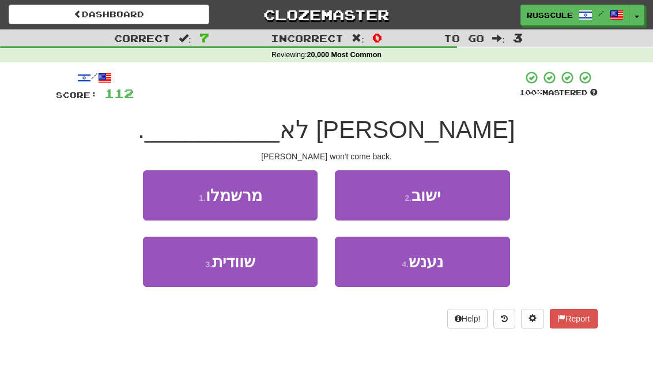
click at [477, 192] on button "2 . ישוב" at bounding box center [422, 195] width 175 height 50
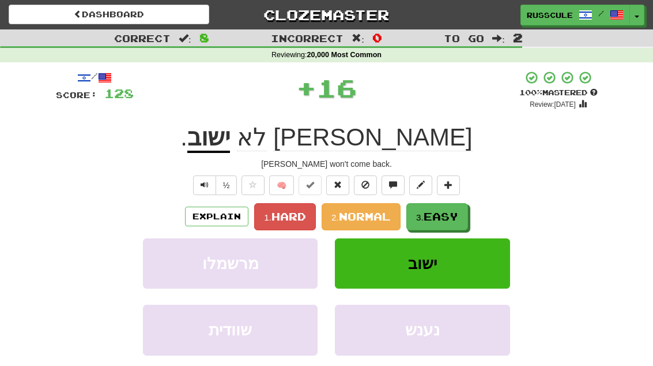
click at [451, 215] on span "Easy" at bounding box center [441, 216] width 35 height 13
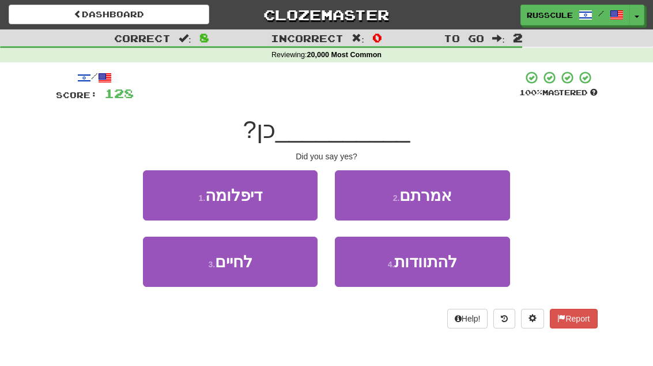
click at [476, 197] on button "2 . אמרתם" at bounding box center [422, 195] width 175 height 50
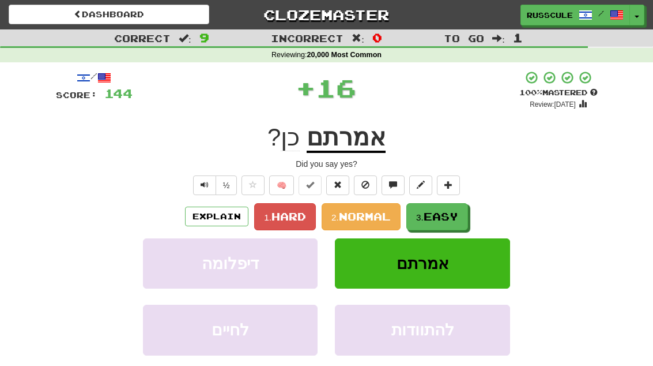
click at [448, 218] on span "Easy" at bounding box center [441, 216] width 35 height 13
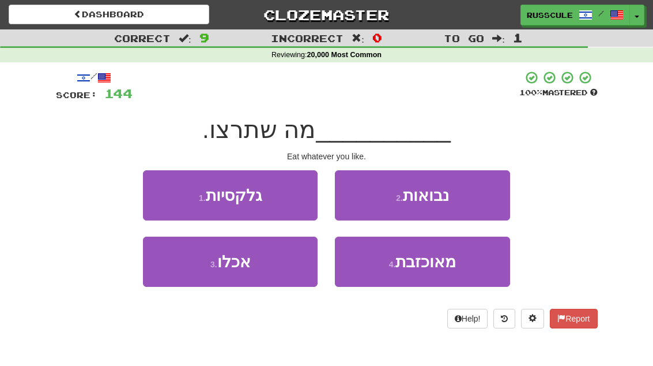
click at [182, 262] on button "3 . אכלו" at bounding box center [230, 261] width 175 height 50
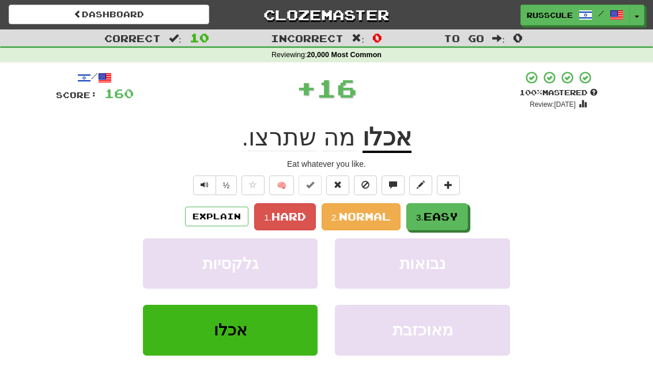
click at [457, 214] on span "Easy" at bounding box center [441, 216] width 35 height 13
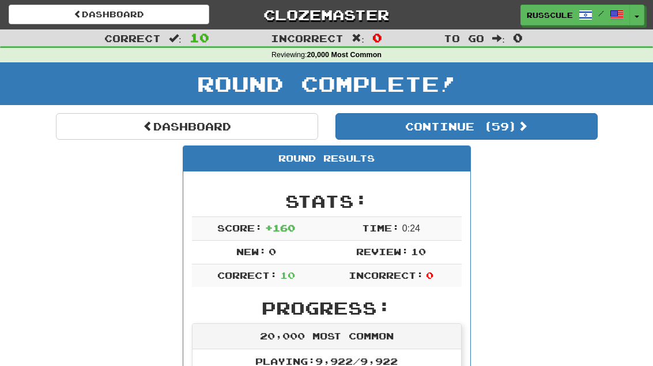
click at [547, 122] on button "Continue ( 59 )" at bounding box center [467, 126] width 262 height 27
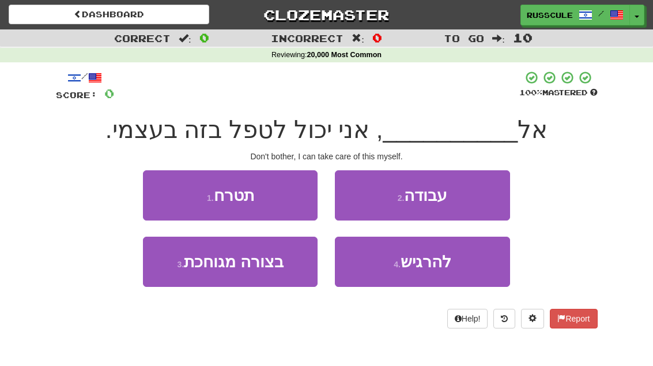
click at [167, 193] on button "1 . תטרח" at bounding box center [230, 195] width 175 height 50
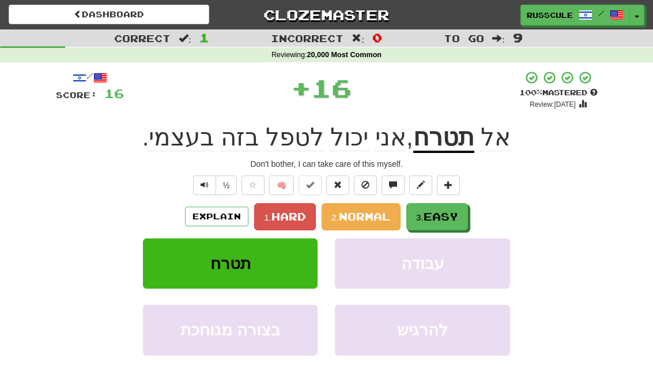
click at [458, 218] on span "Easy" at bounding box center [441, 216] width 35 height 13
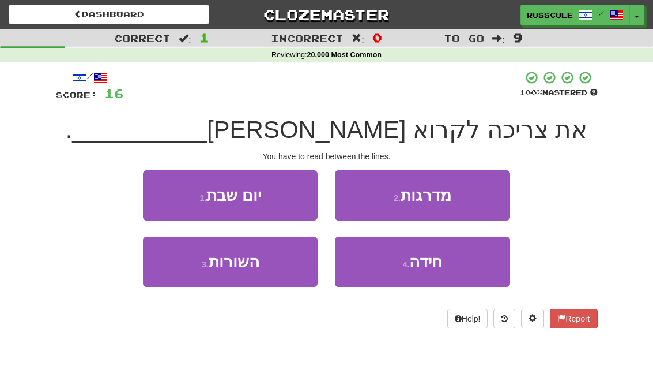
click at [184, 273] on button "3 . השורות" at bounding box center [230, 261] width 175 height 50
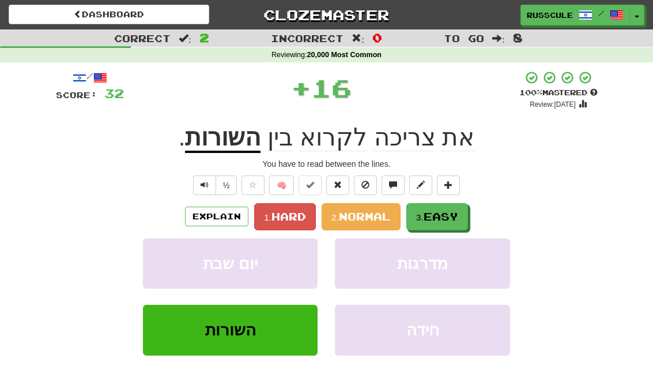
click at [458, 212] on span "Easy" at bounding box center [441, 216] width 35 height 13
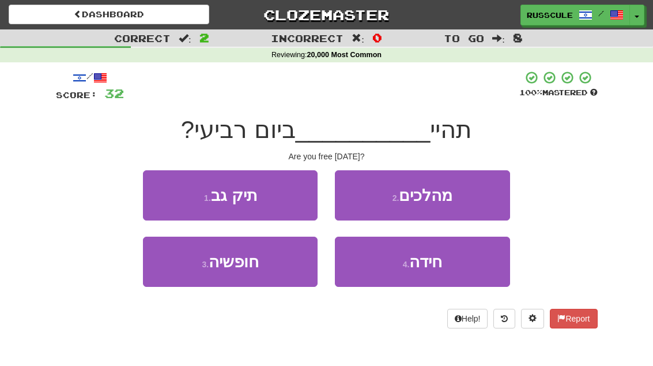
click at [182, 274] on button "3 . חופשיה" at bounding box center [230, 261] width 175 height 50
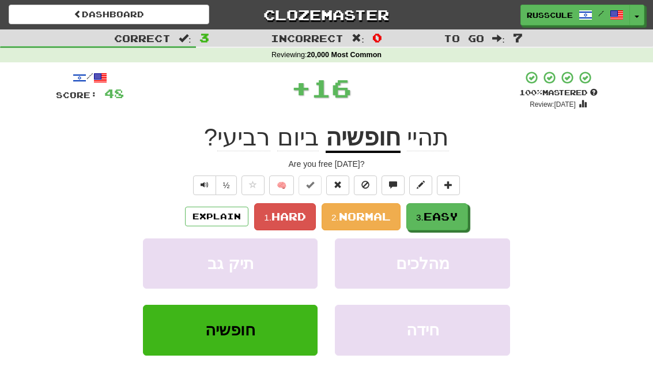
click at [458, 213] on span "Easy" at bounding box center [441, 216] width 35 height 13
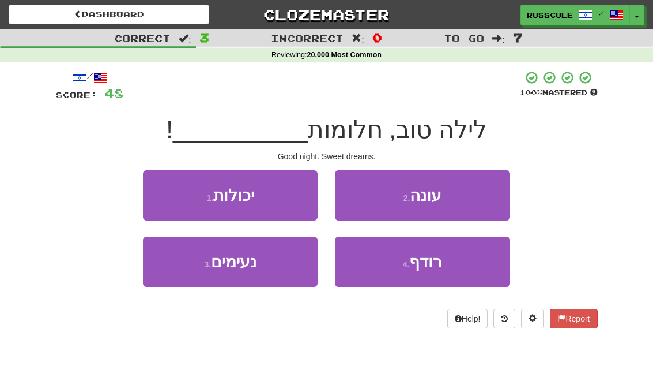
click at [184, 274] on button "3 . נעימים" at bounding box center [230, 261] width 175 height 50
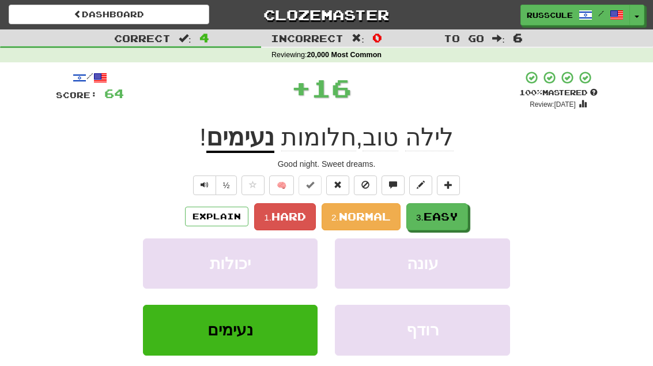
click at [460, 207] on button "3. Easy" at bounding box center [438, 216] width 62 height 27
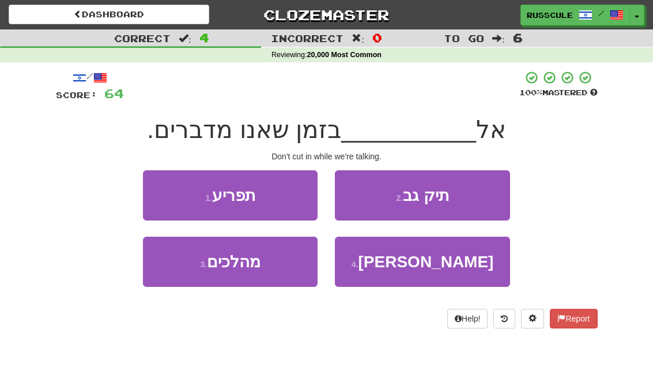
click at [166, 197] on button "1 . תפריע" at bounding box center [230, 195] width 175 height 50
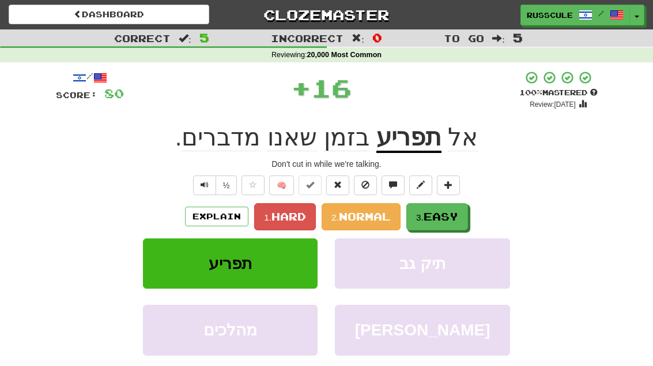
click at [458, 215] on span "Easy" at bounding box center [441, 216] width 35 height 13
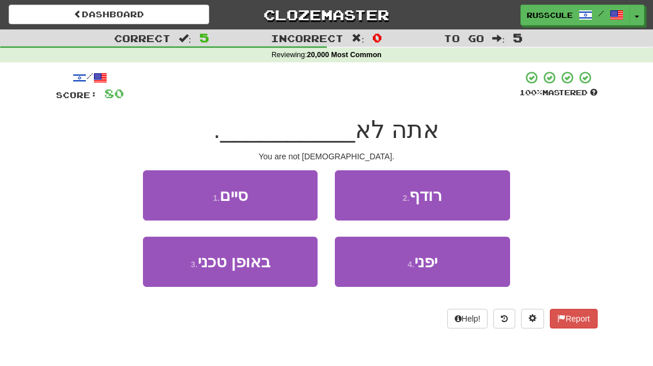
click at [441, 266] on button "4 . יפני" at bounding box center [422, 261] width 175 height 50
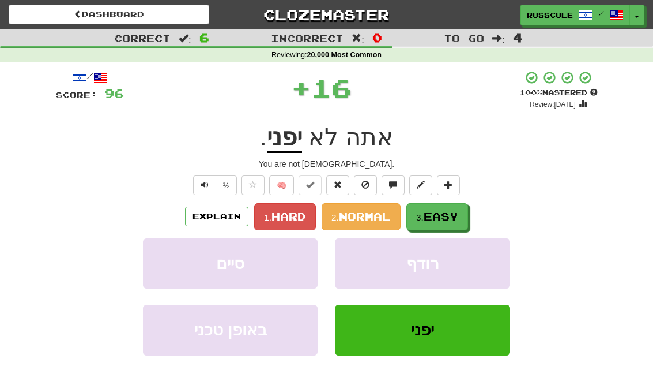
click at [455, 216] on span "Easy" at bounding box center [441, 216] width 35 height 13
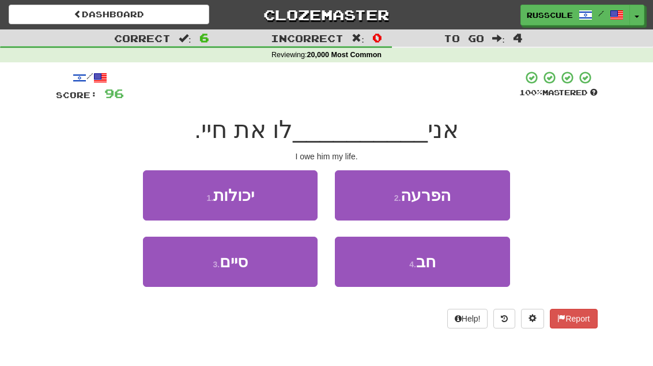
click at [443, 272] on button "4 . חב" at bounding box center [422, 261] width 175 height 50
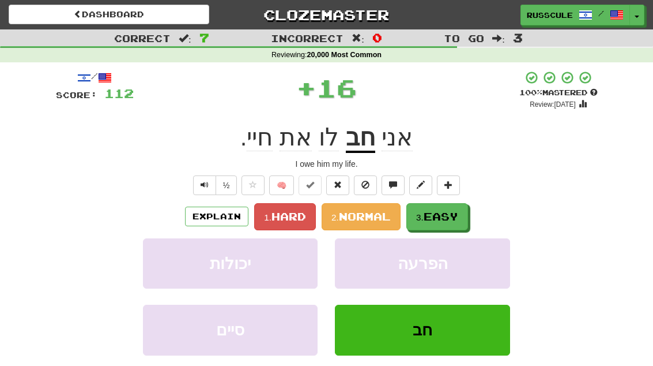
click at [456, 212] on span "Easy" at bounding box center [441, 216] width 35 height 13
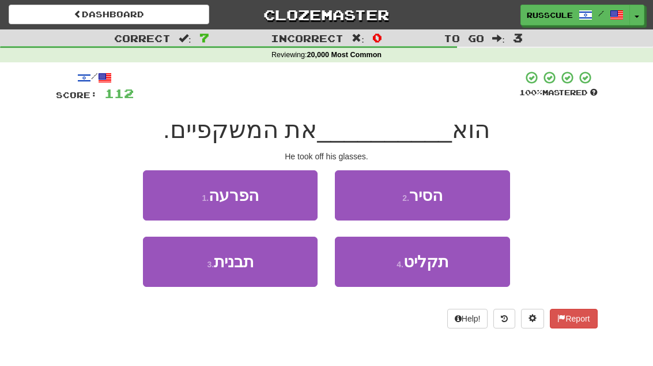
click at [466, 196] on button "2 . הסיר" at bounding box center [422, 195] width 175 height 50
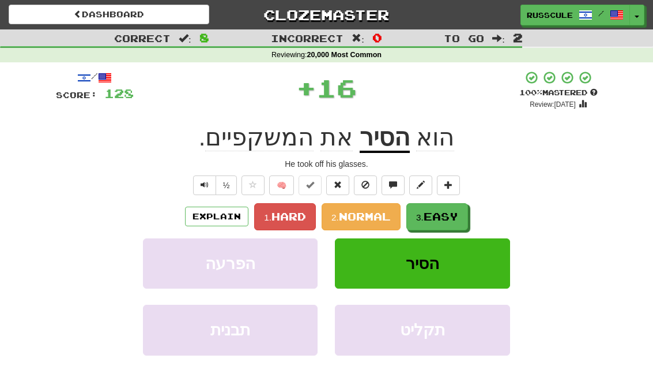
click at [453, 216] on span "Easy" at bounding box center [441, 216] width 35 height 13
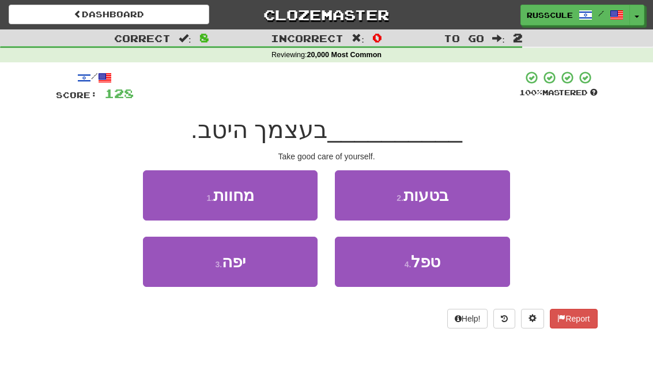
click at [434, 269] on span "טפל" at bounding box center [425, 262] width 29 height 18
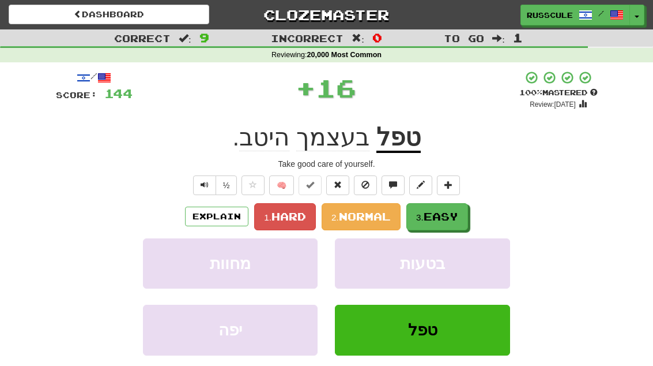
click at [456, 207] on button "3. Easy" at bounding box center [438, 216] width 62 height 27
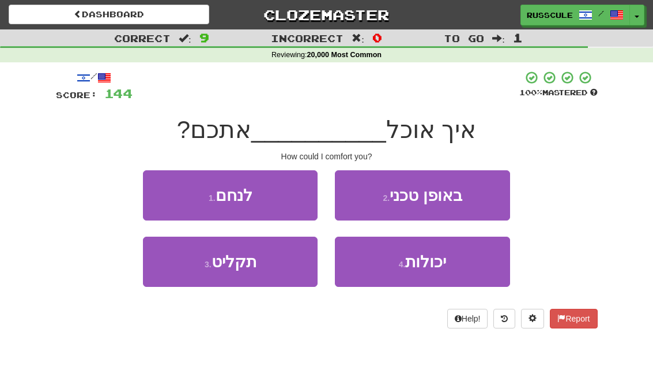
click at [167, 194] on button "1 . לנחם" at bounding box center [230, 195] width 175 height 50
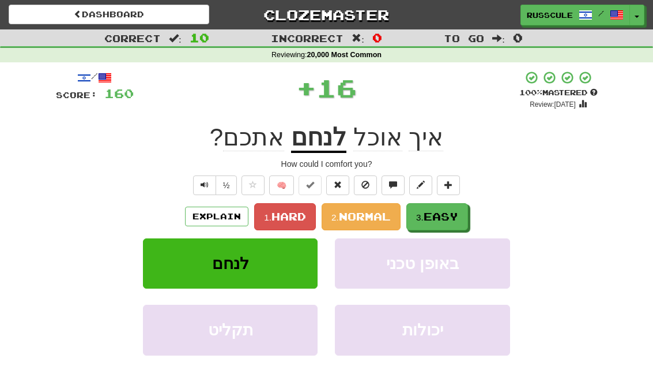
click at [456, 210] on span "Easy" at bounding box center [441, 216] width 35 height 13
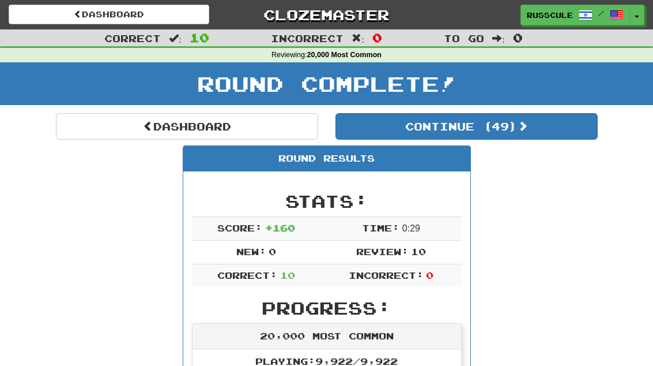
click at [544, 127] on button "Continue ( 49 )" at bounding box center [467, 126] width 262 height 27
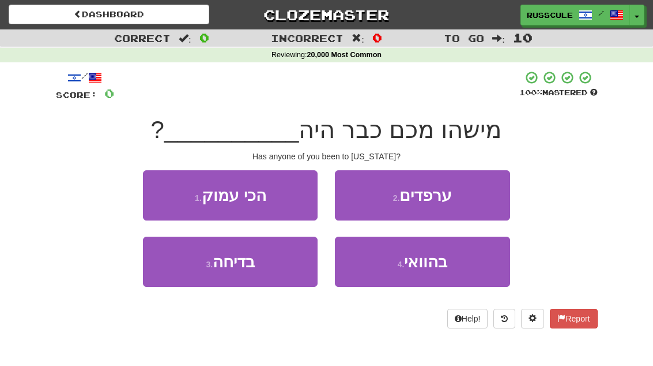
click at [454, 269] on button "4 . בהוואי" at bounding box center [422, 261] width 175 height 50
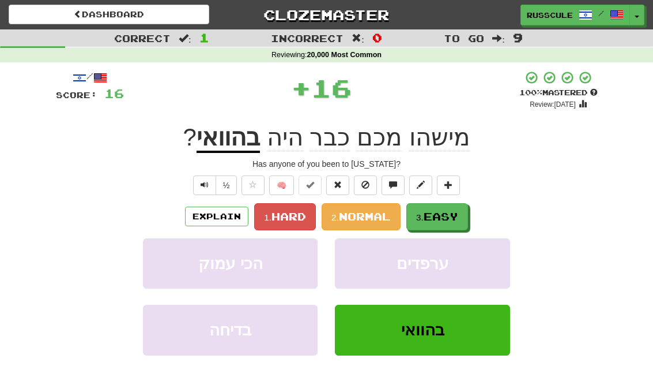
click at [465, 211] on button "3. Easy" at bounding box center [438, 216] width 62 height 27
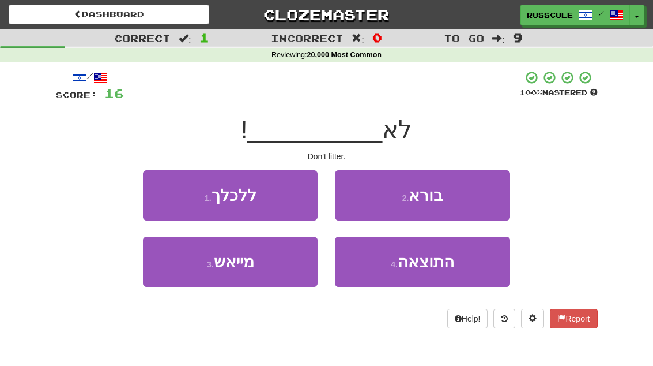
click at [170, 195] on button "1 . ללכלך" at bounding box center [230, 195] width 175 height 50
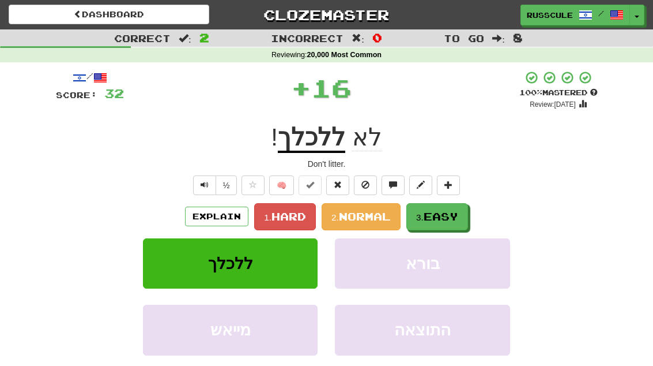
click at [457, 212] on span "Easy" at bounding box center [441, 216] width 35 height 13
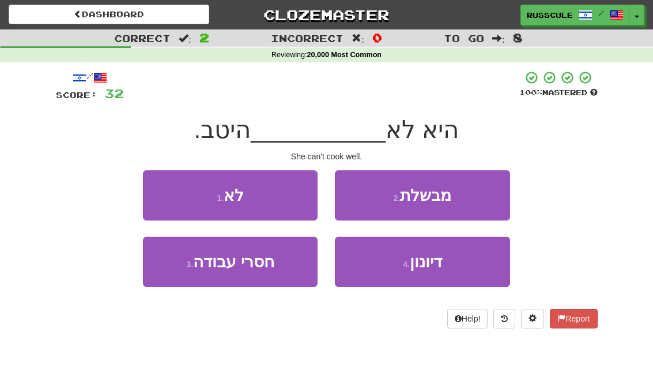
click at [478, 197] on button "2 . מבשלת" at bounding box center [422, 195] width 175 height 50
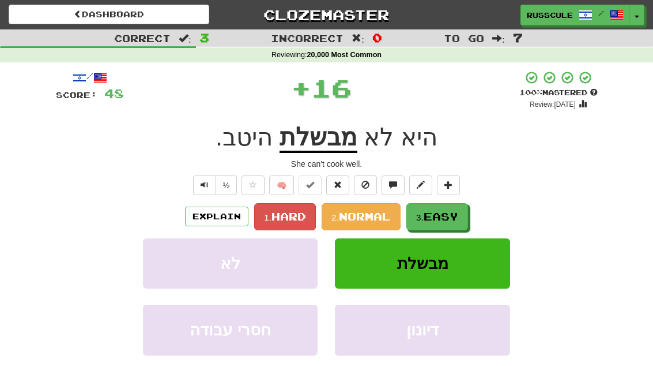
click at [457, 213] on span "Easy" at bounding box center [441, 216] width 35 height 13
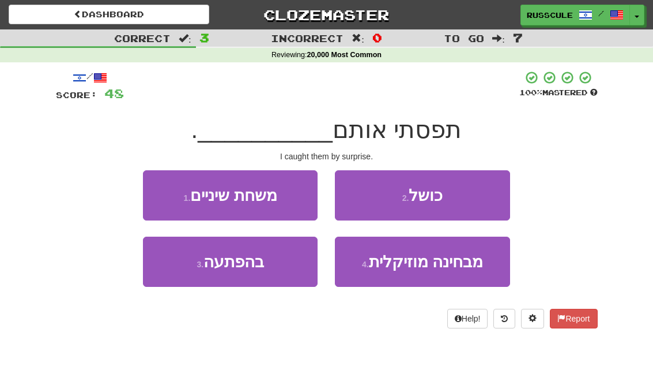
click at [181, 273] on button "3 . בהפתעה" at bounding box center [230, 261] width 175 height 50
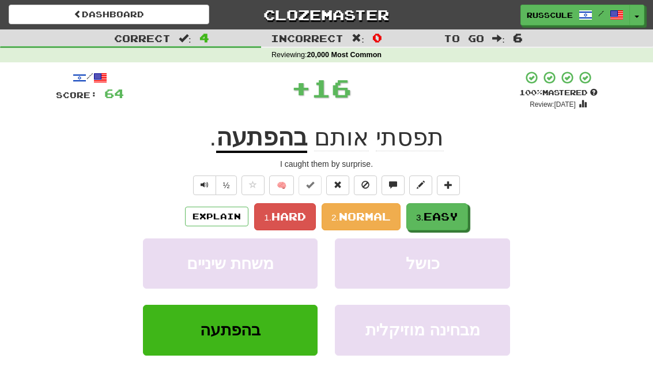
click at [456, 210] on span "Easy" at bounding box center [441, 216] width 35 height 13
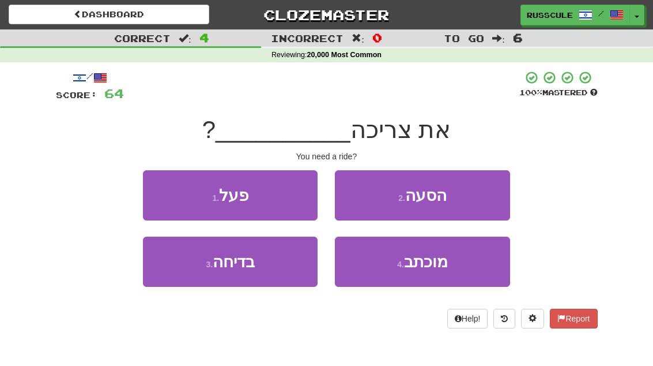
click at [477, 194] on button "2 . הסעה" at bounding box center [422, 195] width 175 height 50
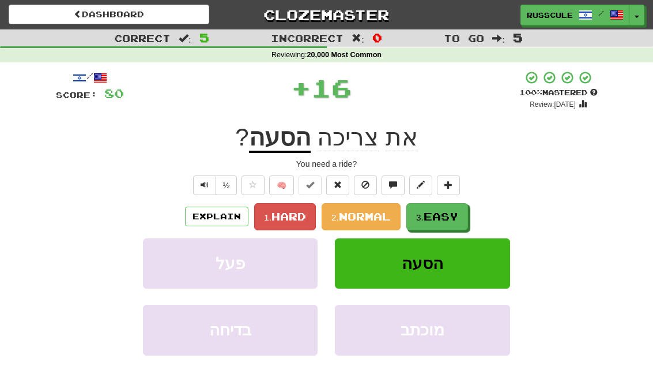
click at [458, 215] on span "Easy" at bounding box center [441, 216] width 35 height 13
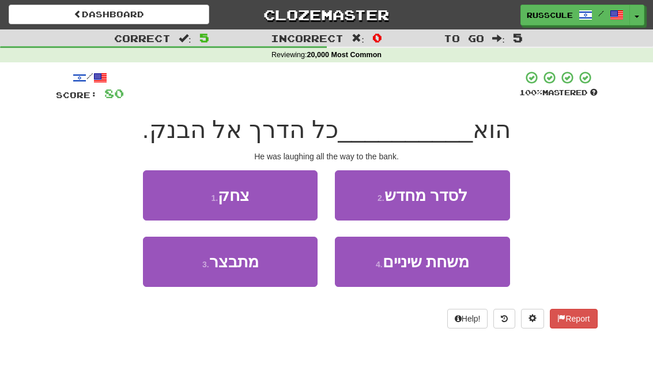
click at [164, 197] on button "1 . צחק" at bounding box center [230, 195] width 175 height 50
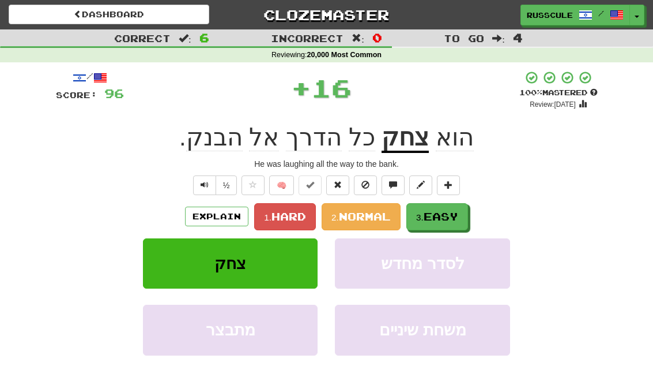
click at [454, 213] on span "Easy" at bounding box center [441, 216] width 35 height 13
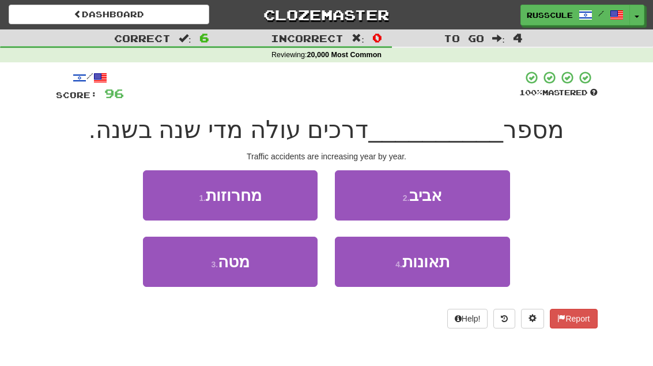
click at [443, 268] on span "תאונות" at bounding box center [425, 262] width 47 height 18
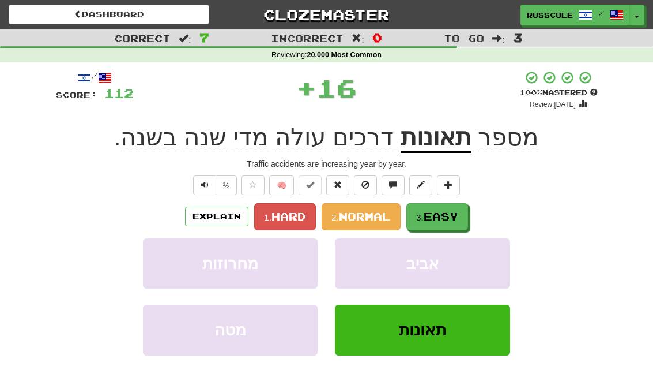
click at [457, 216] on span "Easy" at bounding box center [441, 216] width 35 height 13
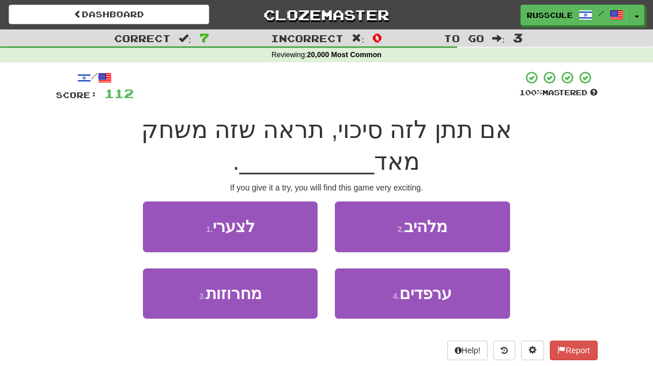
click at [479, 201] on button "2 . מלהיב" at bounding box center [422, 226] width 175 height 50
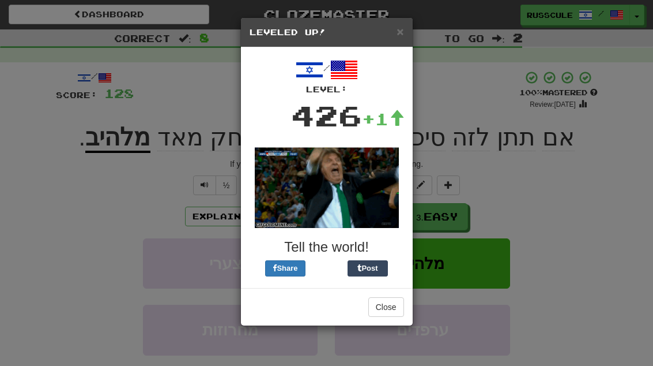
click at [398, 305] on button "Close" at bounding box center [386, 307] width 36 height 20
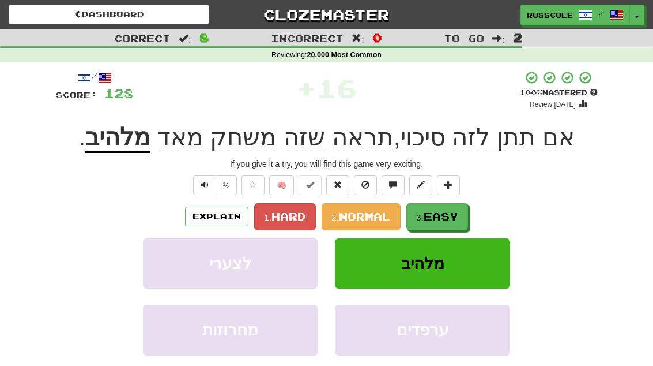
click at [456, 211] on span "Easy" at bounding box center [441, 216] width 35 height 13
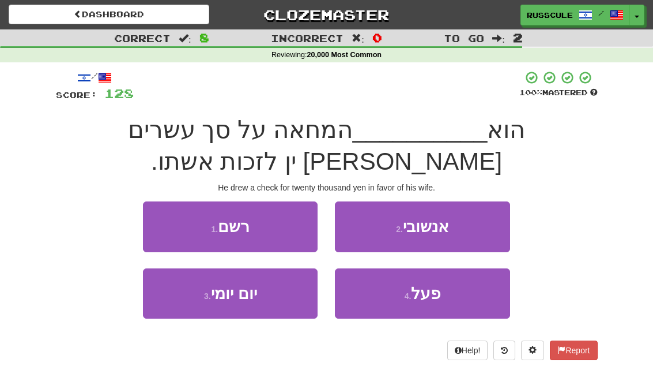
click at [182, 232] on button "1 . רשם" at bounding box center [230, 226] width 175 height 50
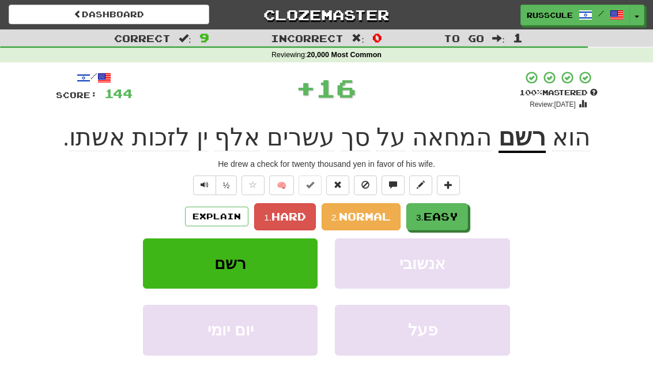
click at [458, 213] on span "Easy" at bounding box center [441, 216] width 35 height 13
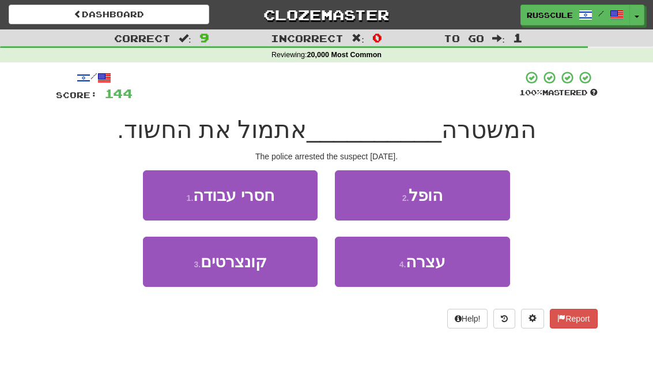
click at [446, 270] on button "4 . עצרה" at bounding box center [422, 261] width 175 height 50
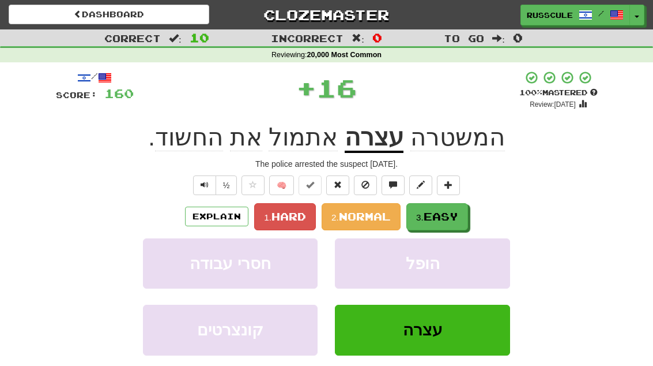
click at [463, 213] on button "3. Easy" at bounding box center [438, 216] width 62 height 27
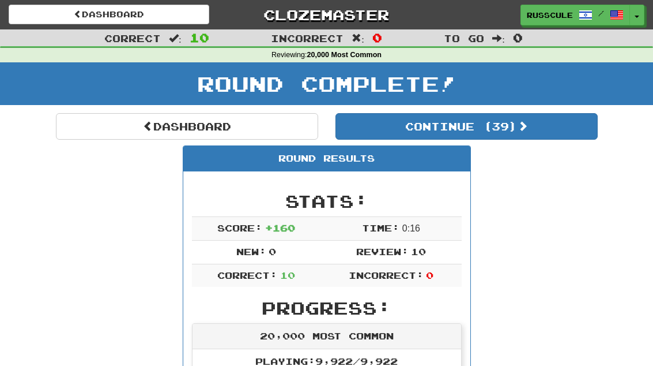
click at [550, 127] on button "Continue ( 39 )" at bounding box center [467, 126] width 262 height 27
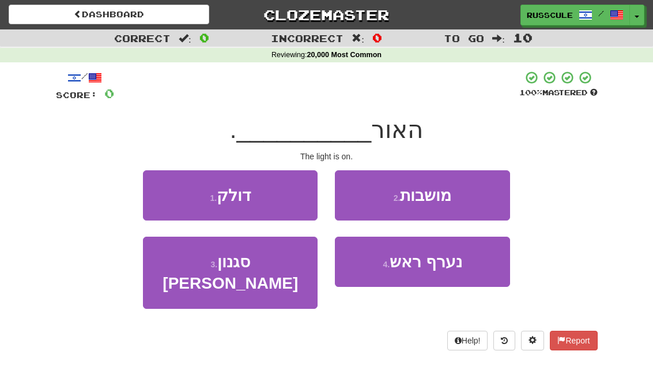
click at [165, 192] on button "1 . דולק" at bounding box center [230, 195] width 175 height 50
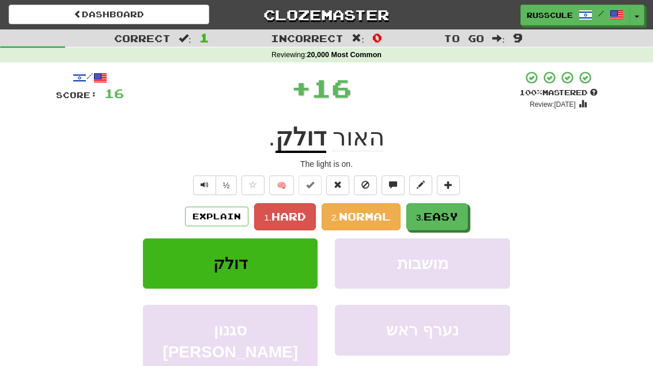
click at [458, 212] on span "Easy" at bounding box center [441, 216] width 35 height 13
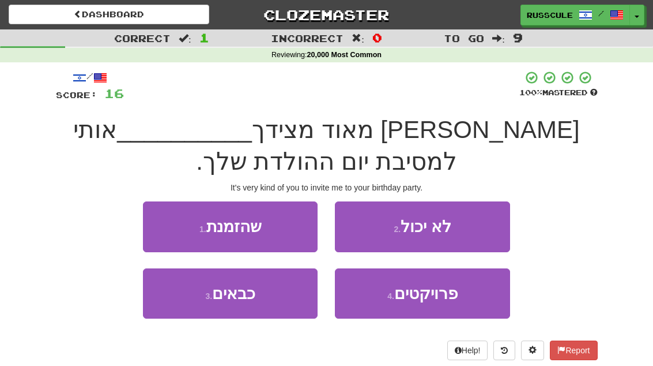
click at [178, 225] on button "1 . שהזמנת" at bounding box center [230, 226] width 175 height 50
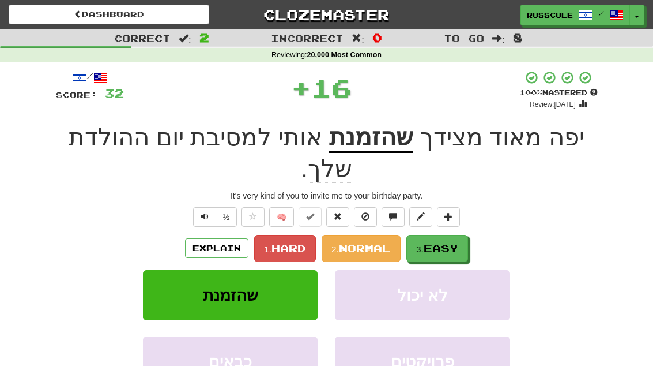
click at [458, 242] on span "Easy" at bounding box center [441, 248] width 35 height 13
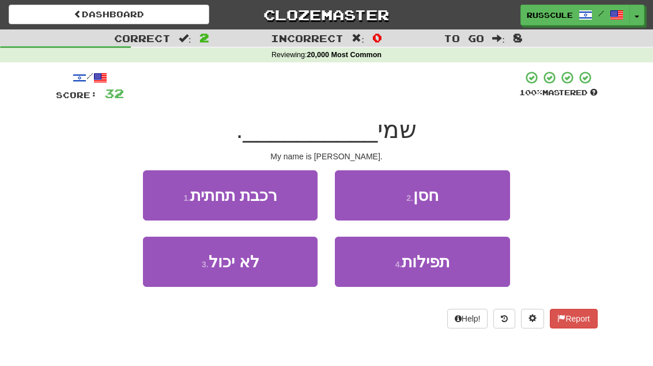
click at [473, 192] on button "2 . חסן" at bounding box center [422, 195] width 175 height 50
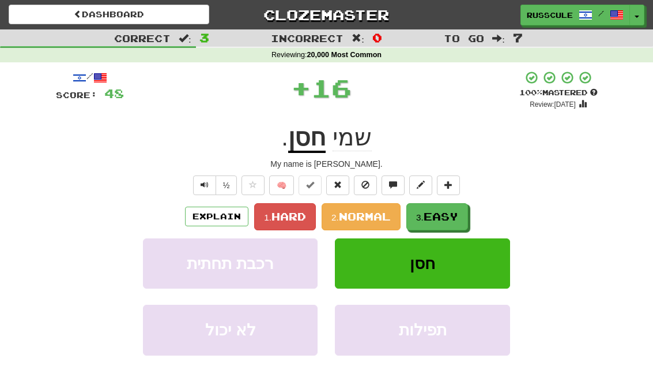
click at [447, 215] on span "Easy" at bounding box center [441, 216] width 35 height 13
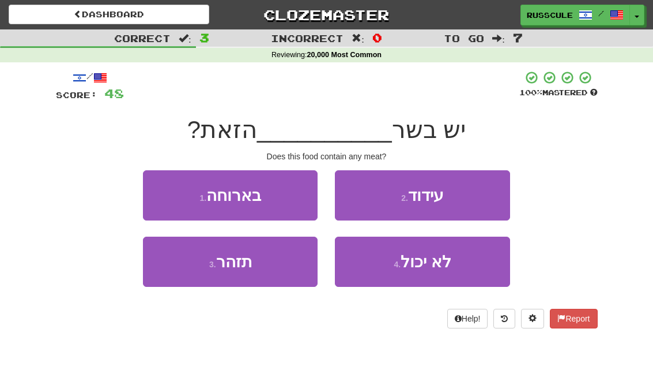
click at [170, 198] on button "1 . בארוחה" at bounding box center [230, 195] width 175 height 50
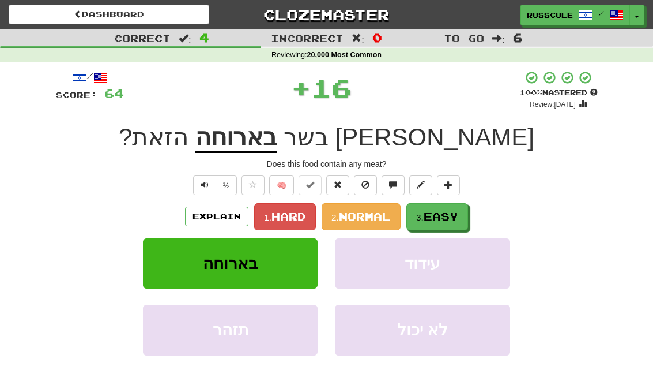
click at [462, 212] on button "3. Easy" at bounding box center [438, 216] width 62 height 27
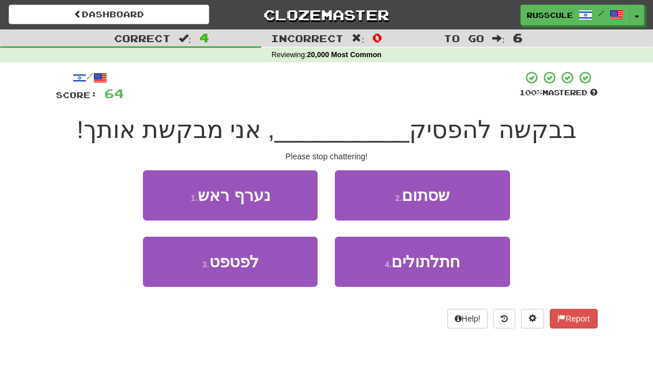
click at [184, 271] on button "3 . לפטפט" at bounding box center [230, 261] width 175 height 50
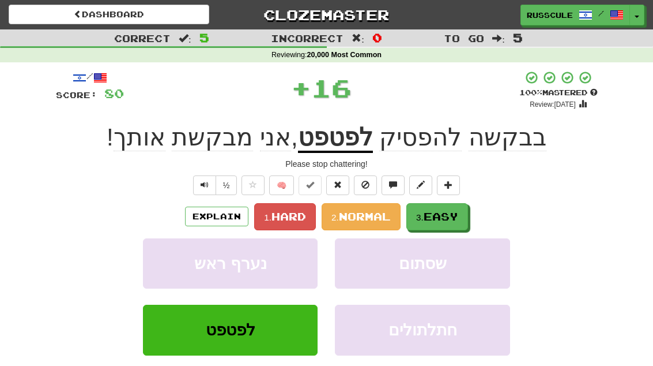
click at [456, 215] on span "Easy" at bounding box center [441, 216] width 35 height 13
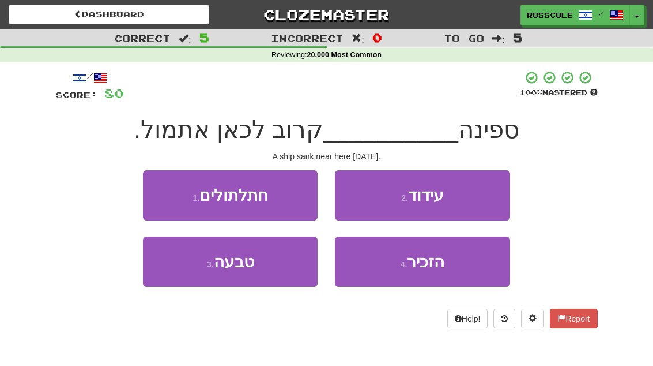
click at [183, 269] on button "3 . טבעה" at bounding box center [230, 261] width 175 height 50
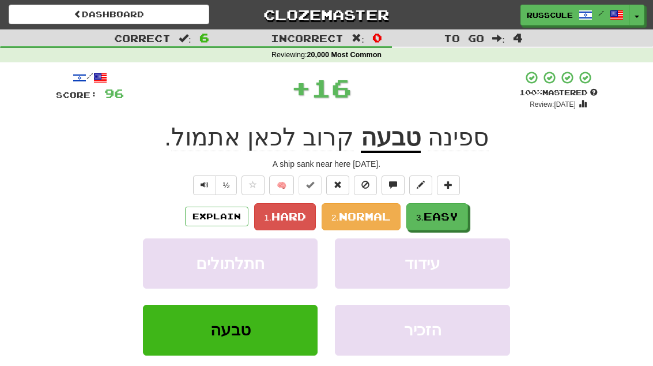
click at [457, 214] on span "Easy" at bounding box center [441, 216] width 35 height 13
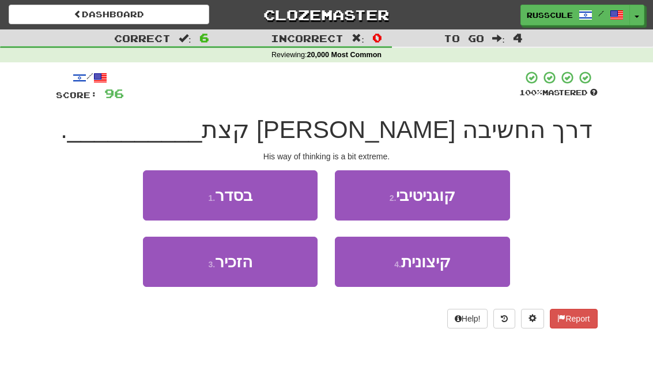
click at [447, 266] on span "קיצונית" at bounding box center [426, 262] width 50 height 18
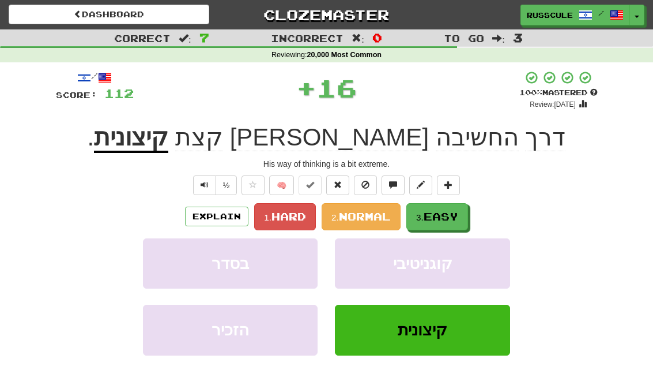
click at [465, 209] on button "3. Easy" at bounding box center [438, 216] width 62 height 27
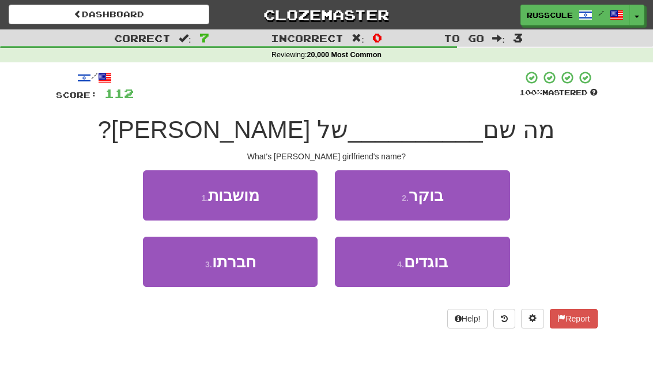
click at [186, 269] on button "3 . חברתו" at bounding box center [230, 261] width 175 height 50
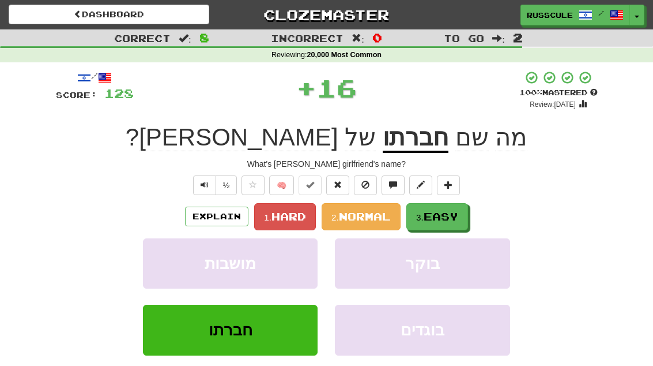
click at [454, 215] on span "Easy" at bounding box center [441, 216] width 35 height 13
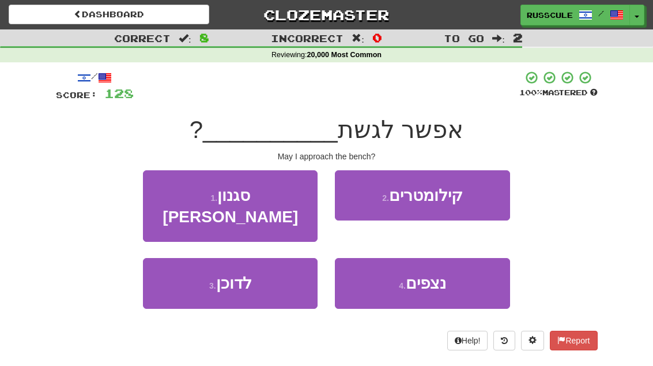
click at [185, 270] on button "3 . לדוכן" at bounding box center [230, 283] width 175 height 50
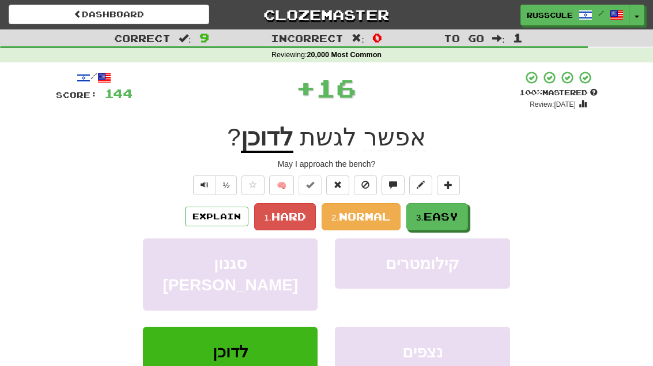
click at [460, 206] on button "3. Easy" at bounding box center [438, 216] width 62 height 27
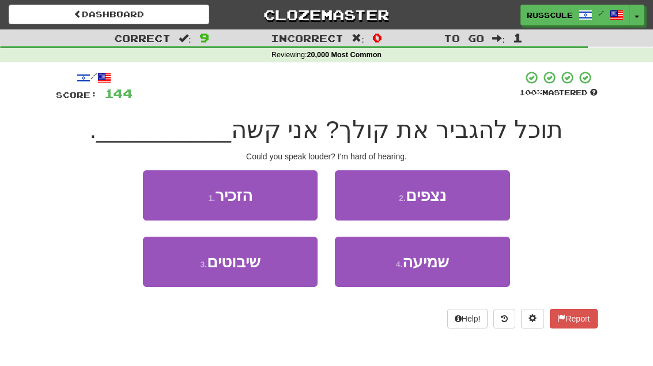
click at [452, 259] on button "4 . שמיעה" at bounding box center [422, 261] width 175 height 50
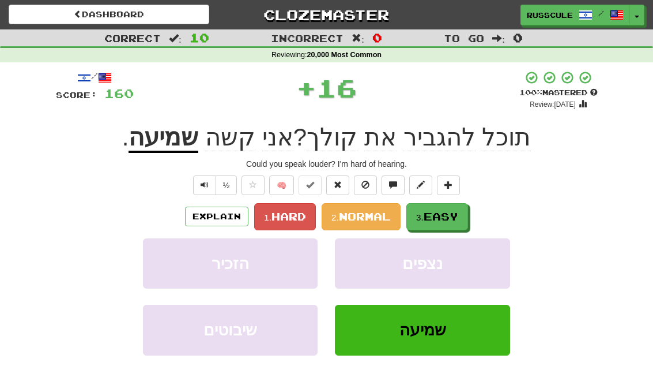
click at [456, 210] on span "Easy" at bounding box center [441, 216] width 35 height 13
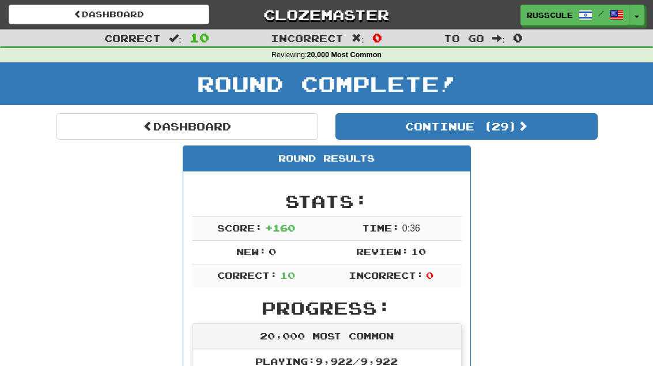
click at [548, 126] on button "Continue ( 29 )" at bounding box center [467, 126] width 262 height 27
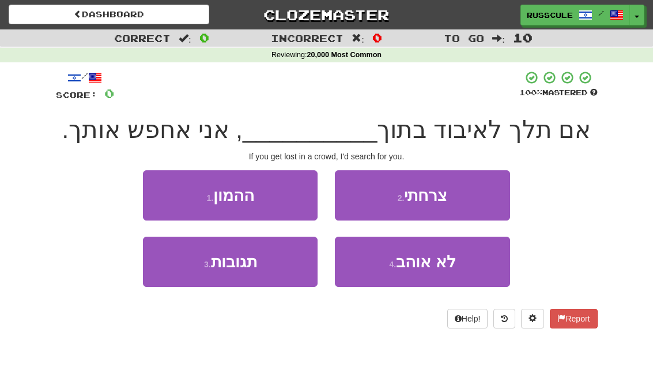
click at [168, 200] on button "1 . ההמון" at bounding box center [230, 195] width 175 height 50
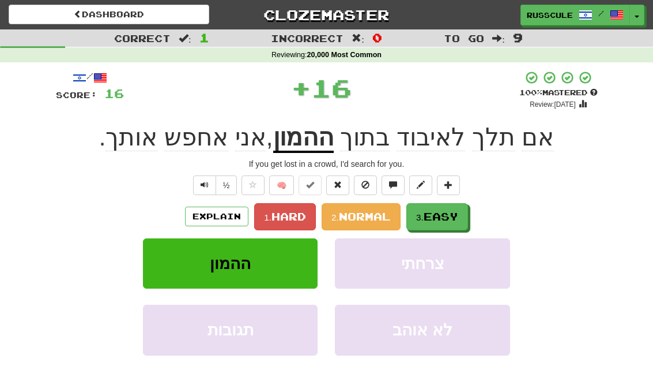
click at [456, 213] on span "Easy" at bounding box center [441, 216] width 35 height 13
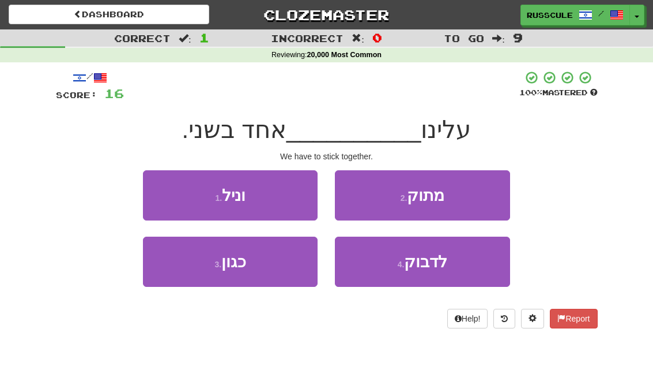
click at [436, 268] on span "לדבוק" at bounding box center [425, 262] width 43 height 18
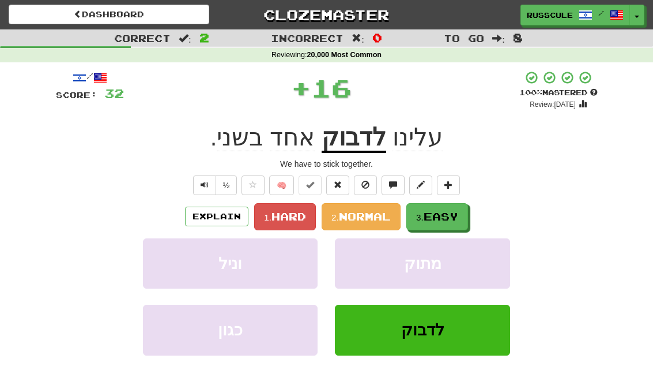
click at [456, 212] on span "Easy" at bounding box center [441, 216] width 35 height 13
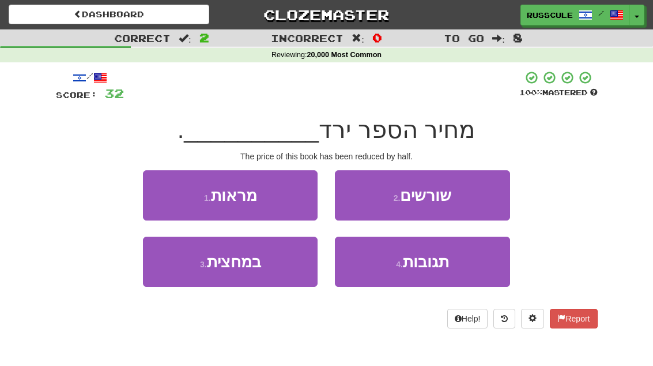
click at [185, 269] on button "3 . במחצית" at bounding box center [230, 261] width 175 height 50
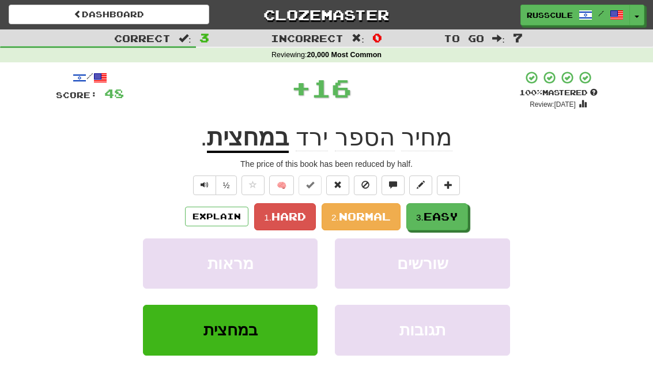
click at [458, 210] on span "Easy" at bounding box center [441, 216] width 35 height 13
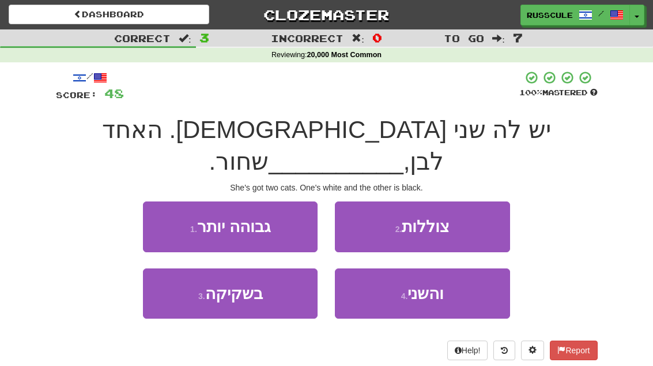
click at [446, 268] on button "4 . והשני" at bounding box center [422, 293] width 175 height 50
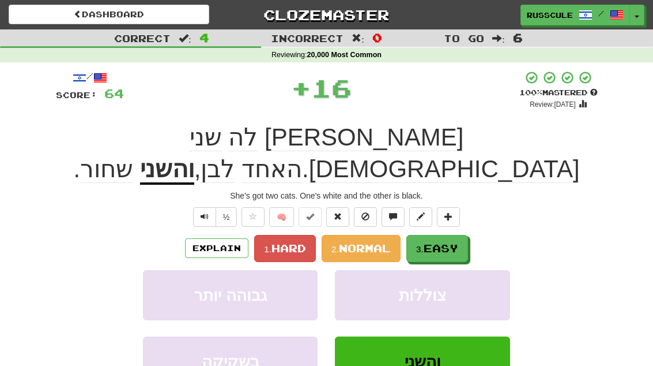
click at [458, 242] on span "Easy" at bounding box center [441, 248] width 35 height 13
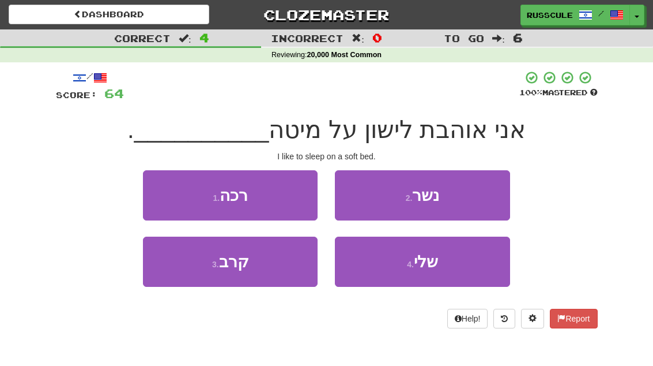
click at [160, 189] on button "1 . רכה" at bounding box center [230, 195] width 175 height 50
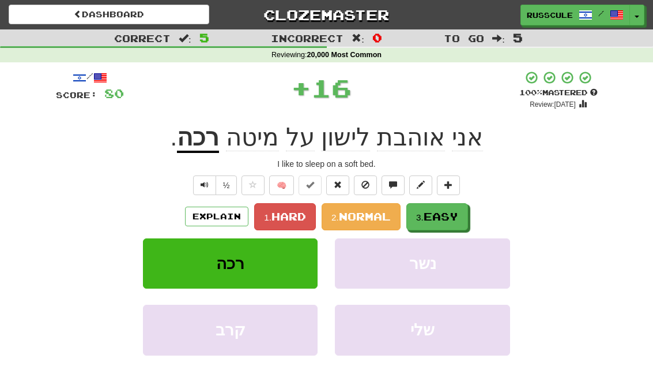
click at [467, 211] on button "3. Easy" at bounding box center [438, 216] width 62 height 27
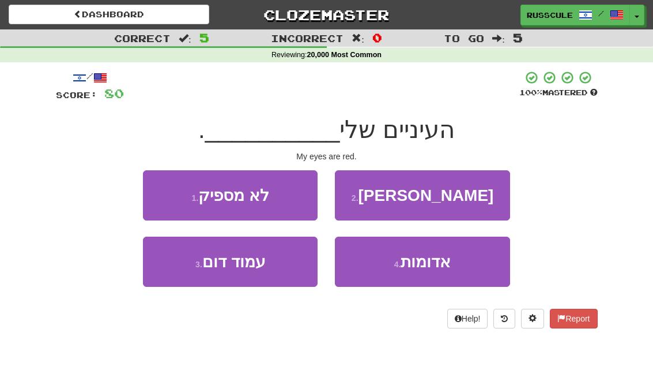
click at [446, 266] on span "אדומות" at bounding box center [426, 262] width 50 height 18
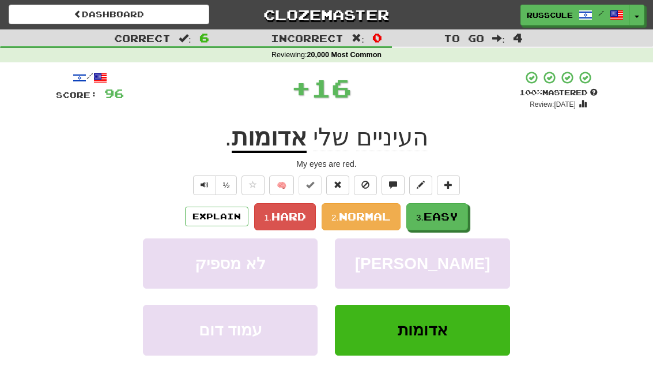
click at [454, 221] on span "Easy" at bounding box center [441, 216] width 35 height 13
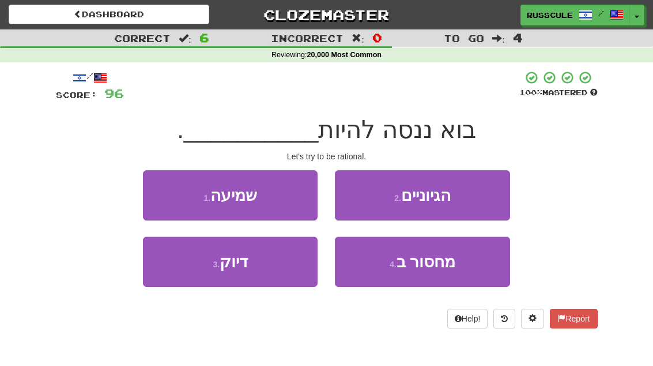
click at [483, 195] on button "2 . הגיוניים" at bounding box center [422, 195] width 175 height 50
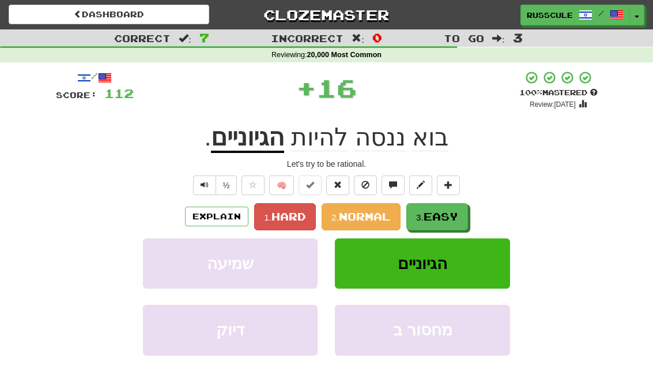
click at [458, 215] on span "Easy" at bounding box center [441, 216] width 35 height 13
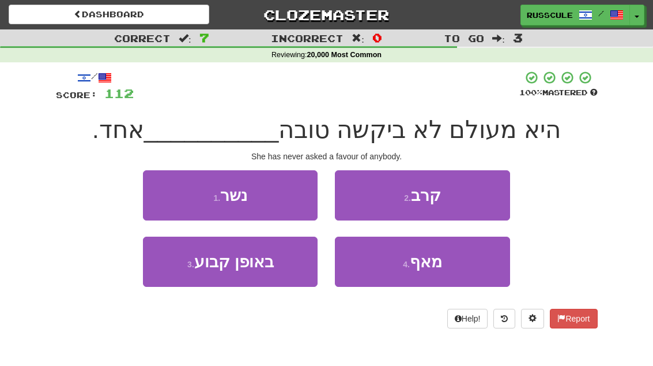
click at [437, 266] on span "מאף" at bounding box center [426, 262] width 32 height 18
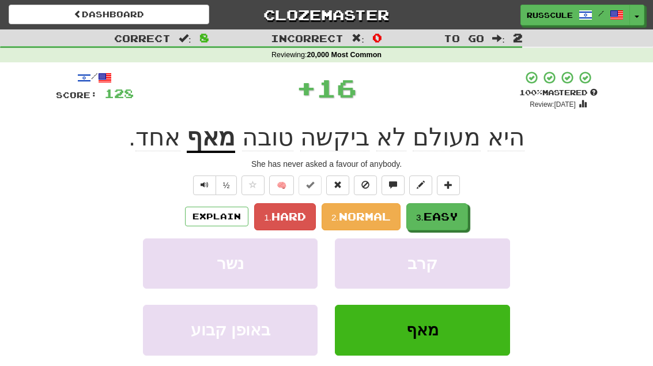
click at [462, 212] on button "3. Easy" at bounding box center [438, 216] width 62 height 27
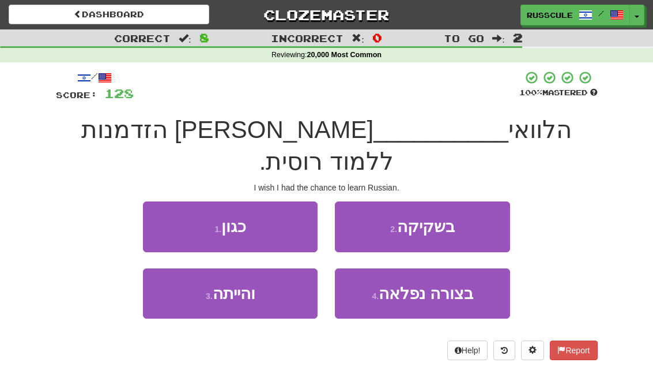
click at [186, 272] on button "3 . והייתה" at bounding box center [230, 293] width 175 height 50
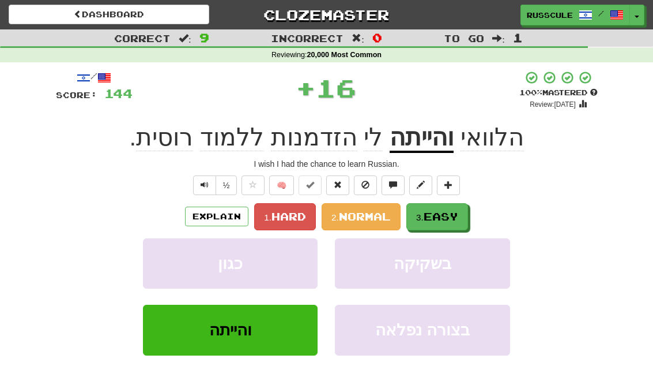
click at [462, 213] on button "3. Easy" at bounding box center [438, 216] width 62 height 27
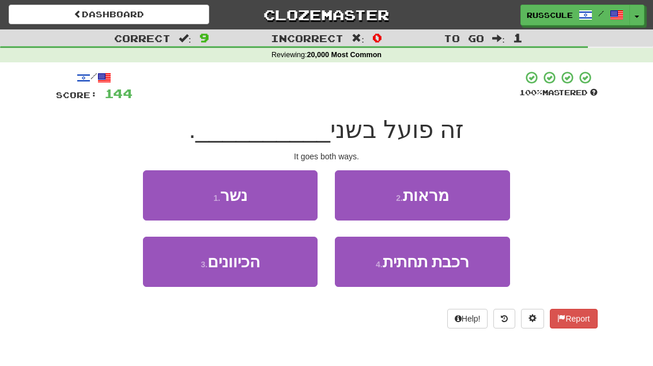
click at [187, 273] on button "3 . הכיוונים" at bounding box center [230, 261] width 175 height 50
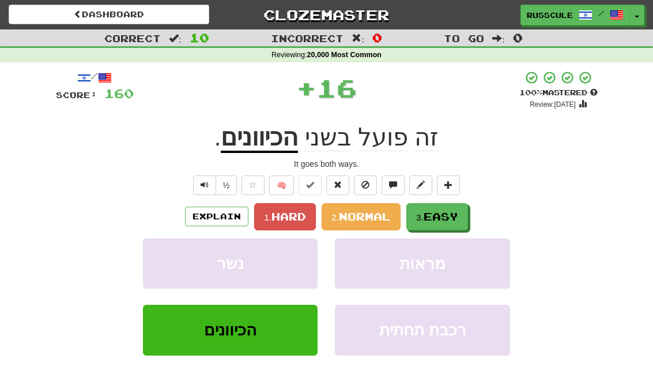
click at [458, 215] on span "Easy" at bounding box center [441, 216] width 35 height 13
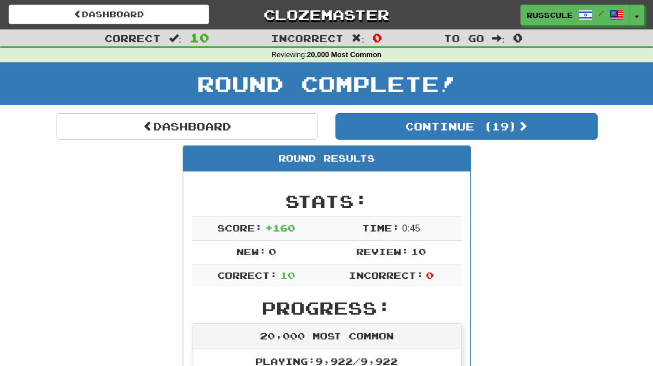
click at [528, 129] on span at bounding box center [523, 126] width 10 height 10
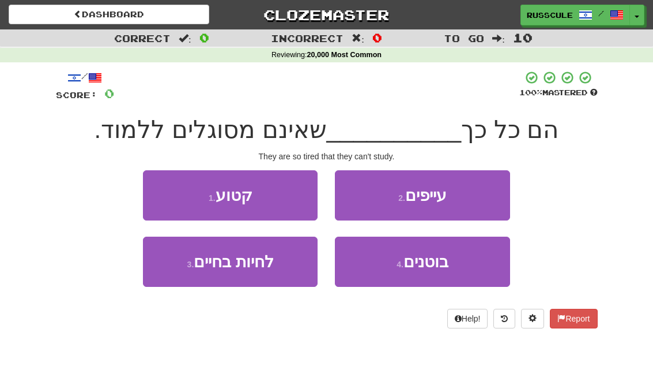
click at [479, 197] on button "2 . עייפים" at bounding box center [422, 195] width 175 height 50
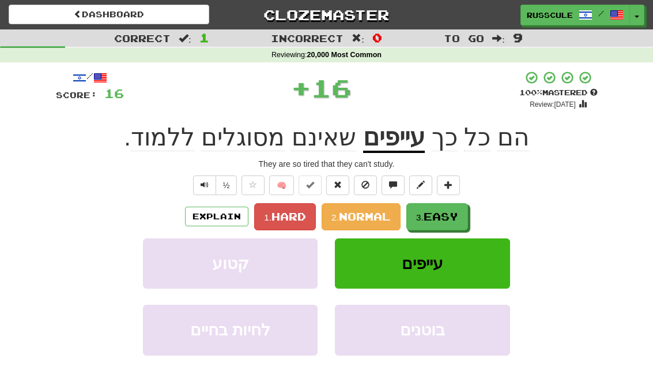
click at [457, 215] on span "Easy" at bounding box center [441, 216] width 35 height 13
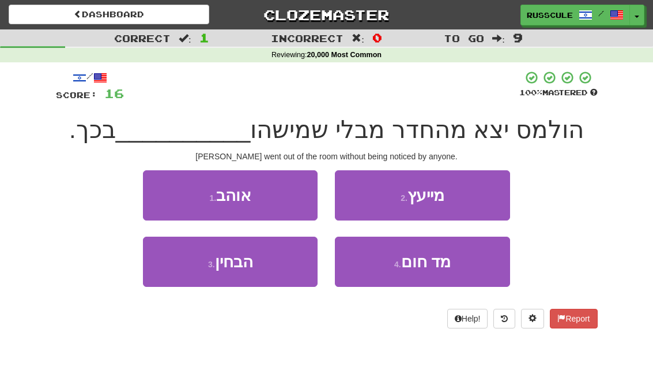
click at [187, 272] on button "3 . הבחין" at bounding box center [230, 261] width 175 height 50
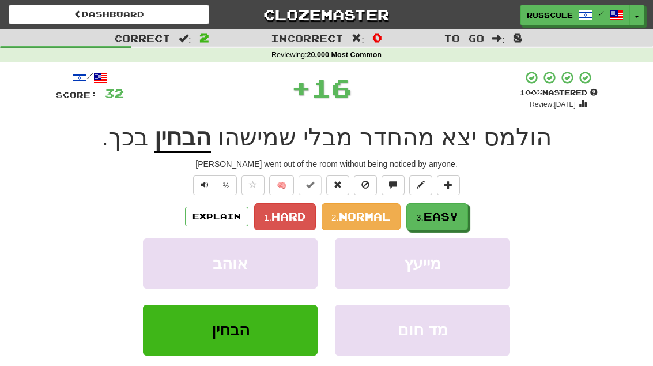
click at [457, 215] on span "Easy" at bounding box center [441, 216] width 35 height 13
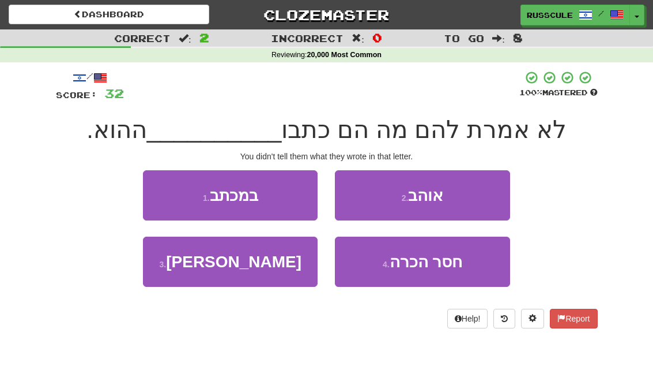
click at [164, 194] on button "1 . במכתב" at bounding box center [230, 195] width 175 height 50
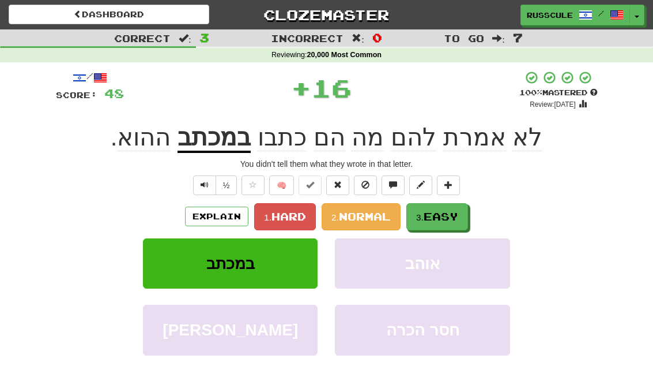
click at [456, 218] on span "Easy" at bounding box center [441, 216] width 35 height 13
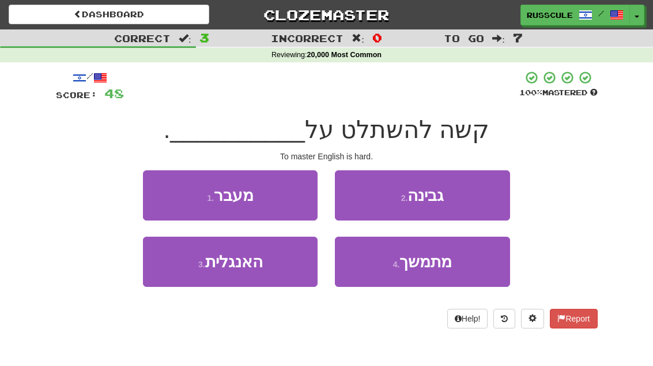
click at [185, 270] on button "3 . האנגלית" at bounding box center [230, 261] width 175 height 50
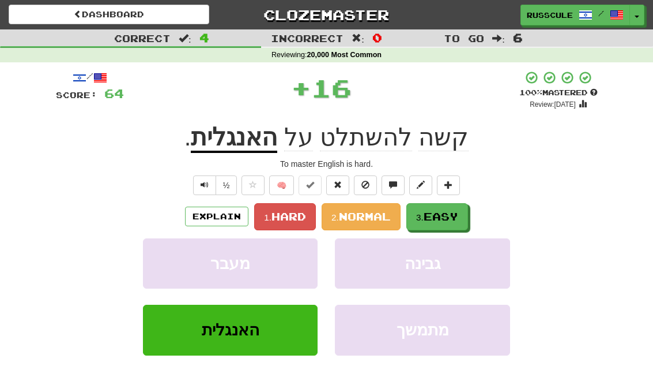
click at [461, 206] on button "3. Easy" at bounding box center [438, 216] width 62 height 27
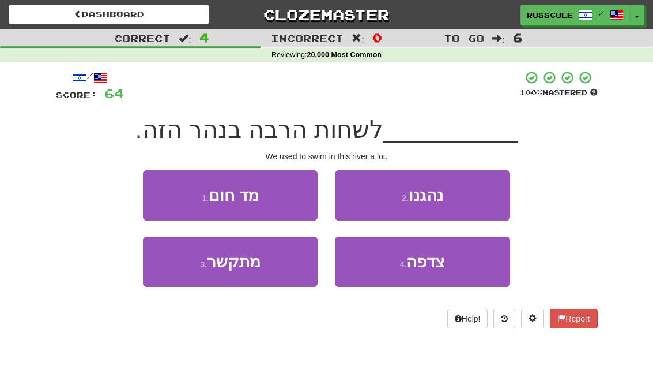
click at [478, 193] on button "2 . נהגנו" at bounding box center [422, 195] width 175 height 50
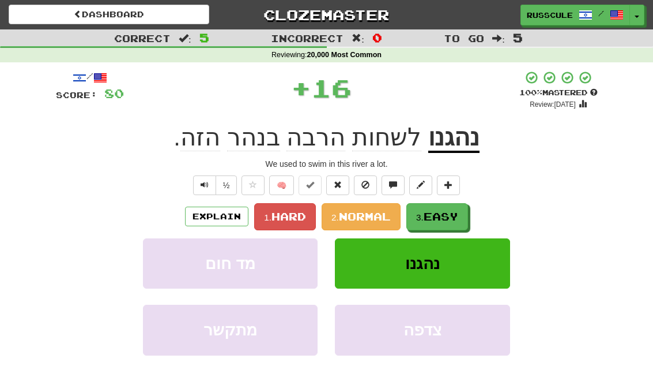
click at [456, 213] on span "Easy" at bounding box center [441, 216] width 35 height 13
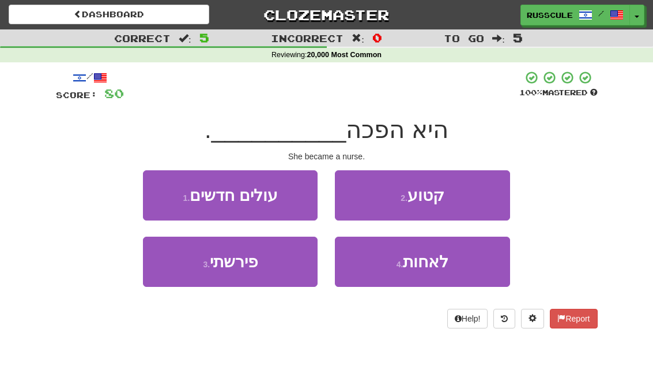
click at [445, 267] on span "לאחות" at bounding box center [426, 262] width 46 height 18
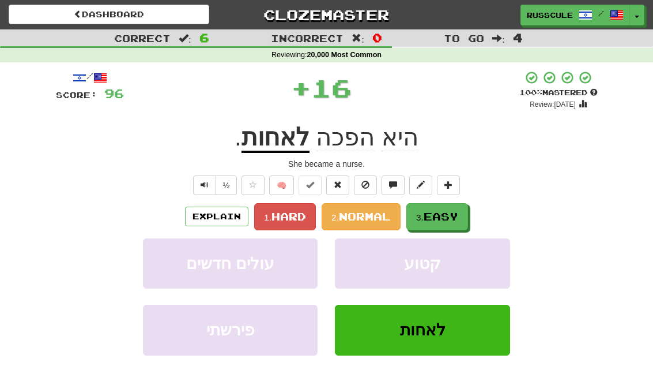
click at [459, 207] on button "3. Easy" at bounding box center [438, 216] width 62 height 27
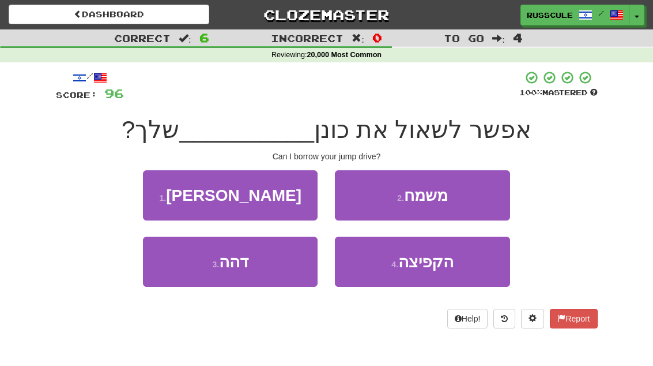
click at [446, 270] on button "4 . הקפיצה" at bounding box center [422, 261] width 175 height 50
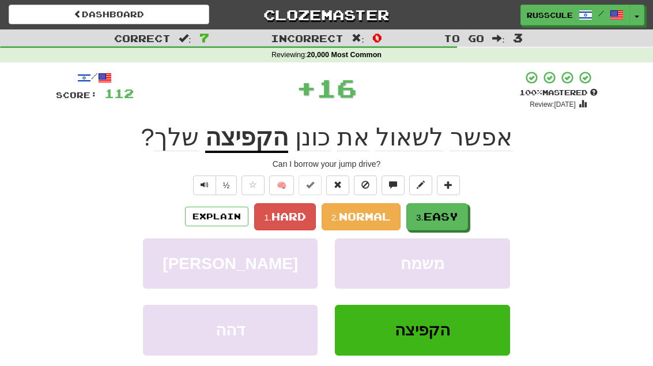
click at [464, 211] on button "3. Easy" at bounding box center [438, 216] width 62 height 27
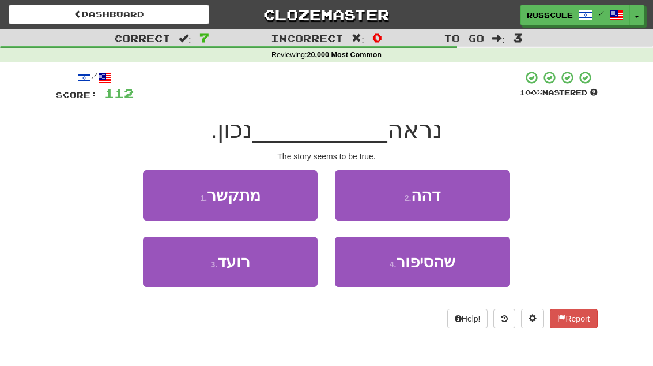
click at [436, 268] on span "שהסיפור" at bounding box center [425, 262] width 59 height 18
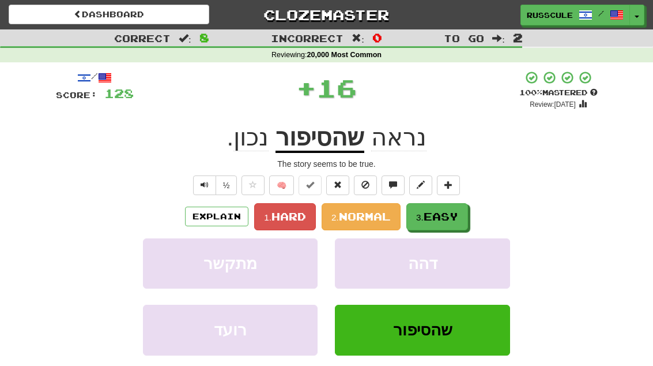
click at [457, 211] on span "Easy" at bounding box center [441, 216] width 35 height 13
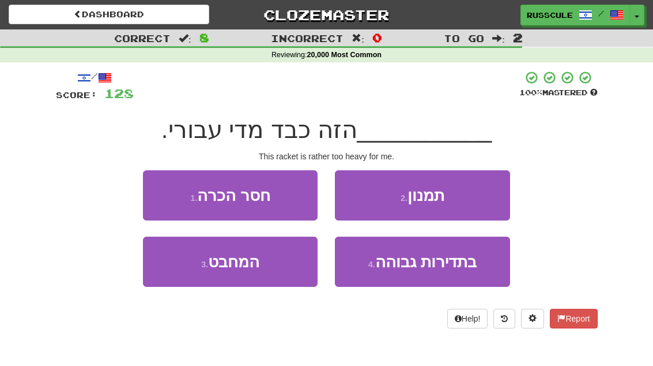
click at [185, 270] on button "3 . המחבט" at bounding box center [230, 261] width 175 height 50
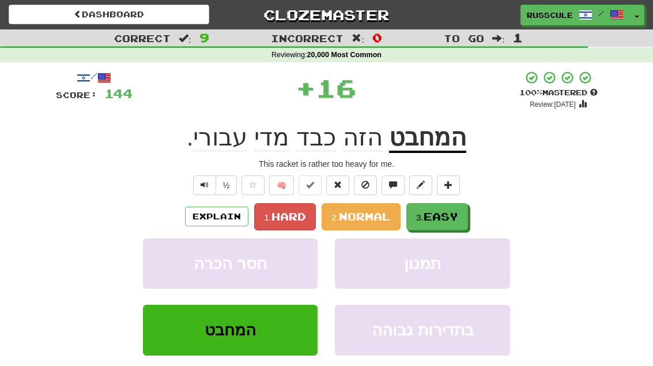
click at [454, 210] on span "Easy" at bounding box center [441, 216] width 35 height 13
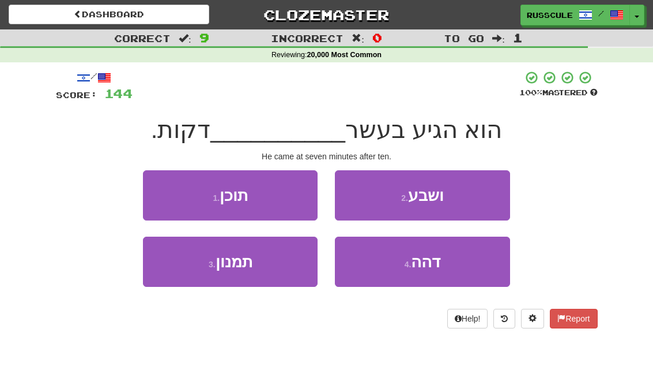
click at [475, 197] on button "2 . ושבע" at bounding box center [422, 195] width 175 height 50
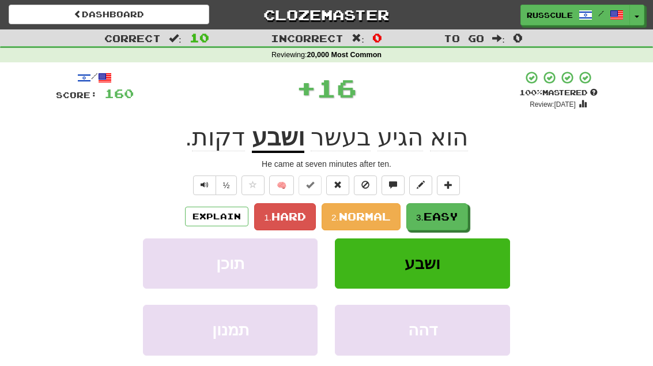
click at [451, 217] on span "Easy" at bounding box center [441, 216] width 35 height 13
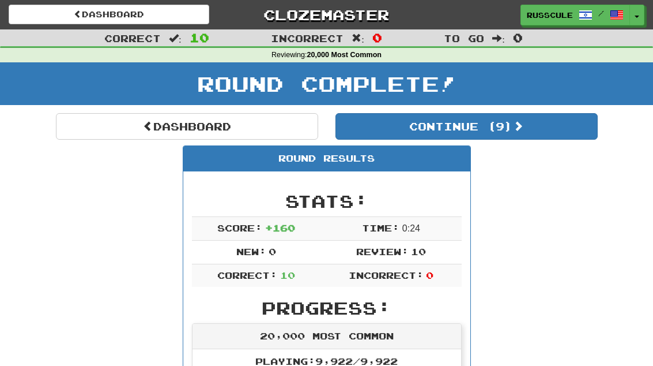
click at [545, 126] on button "Continue ( 9 )" at bounding box center [467, 126] width 262 height 27
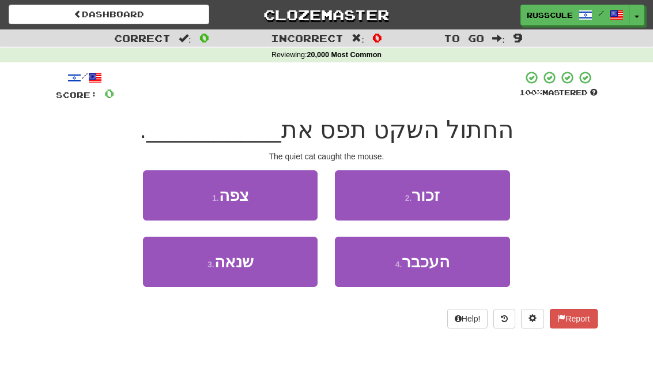
click at [440, 265] on span "העכבר" at bounding box center [426, 262] width 48 height 18
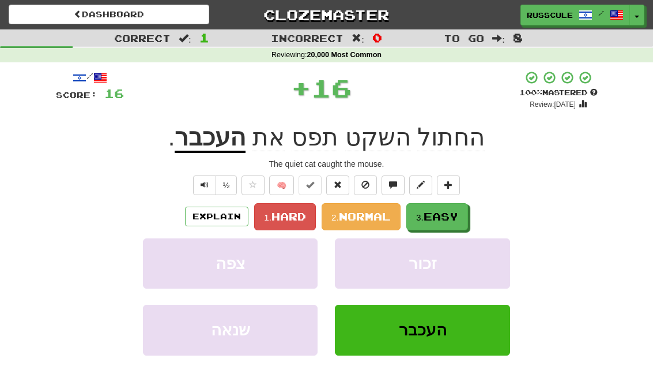
click at [456, 211] on span "Easy" at bounding box center [441, 216] width 35 height 13
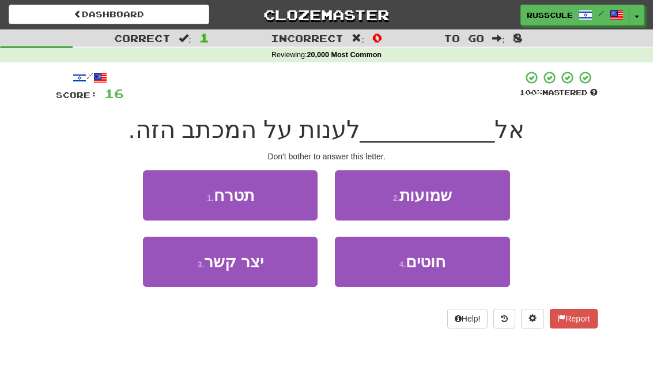
click at [167, 194] on button "1 . תטרח" at bounding box center [230, 195] width 175 height 50
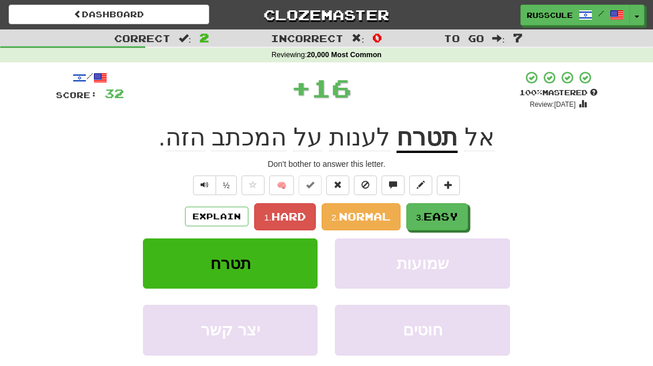
click at [464, 212] on button "3. Easy" at bounding box center [438, 216] width 62 height 27
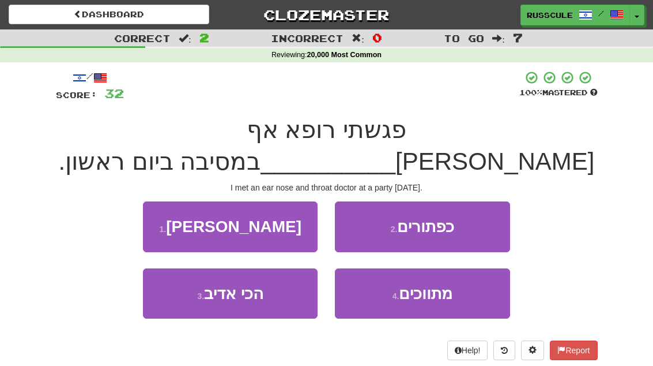
click at [168, 201] on button "1 . גרון" at bounding box center [230, 226] width 175 height 50
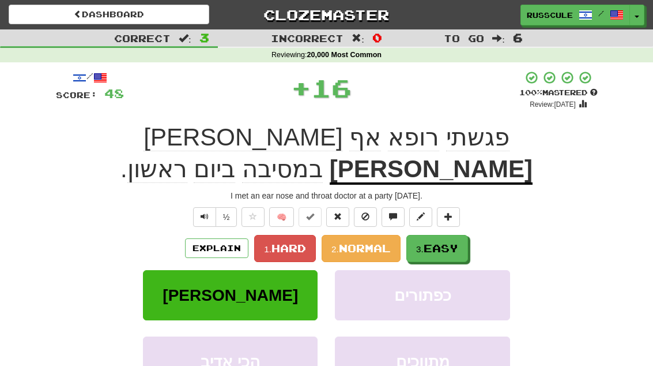
click at [458, 242] on span "Easy" at bounding box center [441, 248] width 35 height 13
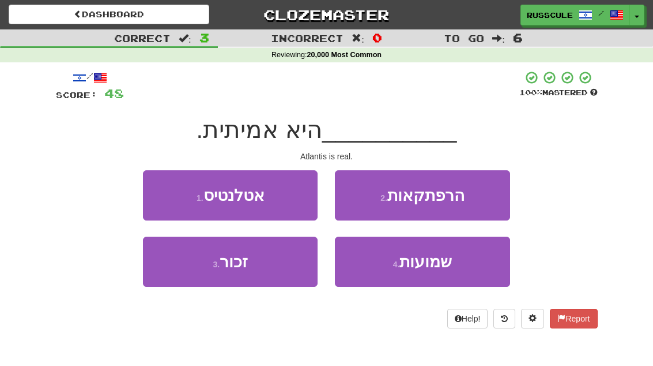
click at [170, 194] on button "1 . אטלנטיס" at bounding box center [230, 195] width 175 height 50
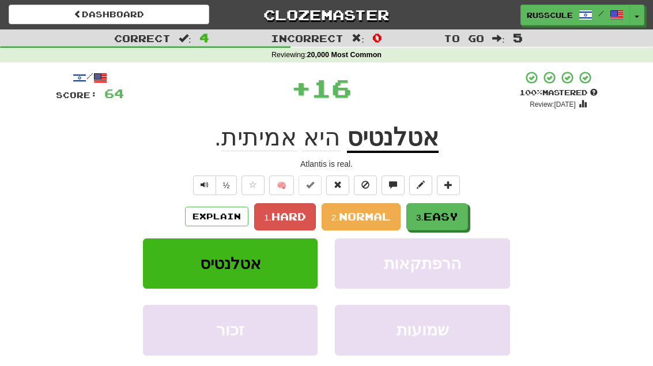
click at [457, 215] on span "Easy" at bounding box center [441, 216] width 35 height 13
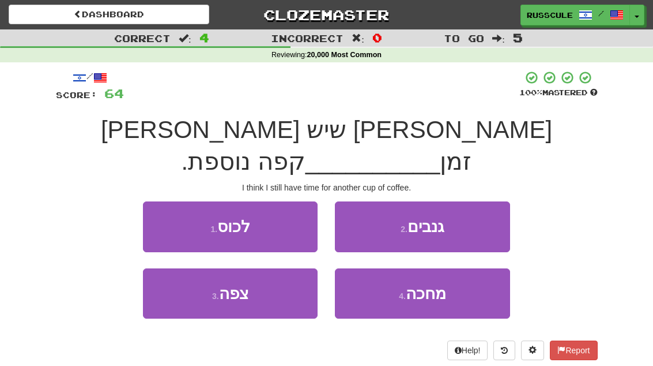
click at [170, 201] on button "1 . לכוס" at bounding box center [230, 226] width 175 height 50
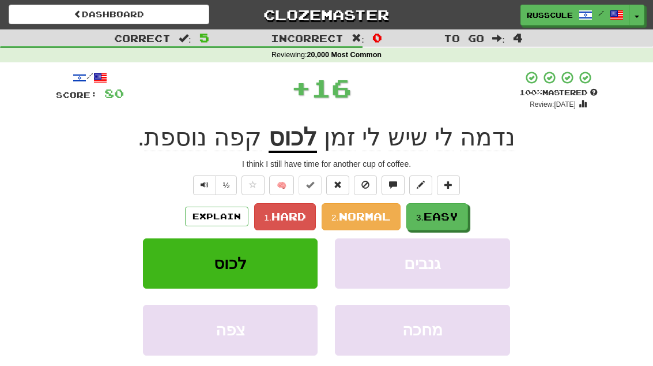
click at [456, 212] on span "Easy" at bounding box center [441, 216] width 35 height 13
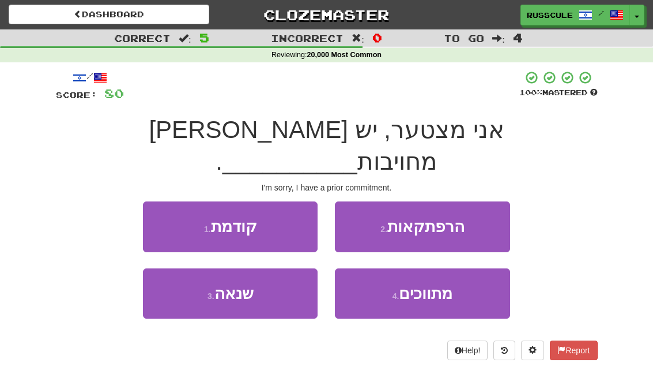
click at [167, 201] on button "1 . קודמת" at bounding box center [230, 226] width 175 height 50
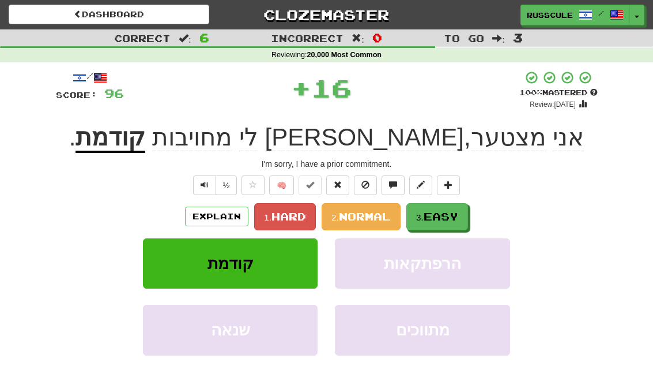
click at [457, 210] on span "Easy" at bounding box center [441, 216] width 35 height 13
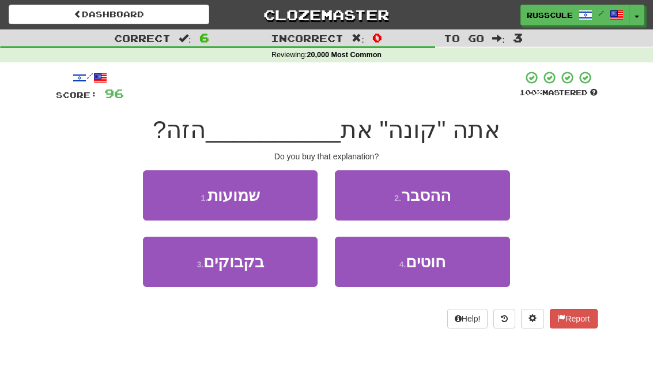
click at [475, 195] on button "2 . ההסבר" at bounding box center [422, 195] width 175 height 50
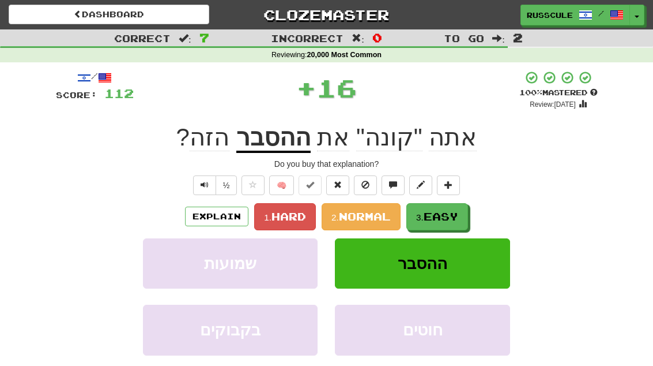
click at [455, 210] on span "Easy" at bounding box center [441, 216] width 35 height 13
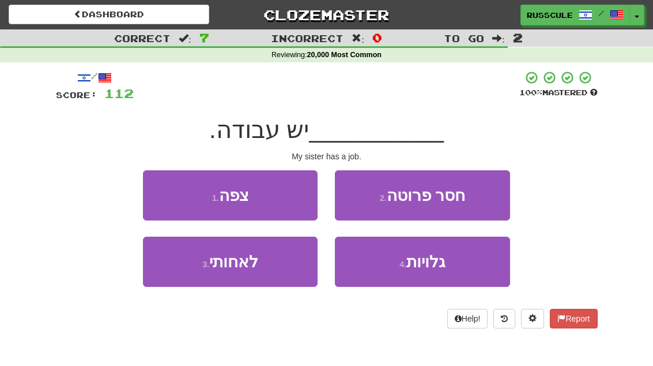
click at [186, 265] on button "3 . לאחותי" at bounding box center [230, 261] width 175 height 50
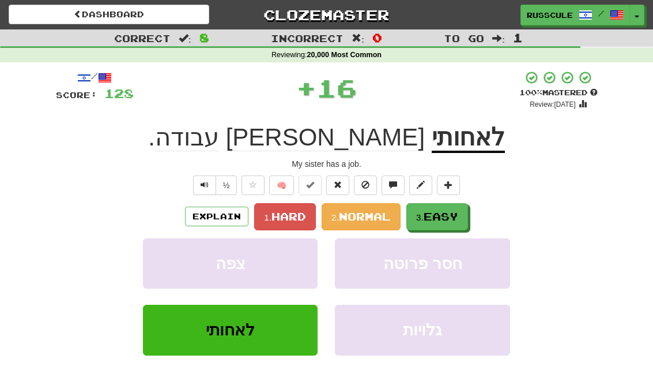
click at [456, 212] on span "Easy" at bounding box center [441, 216] width 35 height 13
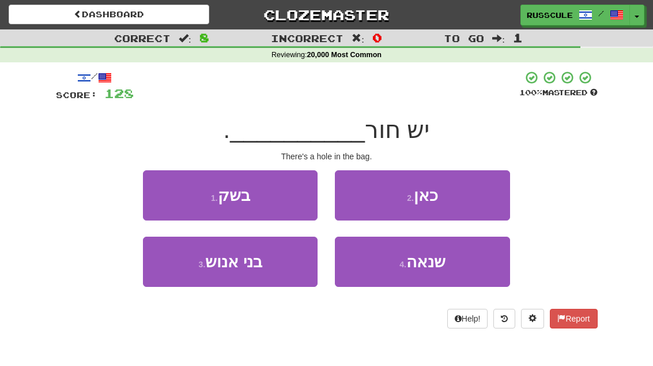
click at [167, 193] on button "1 . בשק" at bounding box center [230, 195] width 175 height 50
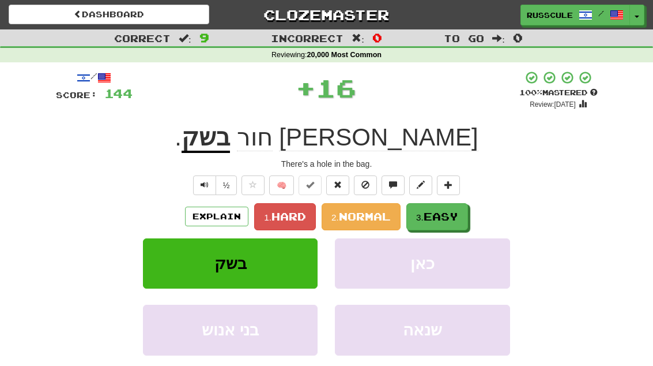
click at [451, 216] on span "Easy" at bounding box center [441, 216] width 35 height 13
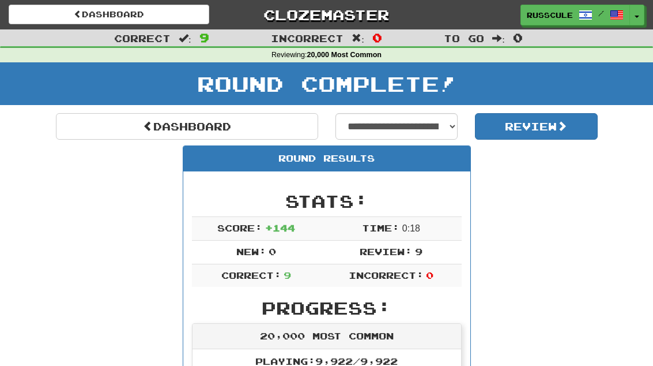
click at [125, 136] on link "Dashboard" at bounding box center [187, 126] width 262 height 27
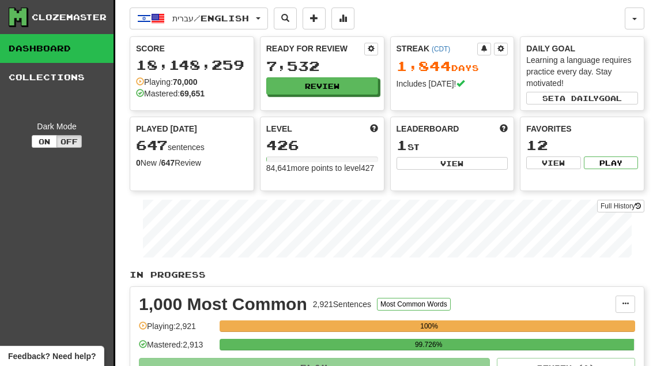
click at [473, 169] on button "View" at bounding box center [453, 163] width 112 height 13
select select "**********"
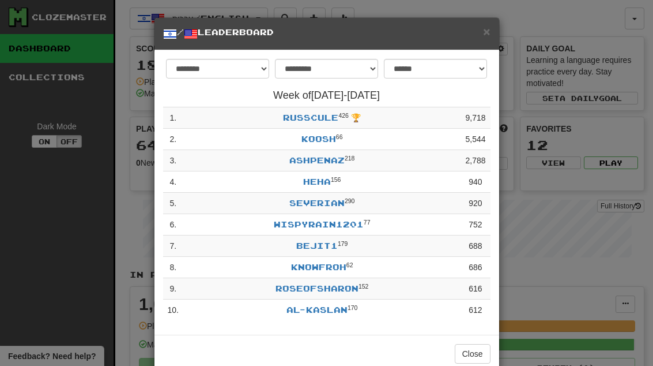
click at [475, 349] on button "Close" at bounding box center [473, 354] width 36 height 20
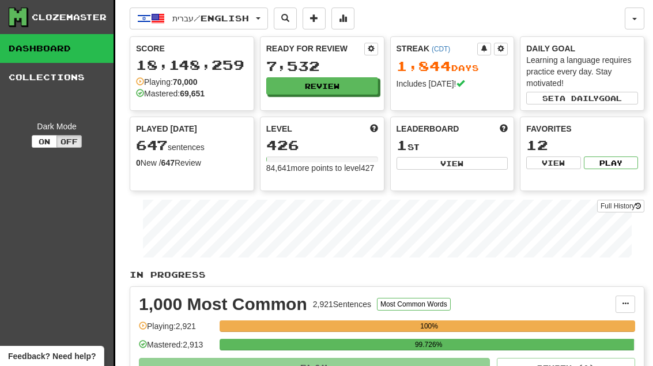
click at [330, 80] on button "Review" at bounding box center [322, 85] width 112 height 17
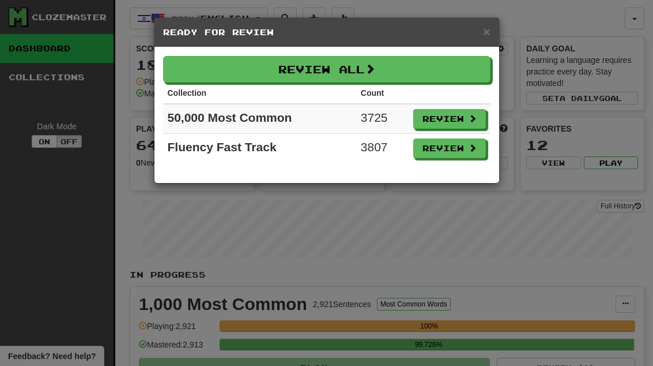
click at [454, 151] on button "Review" at bounding box center [449, 148] width 73 height 20
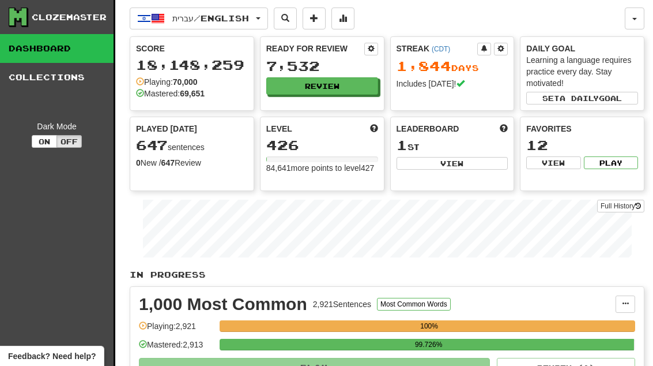
select select "**"
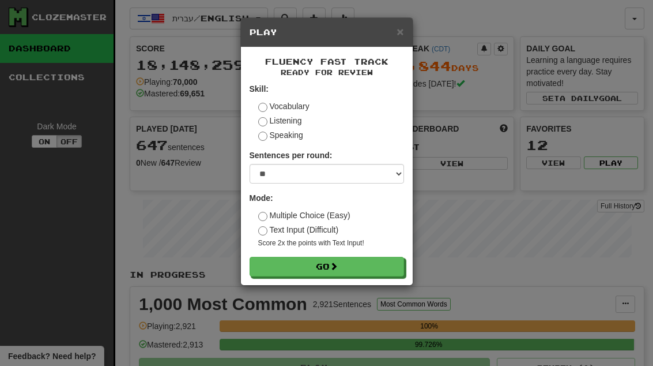
click at [393, 271] on button "Go" at bounding box center [327, 267] width 155 height 20
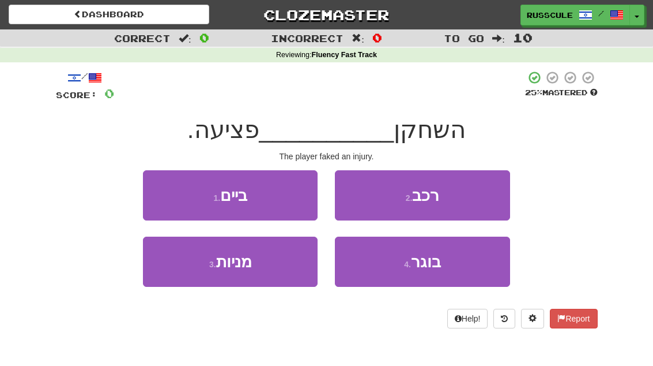
click at [436, 270] on button "4 . בוגר" at bounding box center [422, 261] width 175 height 50
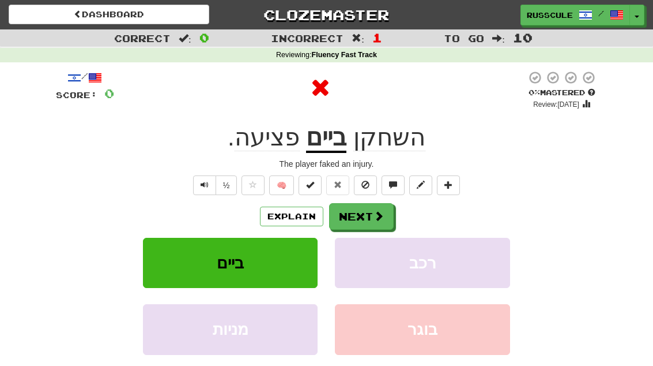
click at [381, 210] on span at bounding box center [379, 215] width 10 height 10
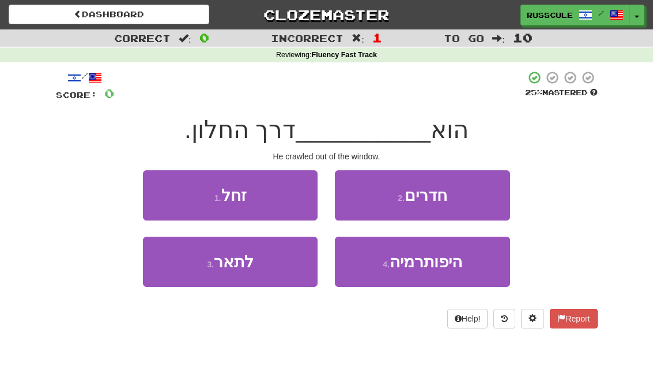
click at [164, 192] on button "1 . זחל" at bounding box center [230, 195] width 175 height 50
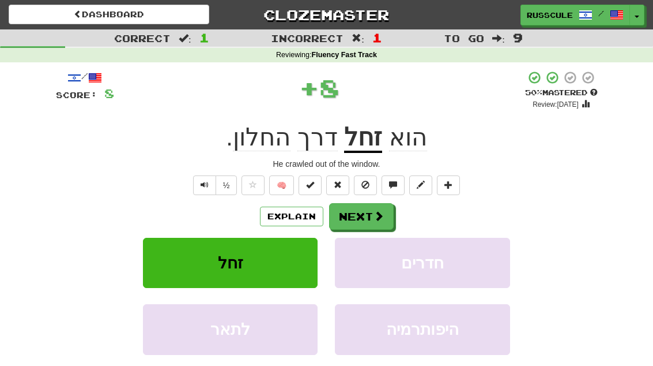
click at [376, 213] on span at bounding box center [379, 215] width 10 height 10
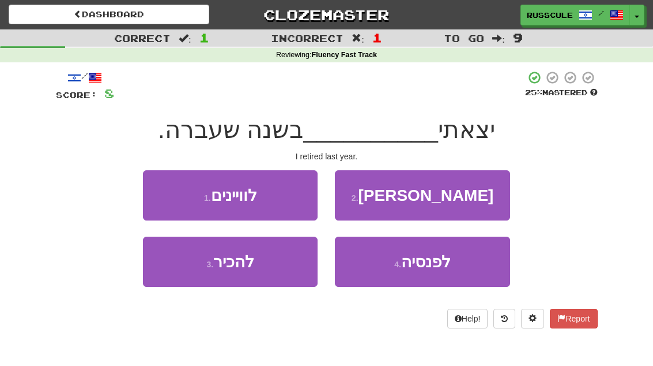
click at [444, 262] on span "לפנסיה" at bounding box center [426, 262] width 50 height 18
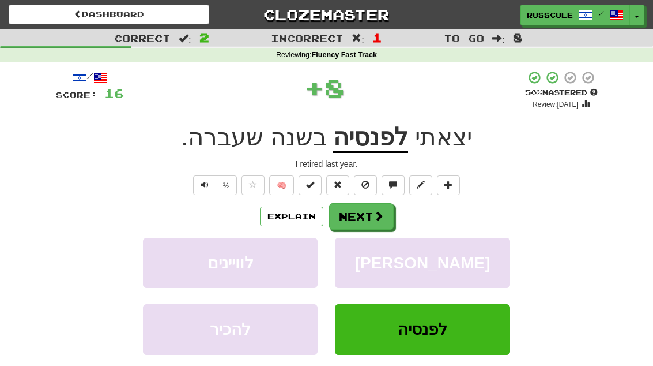
click at [377, 213] on span at bounding box center [379, 215] width 10 height 10
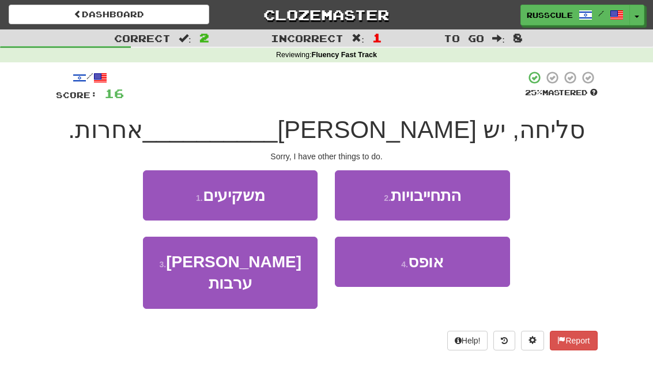
click at [165, 190] on button "1 . משקיעים" at bounding box center [230, 195] width 175 height 50
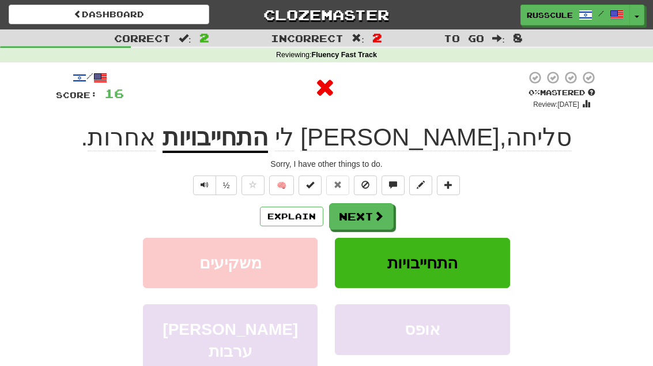
click at [368, 215] on button "Next" at bounding box center [361, 216] width 65 height 27
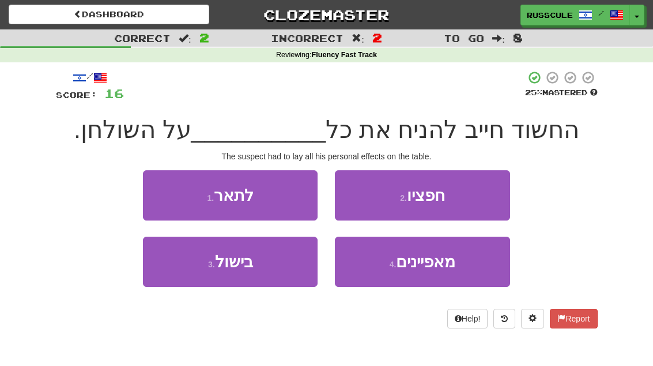
click at [163, 190] on button "1 . לתאר" at bounding box center [230, 195] width 175 height 50
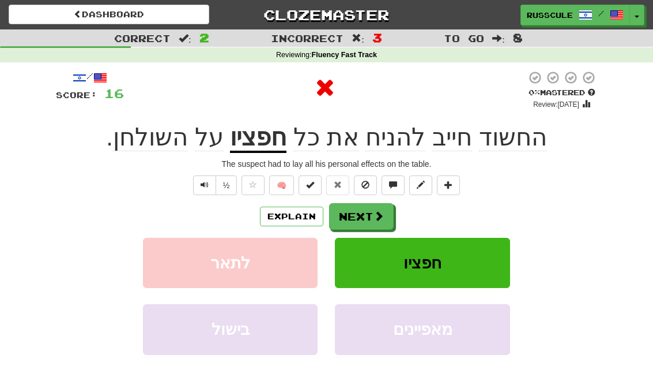
click at [371, 205] on button "Next" at bounding box center [361, 216] width 65 height 27
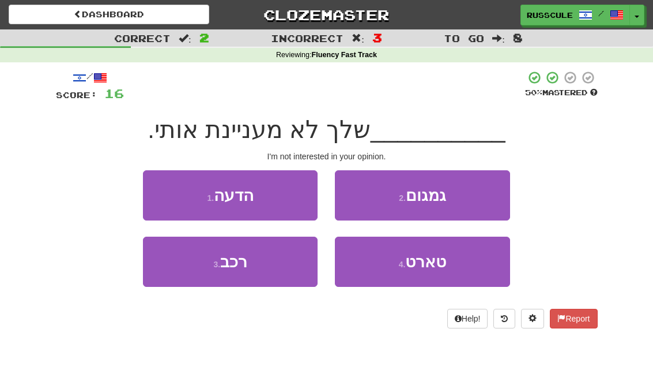
click at [162, 187] on button "1 . הדעה" at bounding box center [230, 195] width 175 height 50
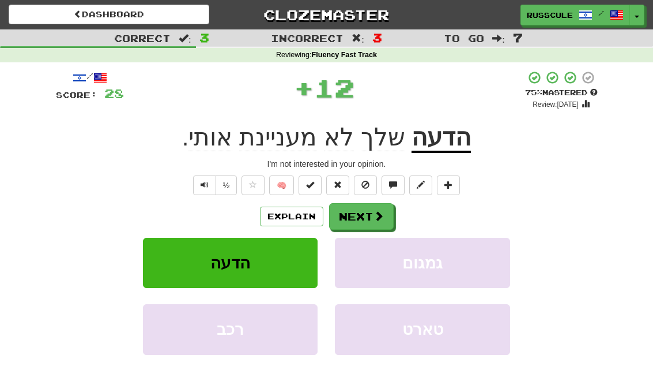
click at [368, 221] on button "Next" at bounding box center [361, 216] width 65 height 27
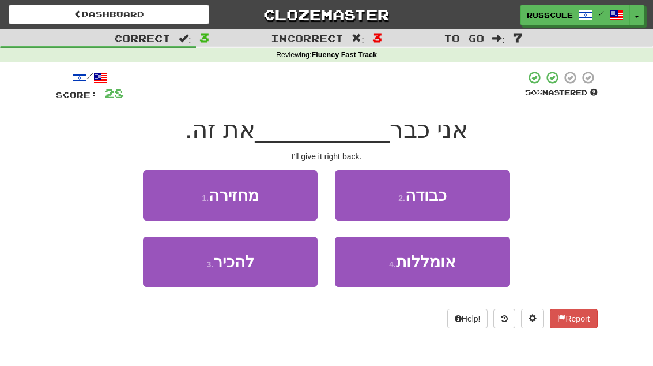
click at [165, 189] on button "1 . מחזירה" at bounding box center [230, 195] width 175 height 50
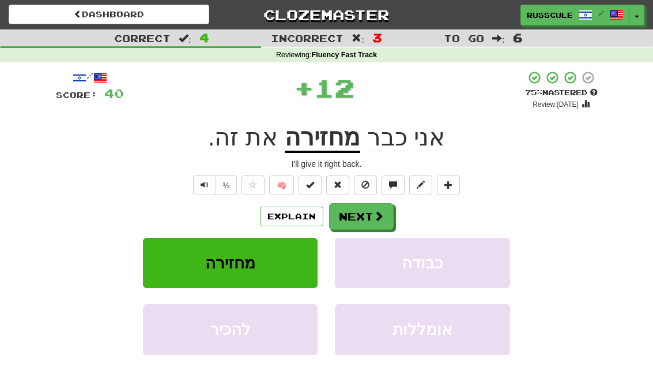
click at [372, 216] on button "Next" at bounding box center [361, 216] width 65 height 27
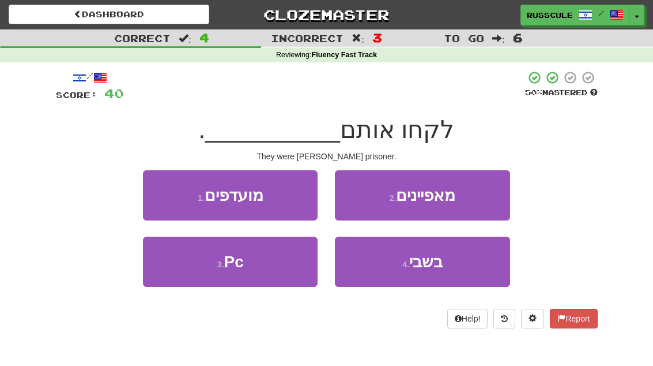
click at [431, 265] on span "בשבי" at bounding box center [425, 262] width 33 height 18
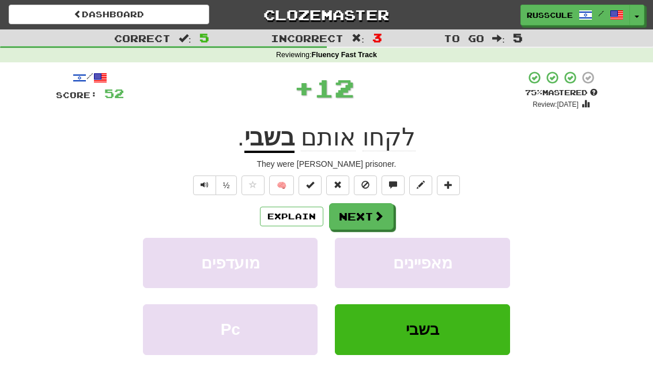
click at [372, 221] on button "Next" at bounding box center [361, 216] width 65 height 27
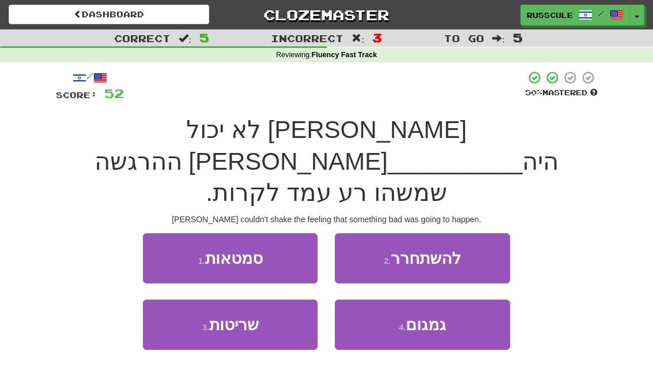
click at [465, 233] on button "2 . להשתחרר" at bounding box center [422, 258] width 175 height 50
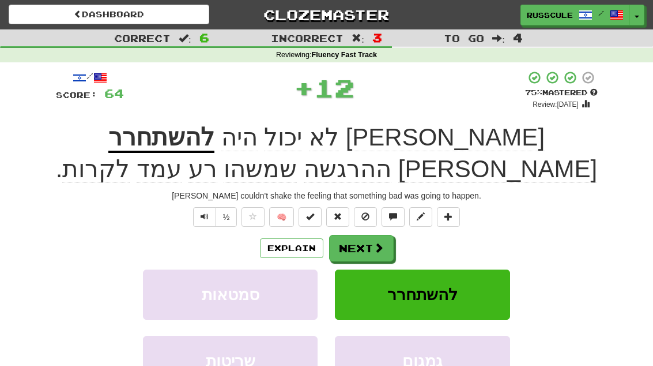
click at [375, 245] on span at bounding box center [379, 247] width 10 height 10
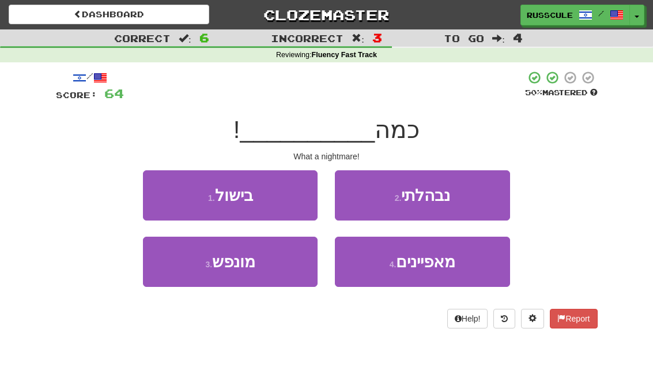
click at [472, 198] on button "2 . נבהלתי" at bounding box center [422, 195] width 175 height 50
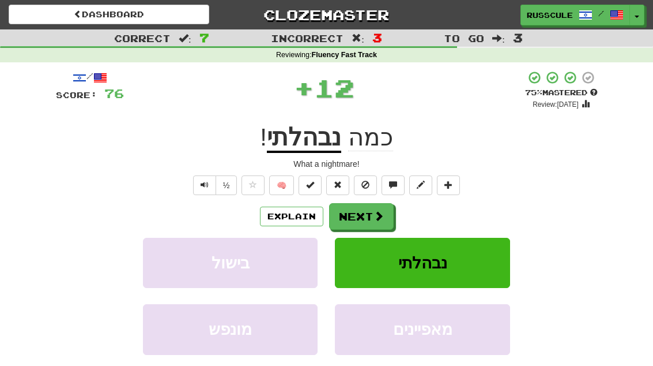
click at [379, 221] on button "Next" at bounding box center [361, 216] width 65 height 27
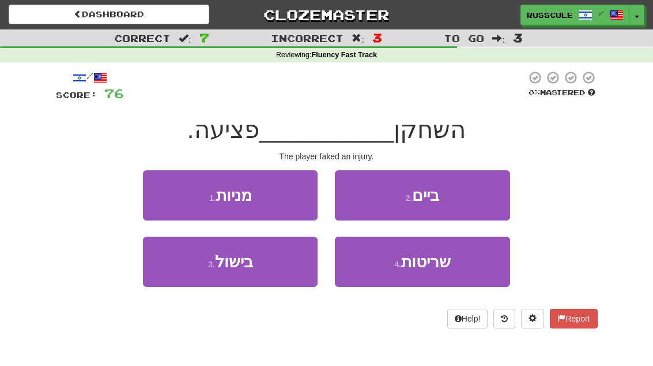
click at [465, 196] on button "2 . ביים" at bounding box center [422, 195] width 175 height 50
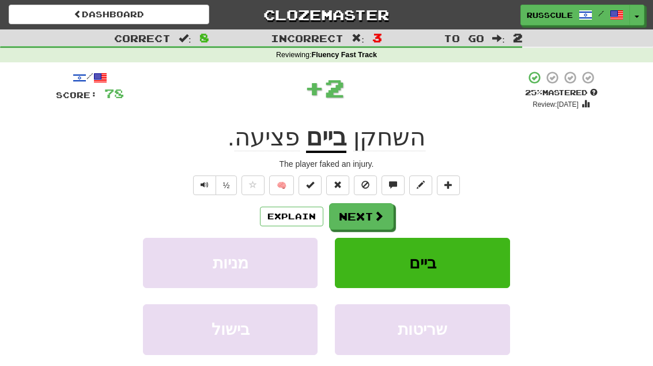
click at [361, 216] on button "Next" at bounding box center [361, 216] width 65 height 27
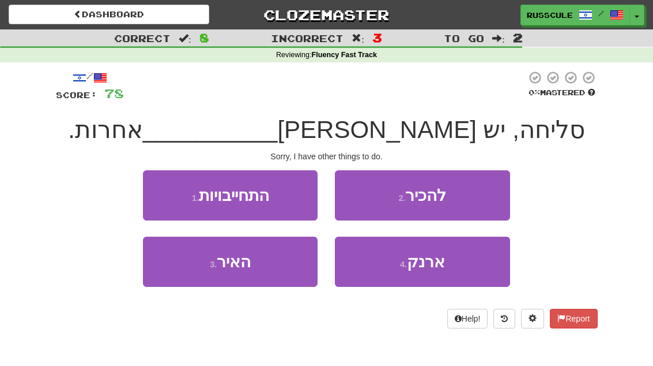
click at [164, 192] on button "1 . התחייבויות" at bounding box center [230, 195] width 175 height 50
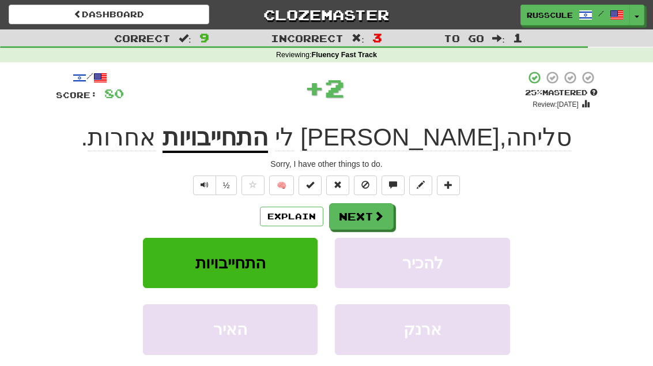
click at [375, 227] on button "Next" at bounding box center [361, 216] width 65 height 27
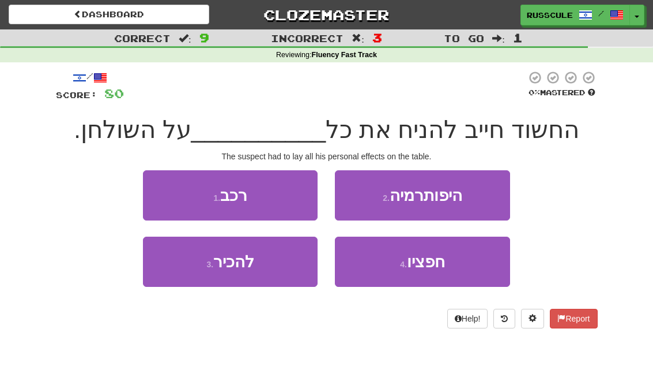
click at [473, 195] on button "2 . היפותרמיה" at bounding box center [422, 195] width 175 height 50
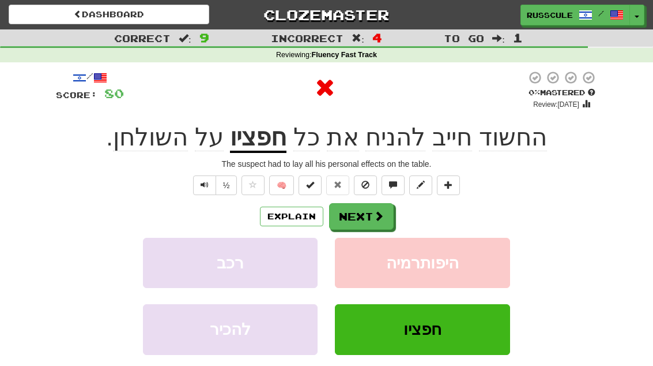
click at [367, 215] on button "Next" at bounding box center [361, 216] width 65 height 27
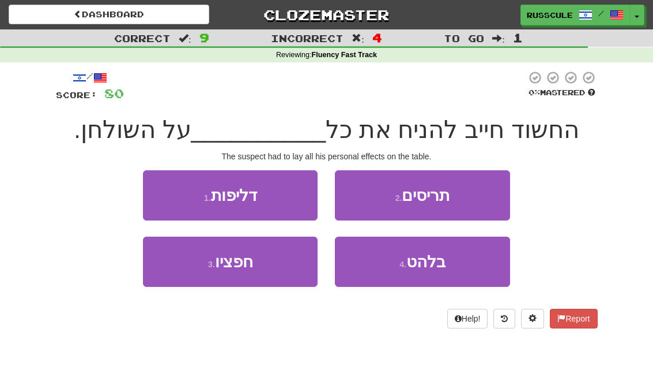
click at [186, 264] on button "3 . חפציו" at bounding box center [230, 261] width 175 height 50
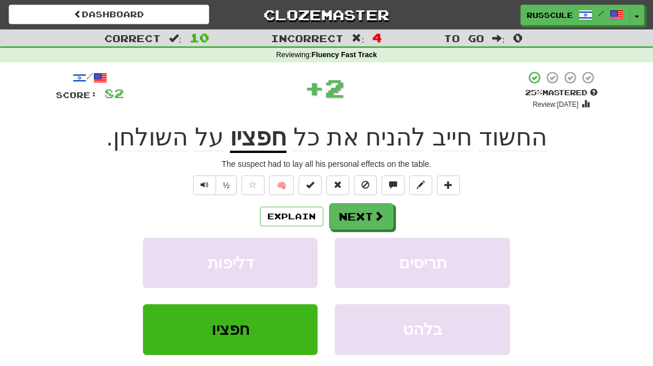
click at [374, 218] on span at bounding box center [379, 215] width 10 height 10
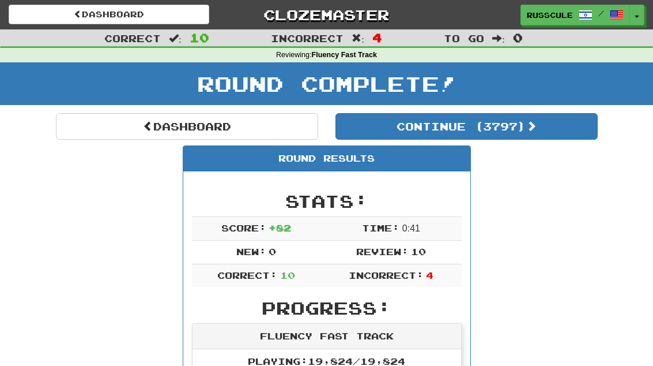
click at [548, 127] on button "Continue ( 3797 )" at bounding box center [467, 126] width 262 height 27
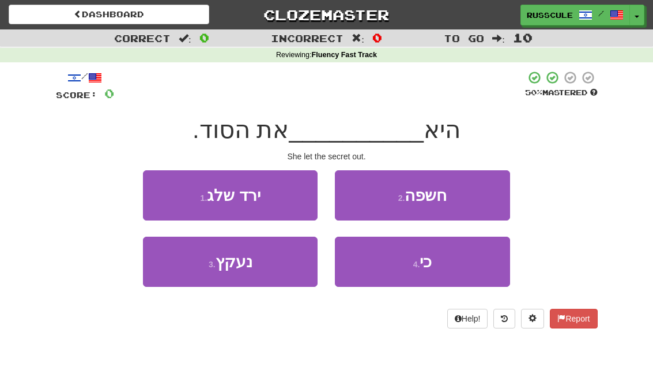
click at [188, 265] on button "3 . נעקץ" at bounding box center [230, 261] width 175 height 50
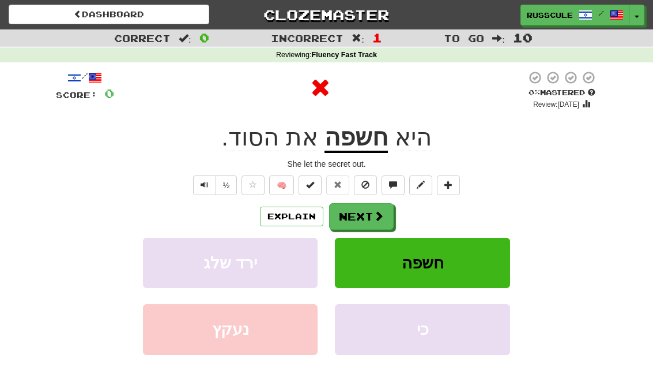
click at [362, 215] on button "Next" at bounding box center [361, 216] width 65 height 27
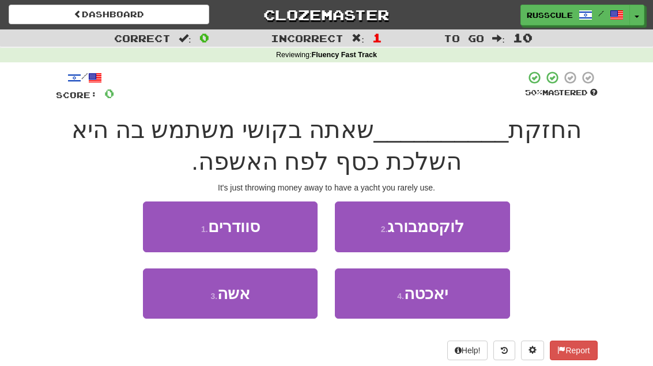
click at [416, 302] on button "4 . יאכטה" at bounding box center [422, 293] width 175 height 50
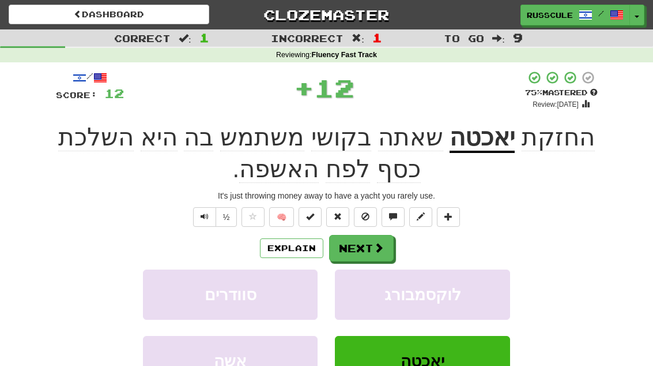
click at [371, 254] on button "Next" at bounding box center [361, 248] width 65 height 27
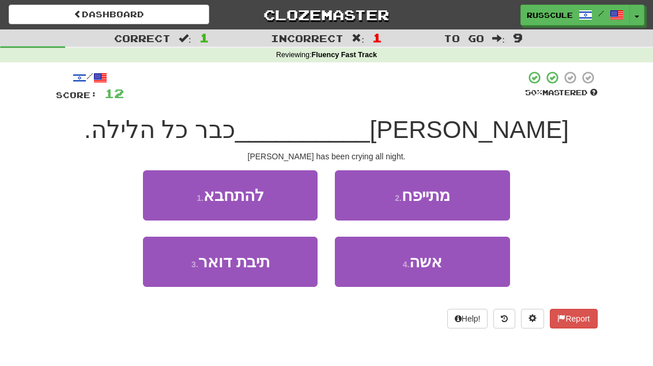
click at [429, 270] on button "4 . אשה" at bounding box center [422, 261] width 175 height 50
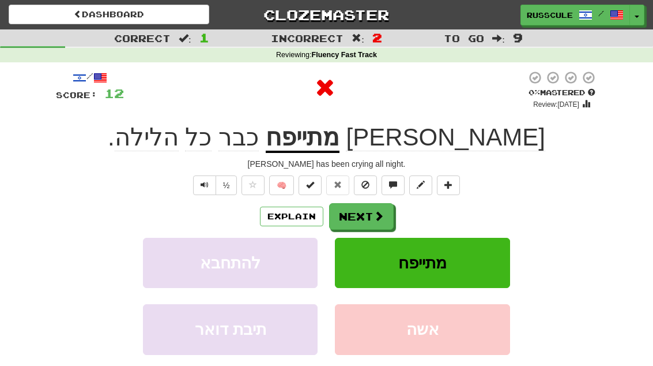
click at [370, 215] on button "Next" at bounding box center [361, 216] width 65 height 27
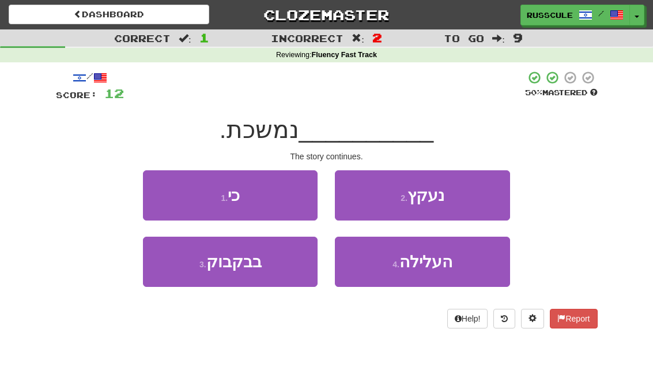
click at [424, 270] on button "4 . העלילה" at bounding box center [422, 261] width 175 height 50
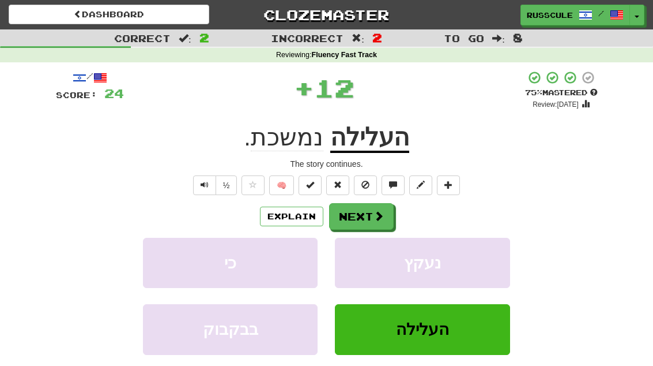
click at [377, 218] on span at bounding box center [379, 215] width 10 height 10
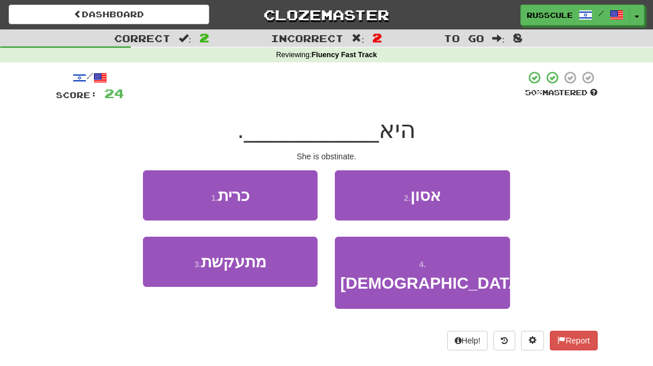
click at [183, 268] on button "3 . מתעקשת" at bounding box center [230, 261] width 175 height 50
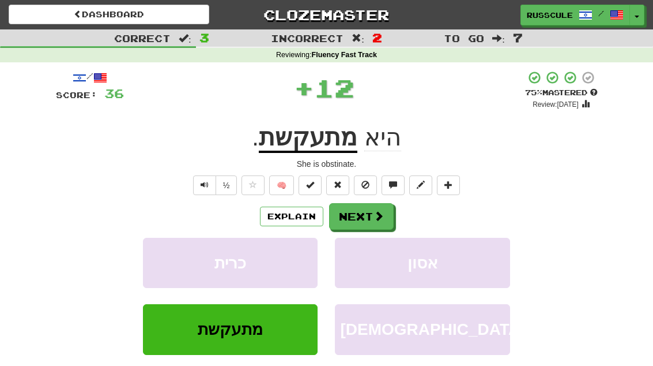
click at [374, 213] on span at bounding box center [379, 215] width 10 height 10
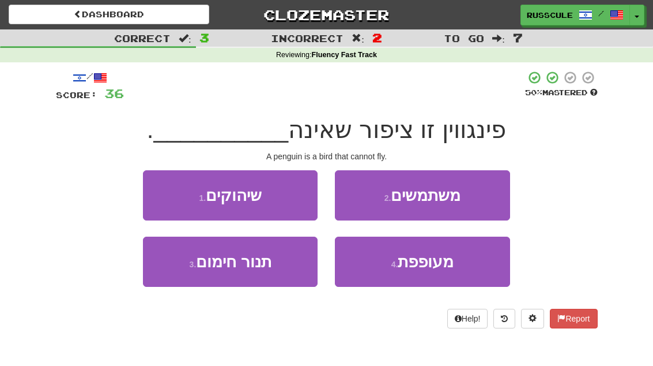
click at [428, 269] on span "מעופפת" at bounding box center [426, 262] width 56 height 18
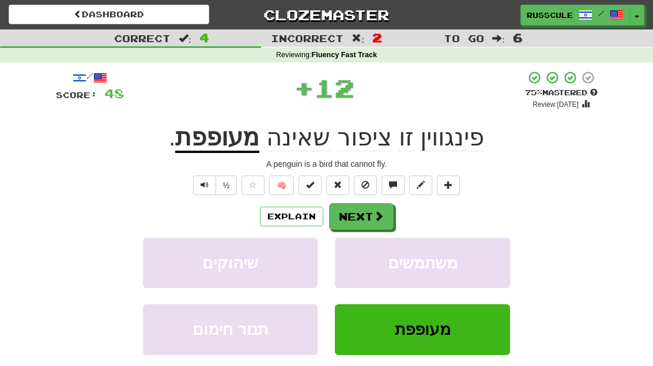
click at [370, 218] on button "Next" at bounding box center [361, 216] width 65 height 27
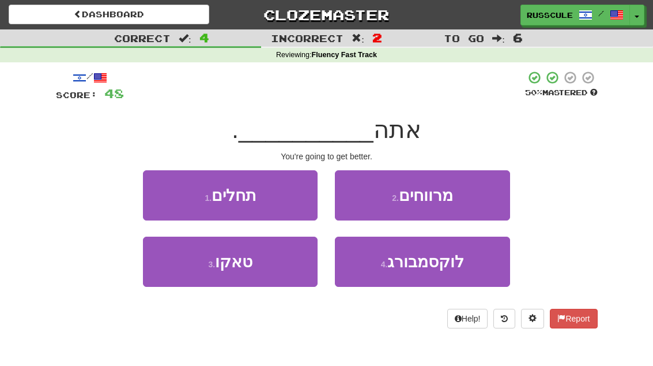
click at [161, 186] on button "1 . תחלים" at bounding box center [230, 195] width 175 height 50
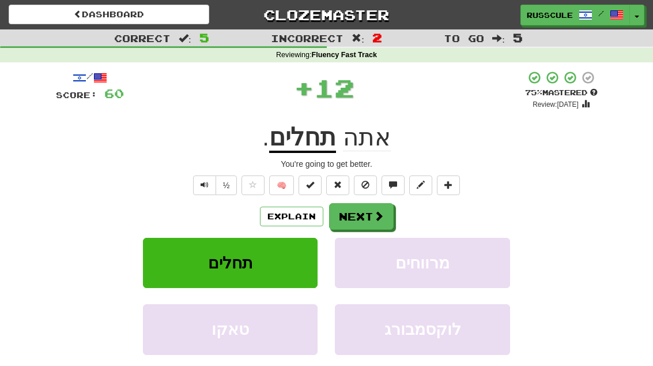
click at [369, 224] on button "Next" at bounding box center [361, 216] width 65 height 27
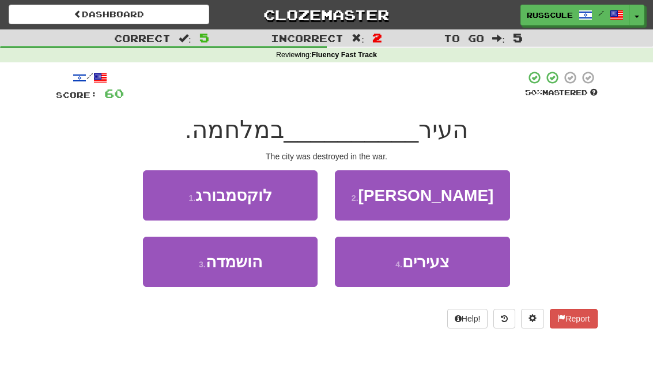
click at [186, 272] on button "3 . הושמדה" at bounding box center [230, 261] width 175 height 50
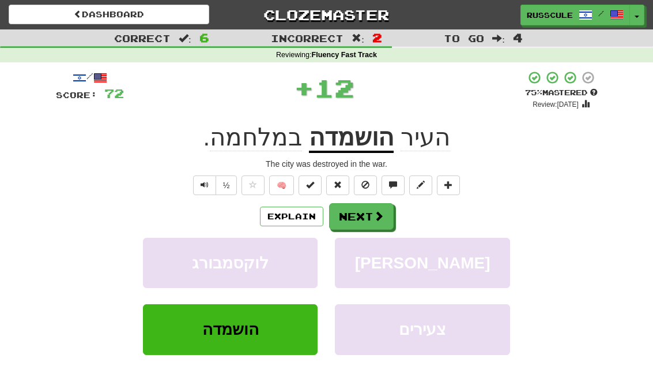
click at [363, 219] on button "Next" at bounding box center [361, 216] width 65 height 27
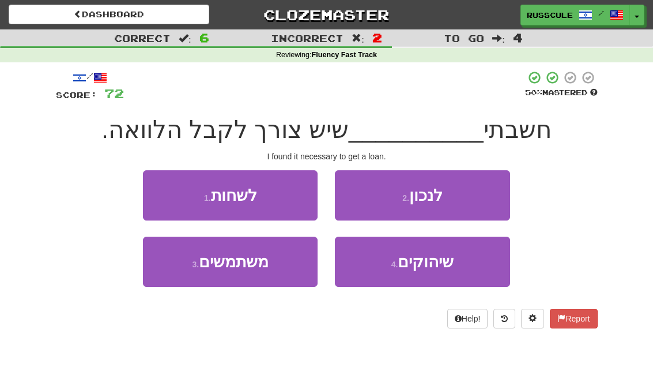
click at [463, 197] on button "2 . לנכון" at bounding box center [422, 195] width 175 height 50
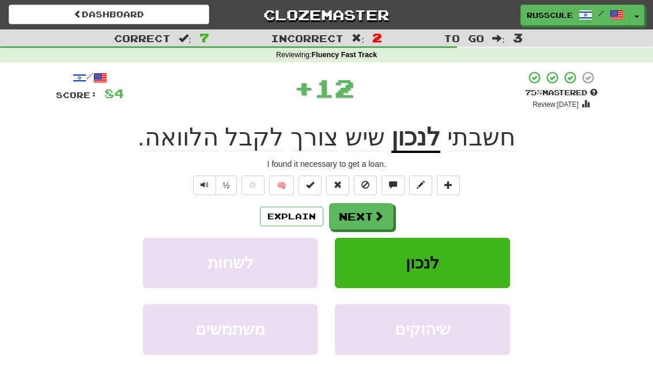
click at [375, 223] on button "Next" at bounding box center [361, 216] width 65 height 27
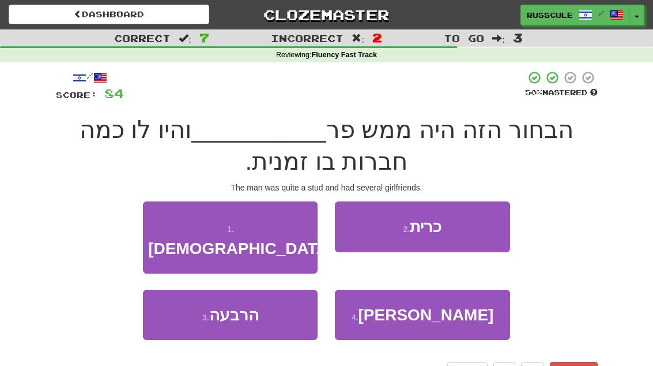
click at [185, 294] on button "3 . הרבעה" at bounding box center [230, 314] width 175 height 50
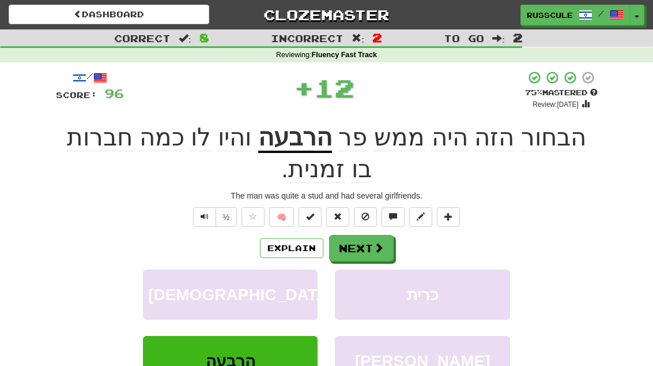
click at [370, 245] on button "Next" at bounding box center [361, 248] width 65 height 27
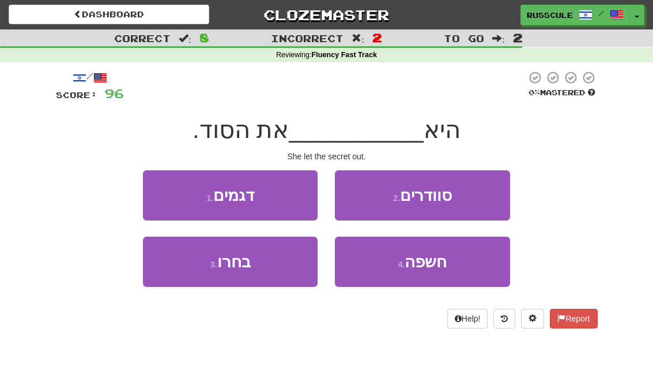
click at [425, 264] on span "חשפה" at bounding box center [426, 262] width 42 height 18
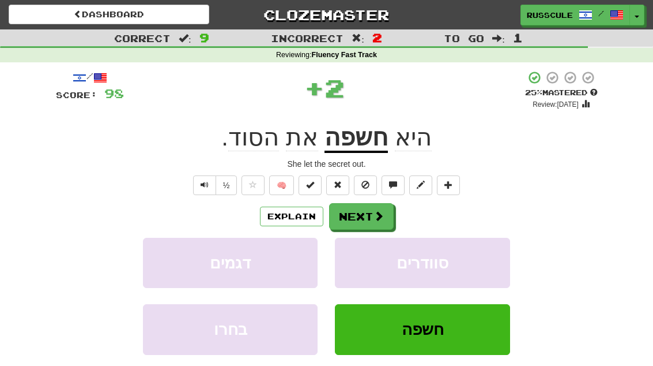
click at [366, 219] on button "Next" at bounding box center [361, 216] width 65 height 27
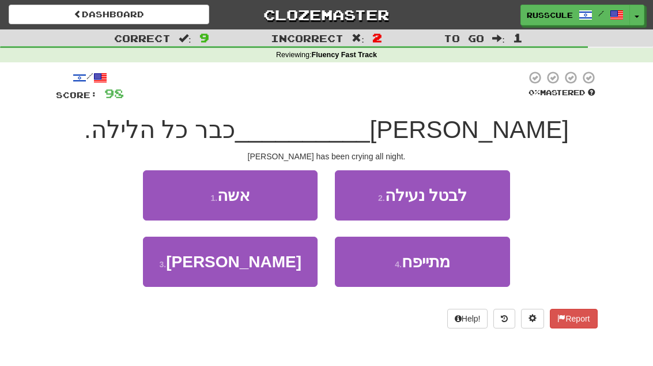
click at [428, 262] on span "מתייפח" at bounding box center [426, 262] width 48 height 18
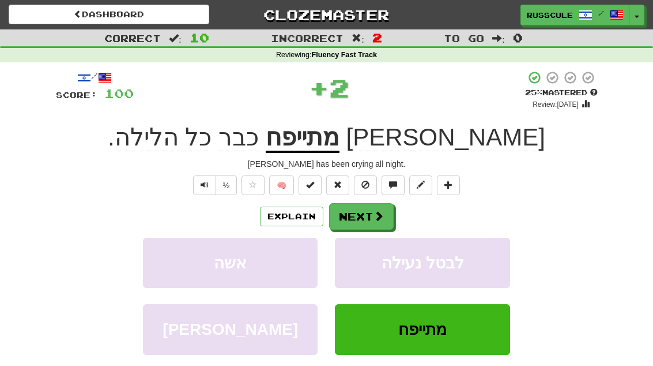
click at [375, 216] on span at bounding box center [379, 215] width 10 height 10
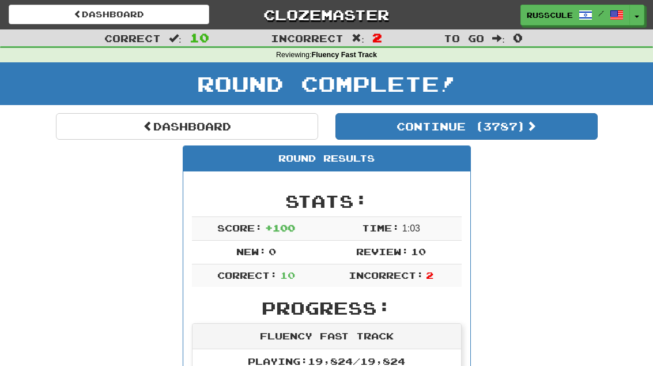
click at [115, 125] on link "Dashboard" at bounding box center [187, 126] width 262 height 27
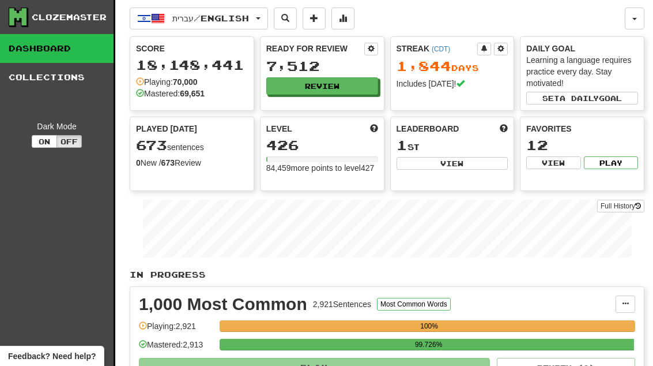
click at [466, 165] on button "View" at bounding box center [453, 163] width 112 height 13
select select "**********"
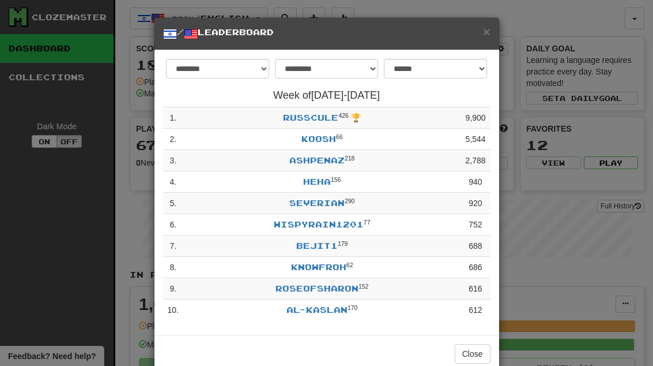
click at [468, 352] on button "Close" at bounding box center [473, 354] width 36 height 20
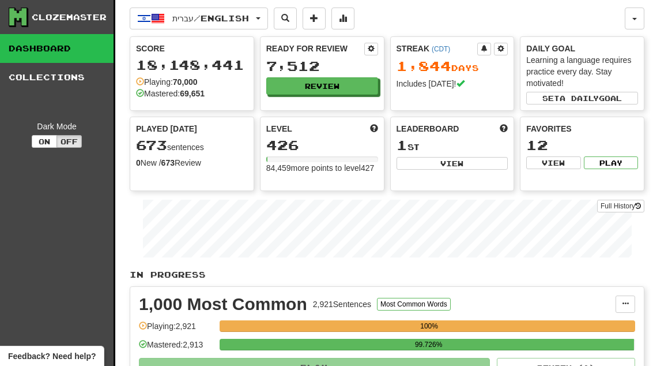
click at [321, 85] on button "Review" at bounding box center [322, 85] width 112 height 17
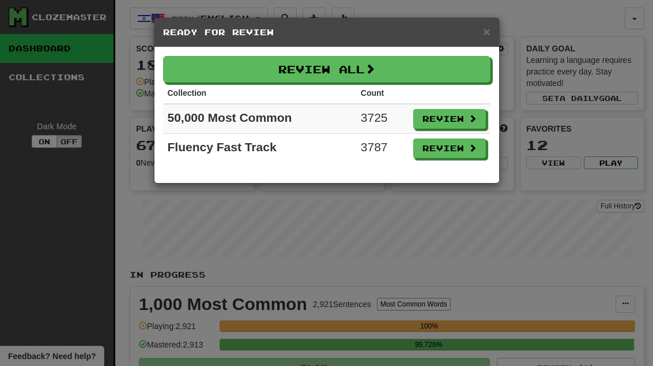
click at [457, 152] on button "Review" at bounding box center [449, 148] width 73 height 20
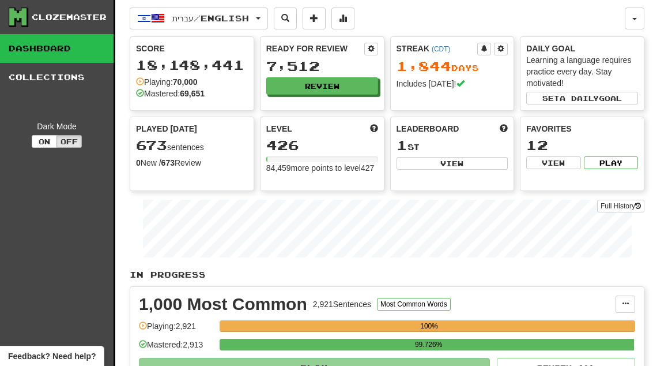
select select "**"
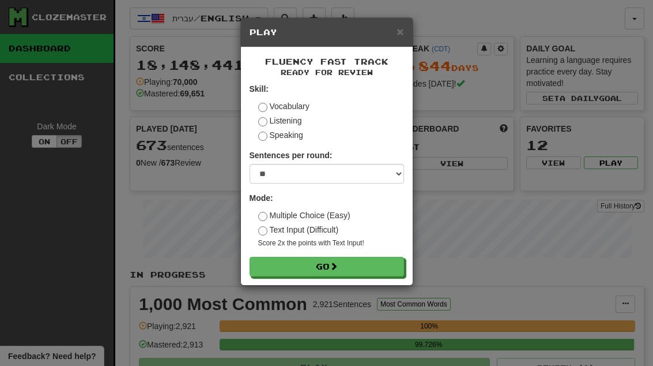
click at [393, 266] on button "Go" at bounding box center [327, 267] width 155 height 20
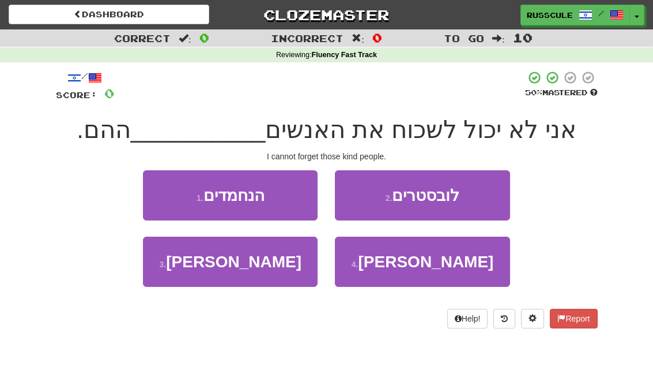
click at [167, 187] on button "1 . הנחמדים" at bounding box center [230, 195] width 175 height 50
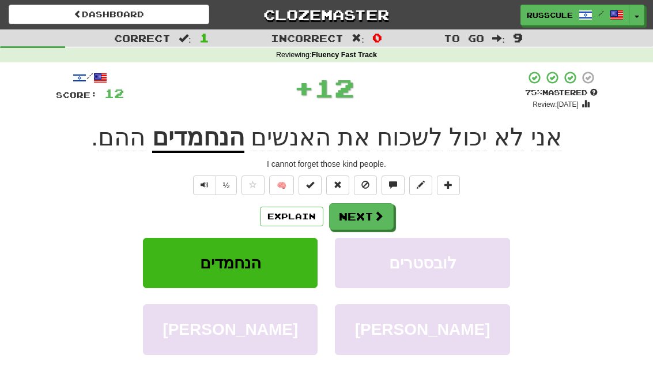
click at [364, 211] on button "Next" at bounding box center [361, 216] width 65 height 27
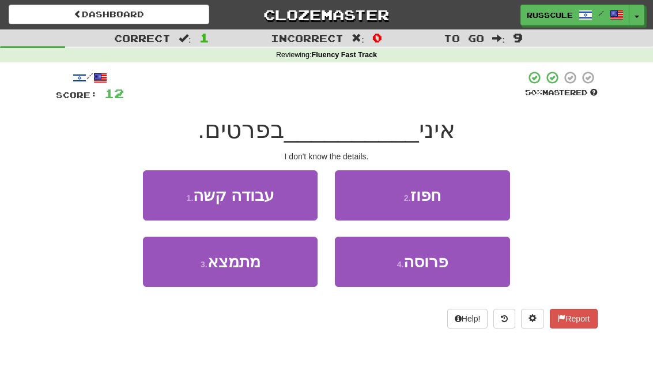
click at [431, 270] on button "4 . פרוסה" at bounding box center [422, 261] width 175 height 50
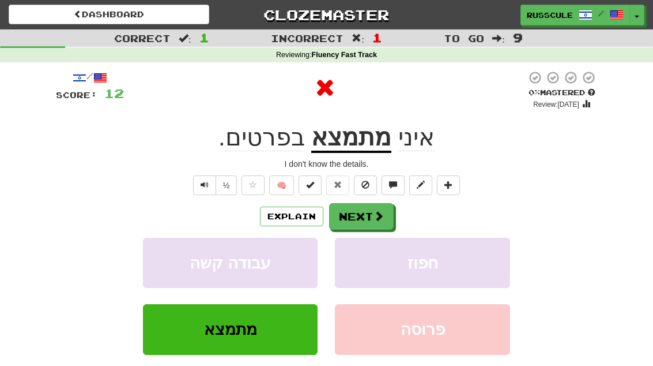
click at [374, 217] on span at bounding box center [379, 215] width 10 height 10
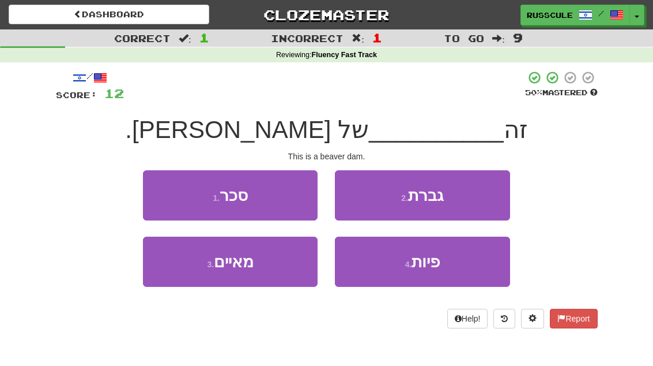
click at [168, 192] on button "1 . [GEOGRAPHIC_DATA]" at bounding box center [230, 195] width 175 height 50
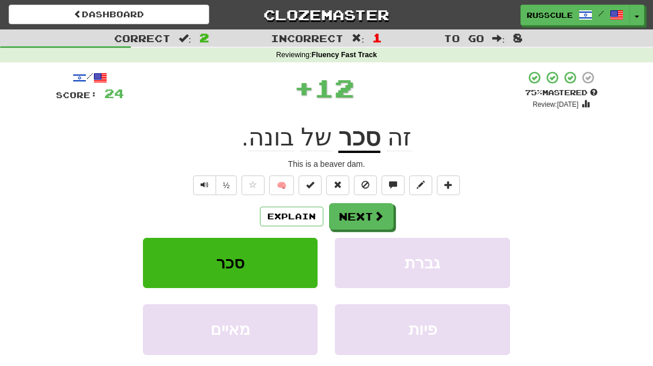
click at [370, 217] on button "Next" at bounding box center [361, 216] width 65 height 27
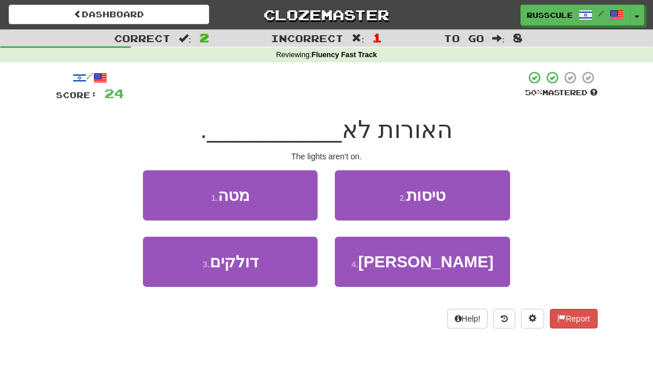
click at [172, 191] on button "1 . מטה" at bounding box center [230, 195] width 175 height 50
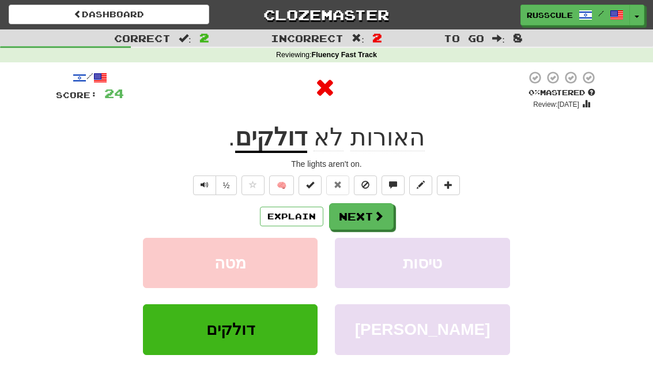
click at [362, 215] on button "Next" at bounding box center [361, 216] width 65 height 27
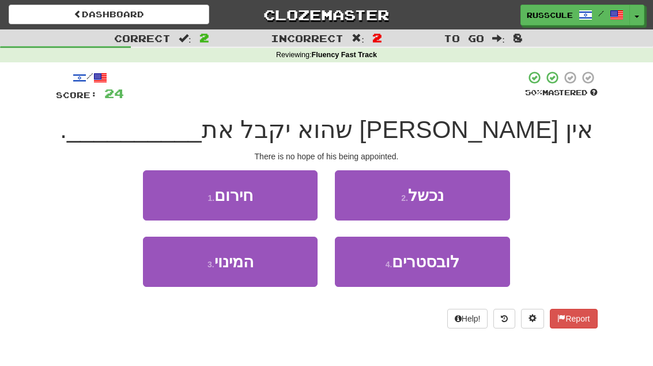
click at [180, 276] on button "3 . המינוי" at bounding box center [230, 261] width 175 height 50
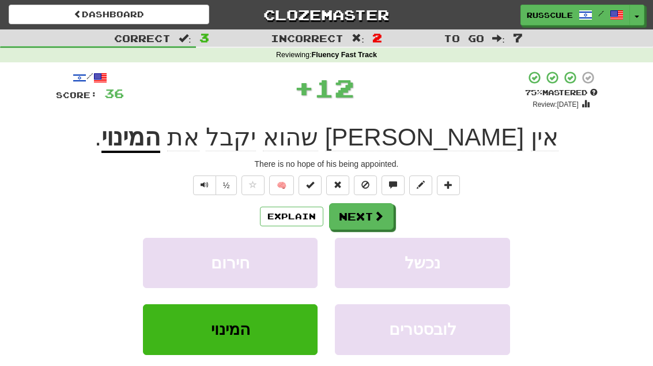
click at [366, 219] on button "Next" at bounding box center [361, 216] width 65 height 27
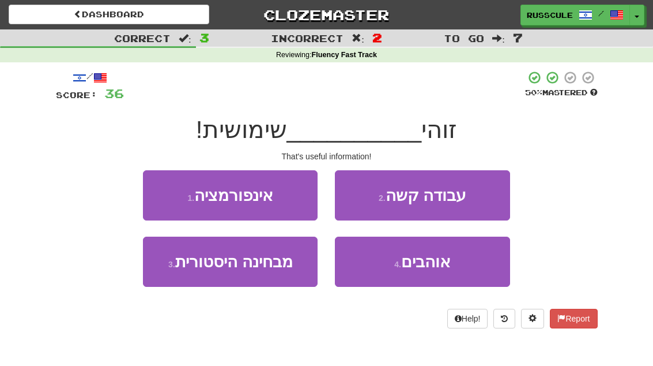
click at [171, 194] on button "1 . אינפורמציה" at bounding box center [230, 195] width 175 height 50
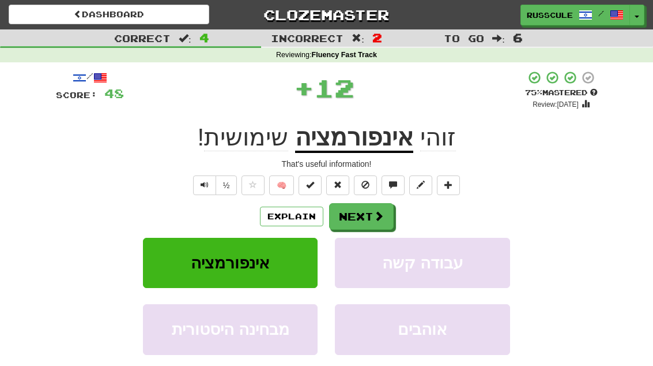
click at [363, 220] on button "Next" at bounding box center [361, 216] width 65 height 27
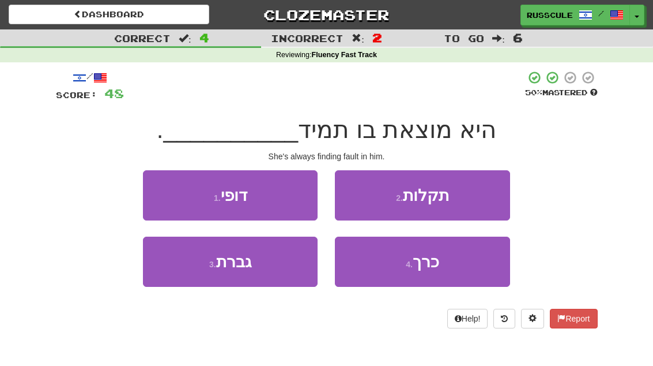
click at [173, 193] on button "1 . דופי" at bounding box center [230, 195] width 175 height 50
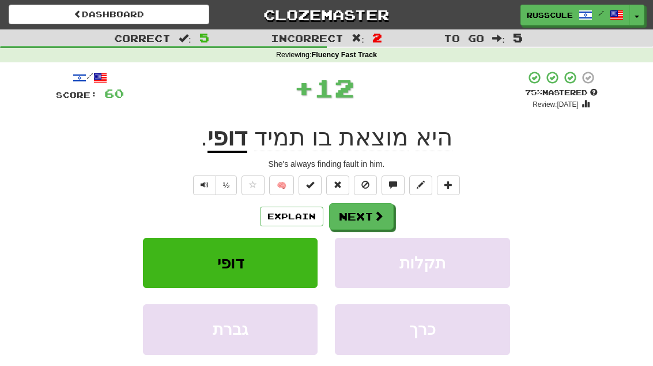
click at [367, 216] on button "Next" at bounding box center [361, 216] width 65 height 27
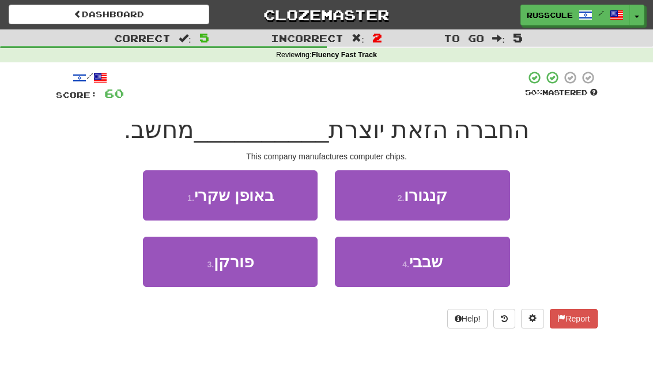
click at [412, 269] on span "שבבי" at bounding box center [425, 262] width 33 height 18
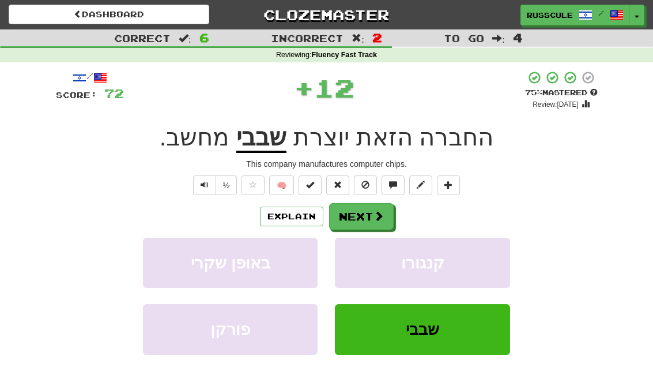
click at [381, 215] on span at bounding box center [379, 215] width 10 height 10
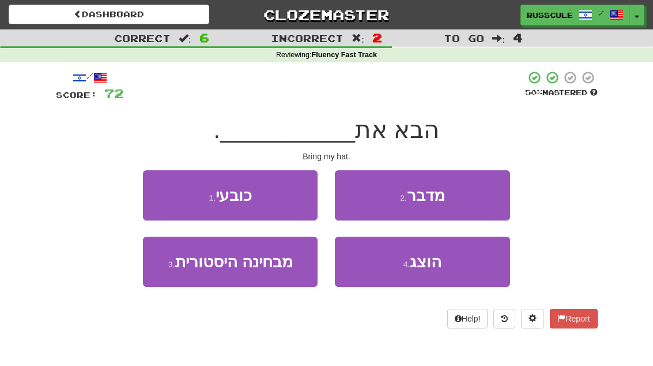
click at [173, 196] on button "1 . כובעי" at bounding box center [230, 195] width 175 height 50
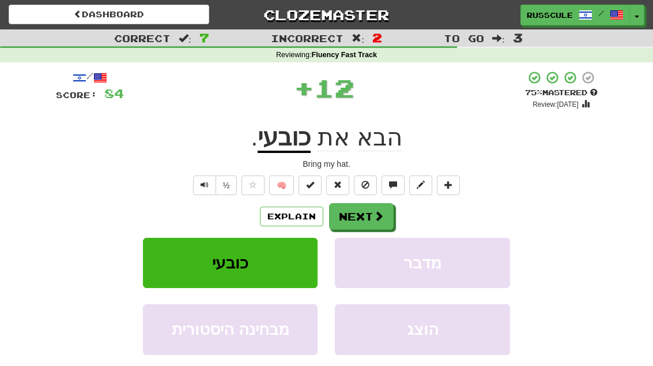
click at [365, 216] on button "Next" at bounding box center [361, 216] width 65 height 27
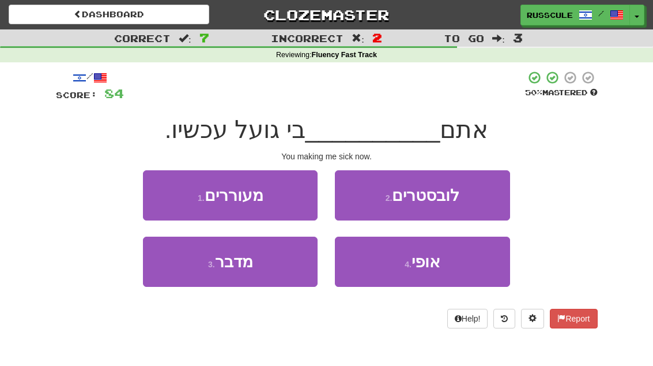
click at [165, 188] on button "1 . מעוררים" at bounding box center [230, 195] width 175 height 50
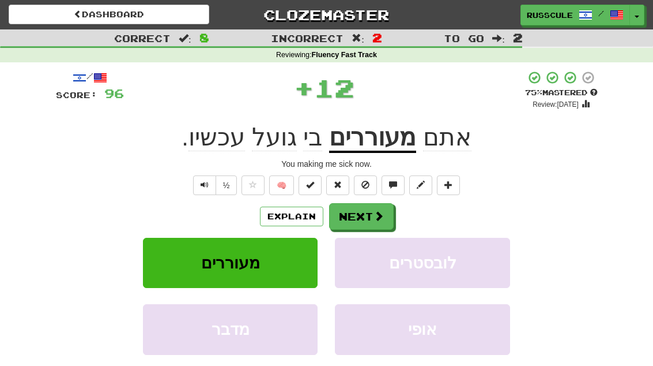
click at [370, 216] on button "Next" at bounding box center [361, 216] width 65 height 27
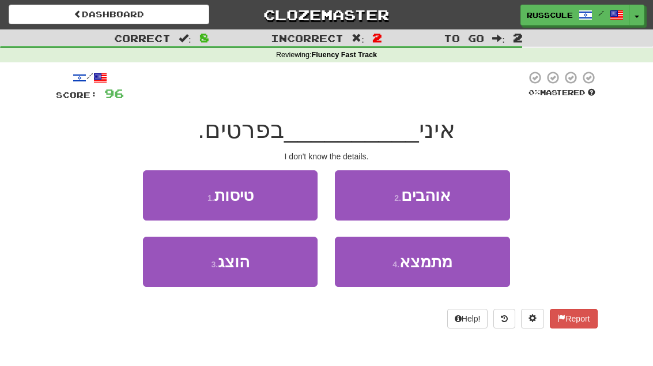
click at [425, 261] on span "מתמצא" at bounding box center [426, 262] width 53 height 18
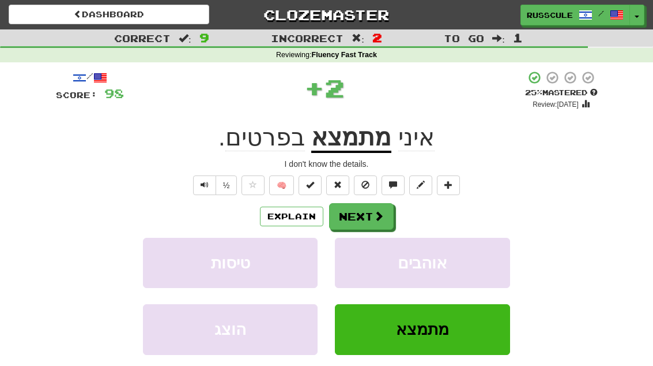
click at [366, 214] on button "Next" at bounding box center [361, 216] width 65 height 27
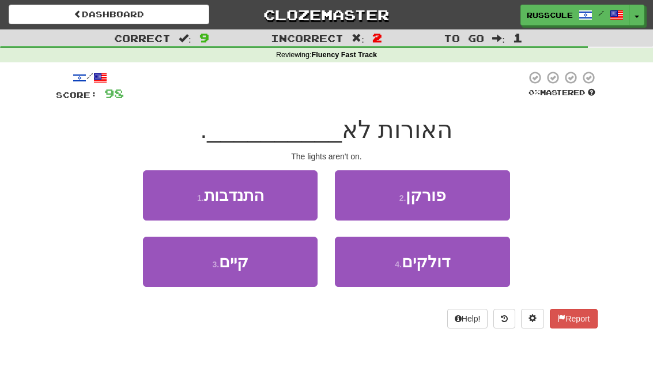
click at [429, 263] on span "דולקים" at bounding box center [426, 262] width 48 height 18
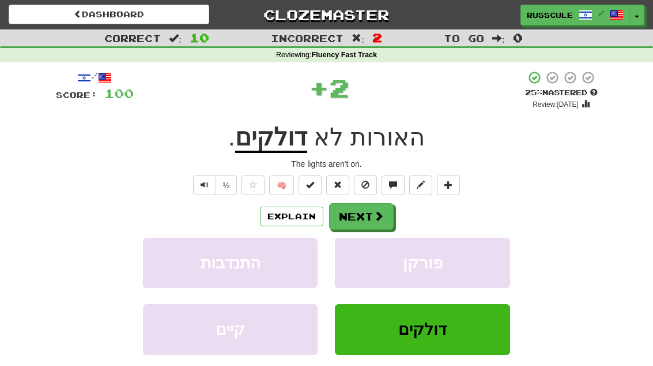
click at [371, 221] on button "Next" at bounding box center [361, 216] width 65 height 27
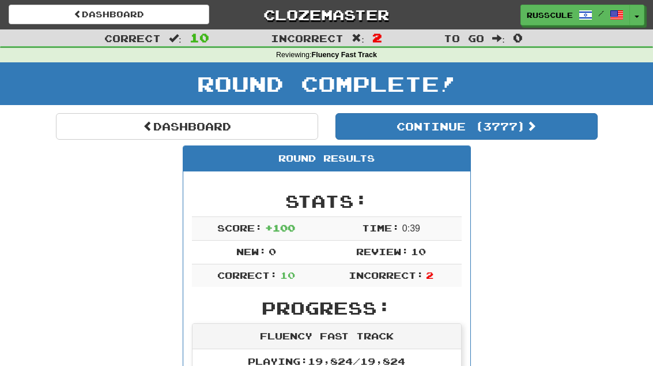
click at [122, 123] on link "Dashboard" at bounding box center [187, 126] width 262 height 27
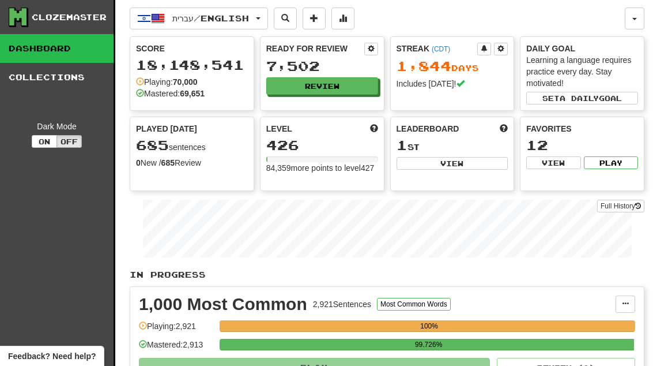
click at [476, 165] on button "View" at bounding box center [453, 163] width 112 height 13
select select "**********"
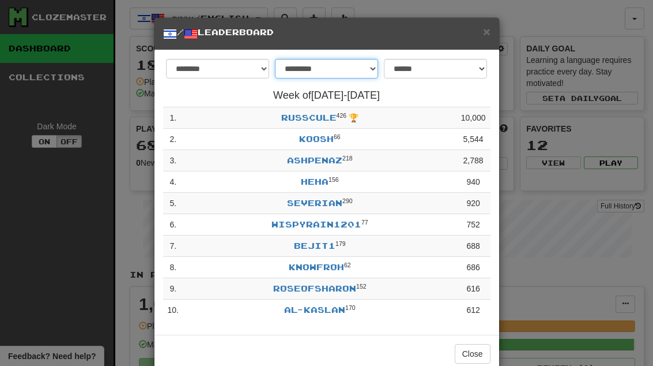
click at [311, 70] on select "**********" at bounding box center [326, 69] width 103 height 20
select select "*******"
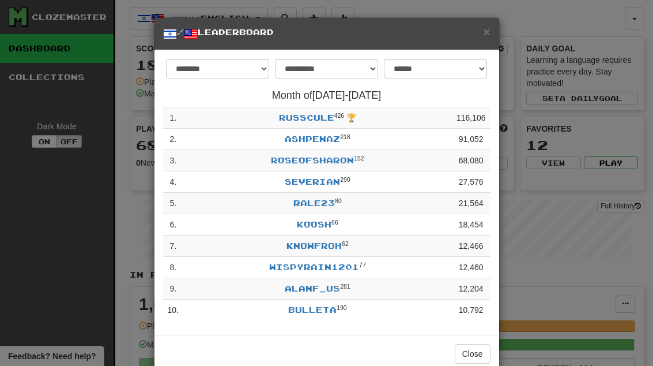
click at [481, 349] on button "Close" at bounding box center [473, 354] width 36 height 20
